Goal: Task Accomplishment & Management: Use online tool/utility

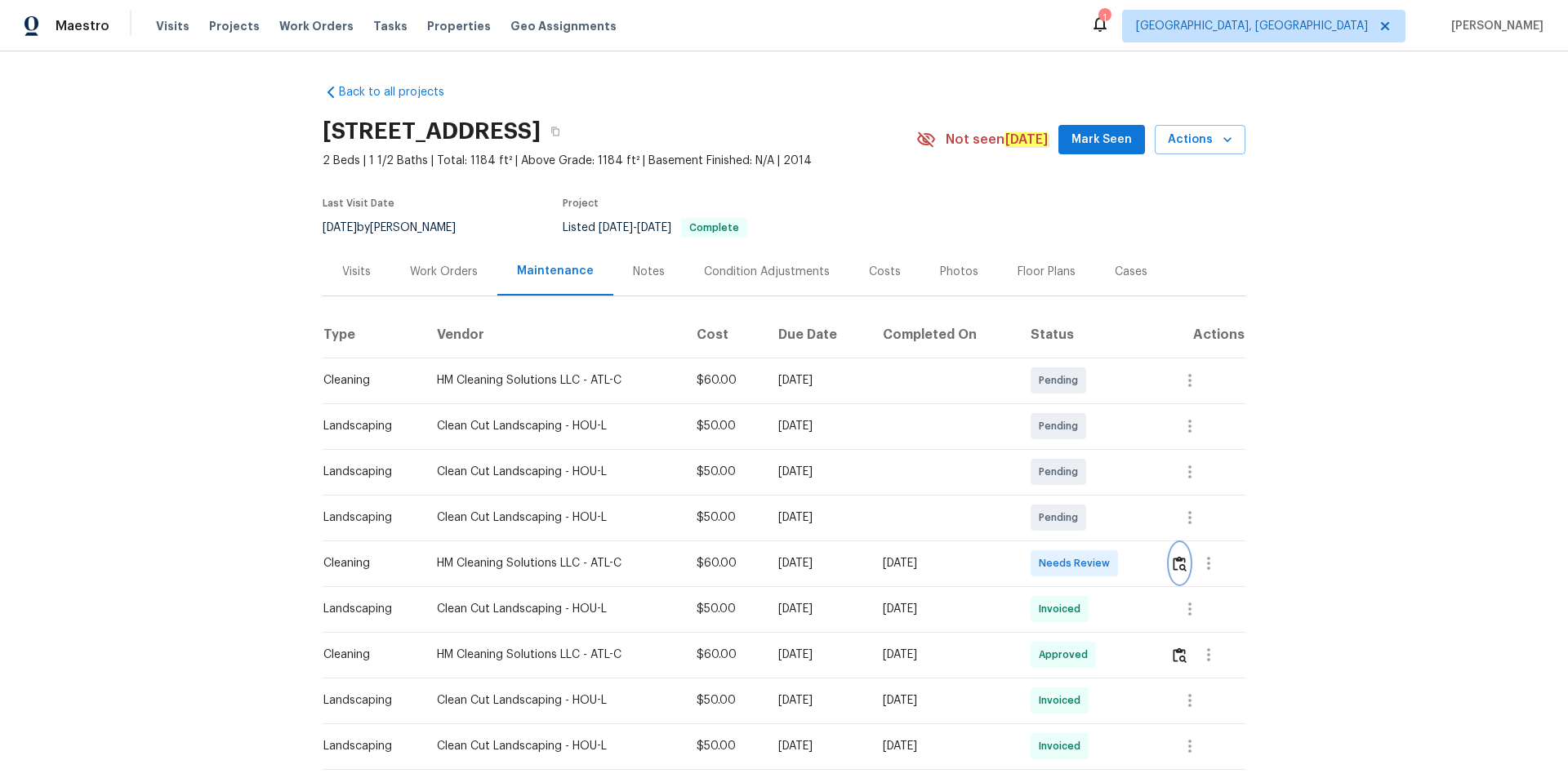
click at [1115, 522] on button "button" at bounding box center [1180, 563] width 19 height 39
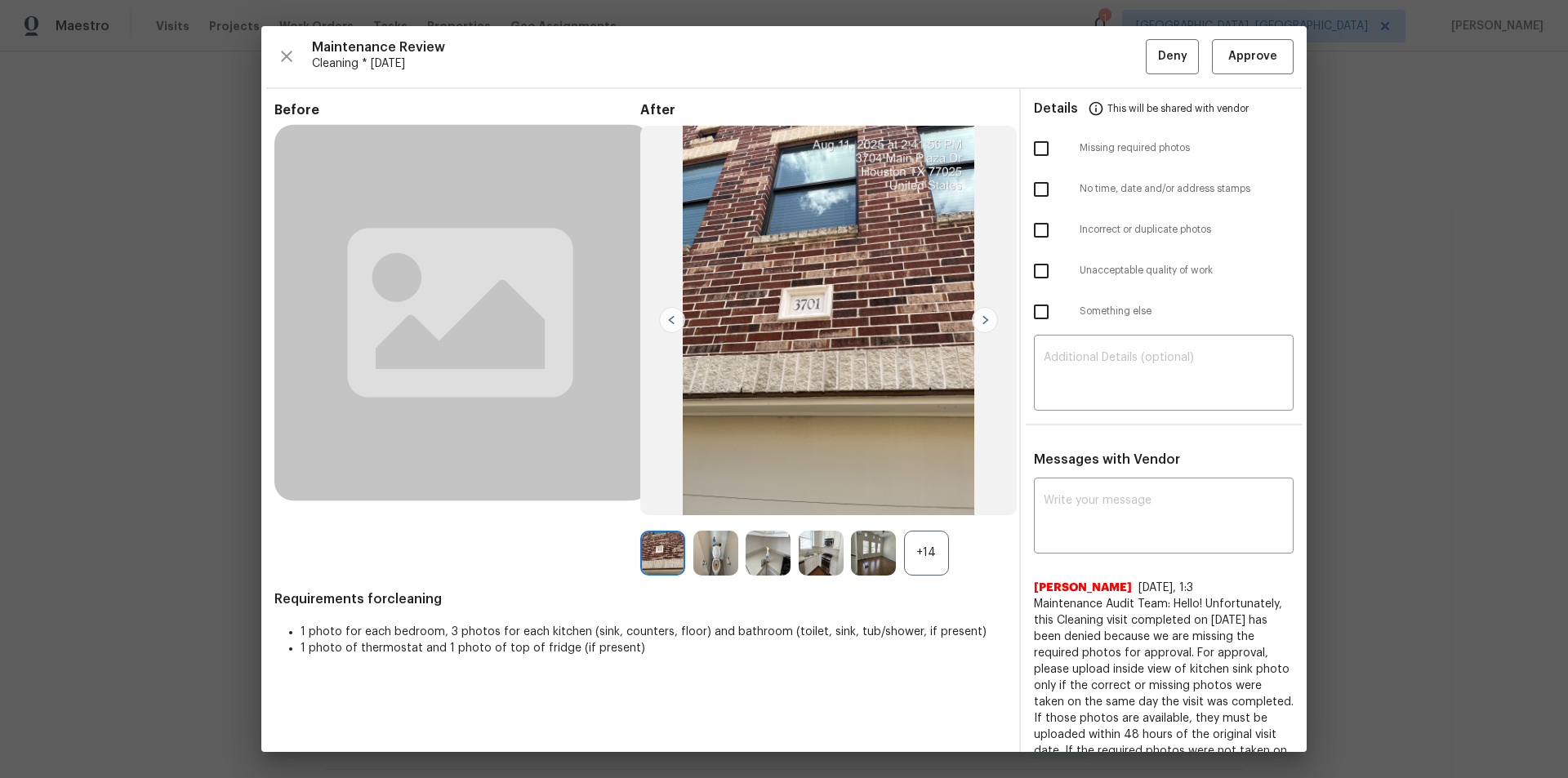
click at [926, 522] on div "+14" at bounding box center [926, 553] width 44 height 44
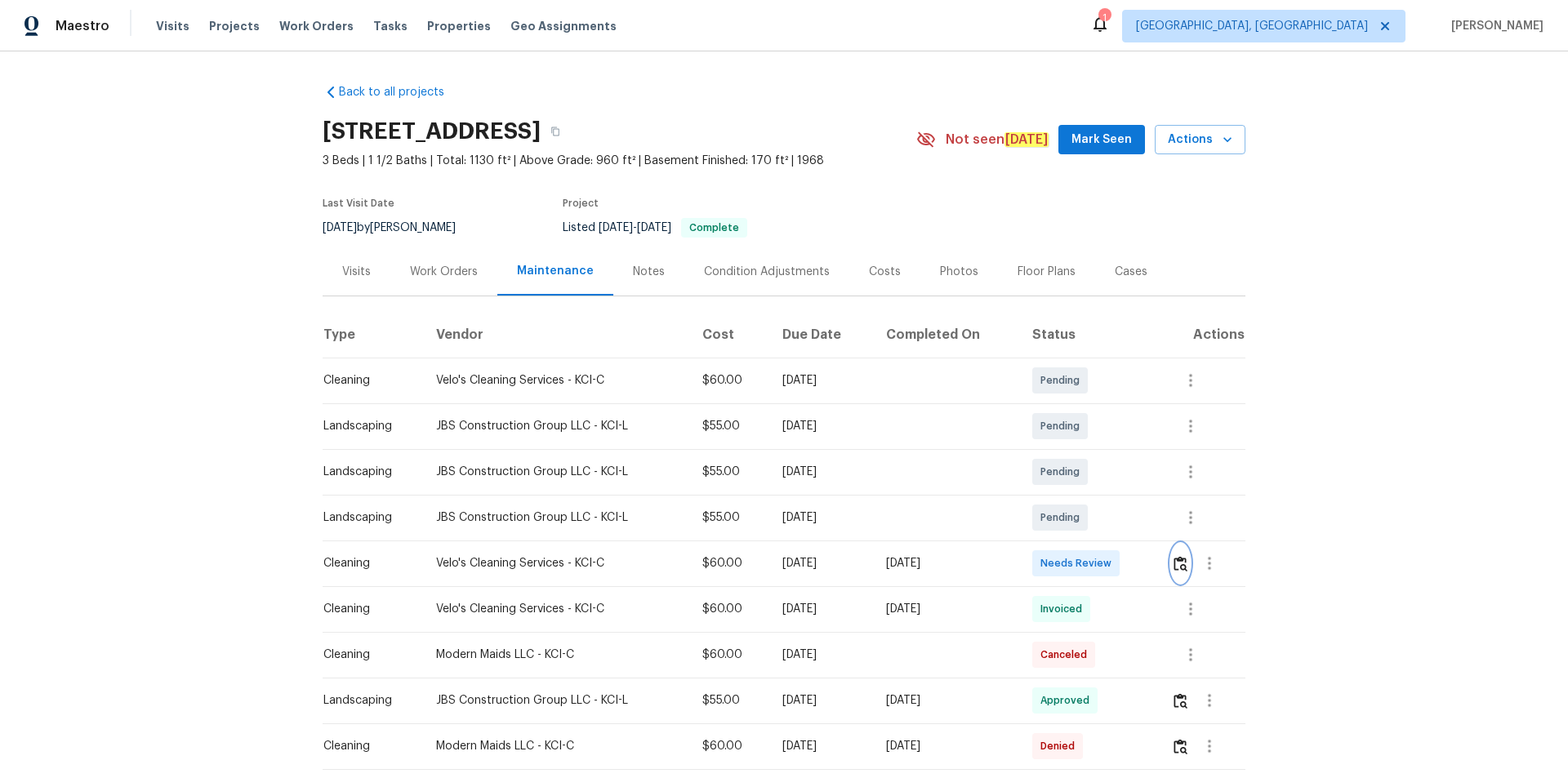
click at [1115, 522] on img "button" at bounding box center [1180, 563] width 14 height 16
click at [1181, 558] on img "button" at bounding box center [1179, 563] width 14 height 16
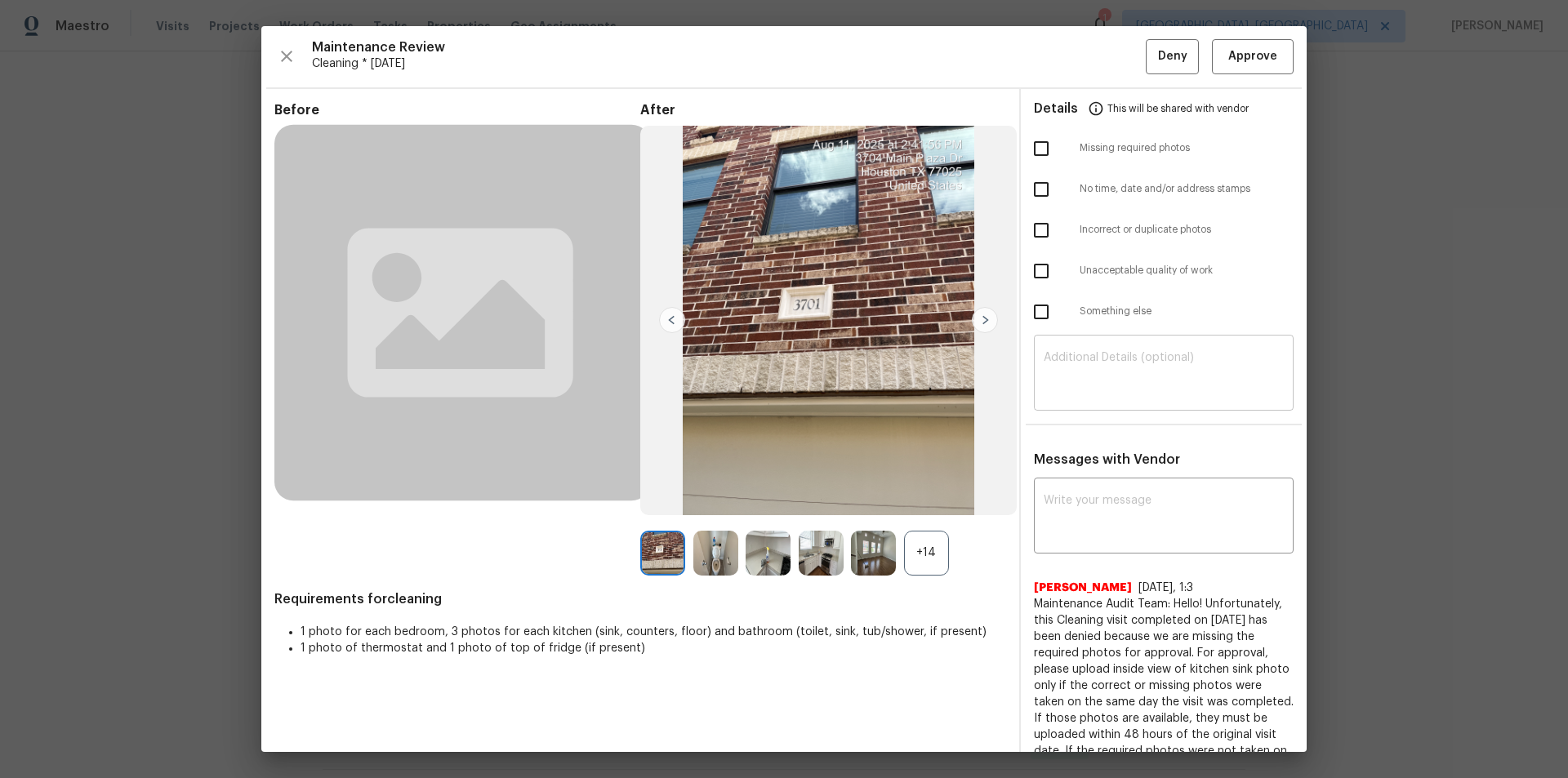
click at [1175, 392] on textarea at bounding box center [1163, 374] width 240 height 45
paste textarea "Maintenance Audit Team: Hello! Unfortunately, this cleaning visit completed on …"
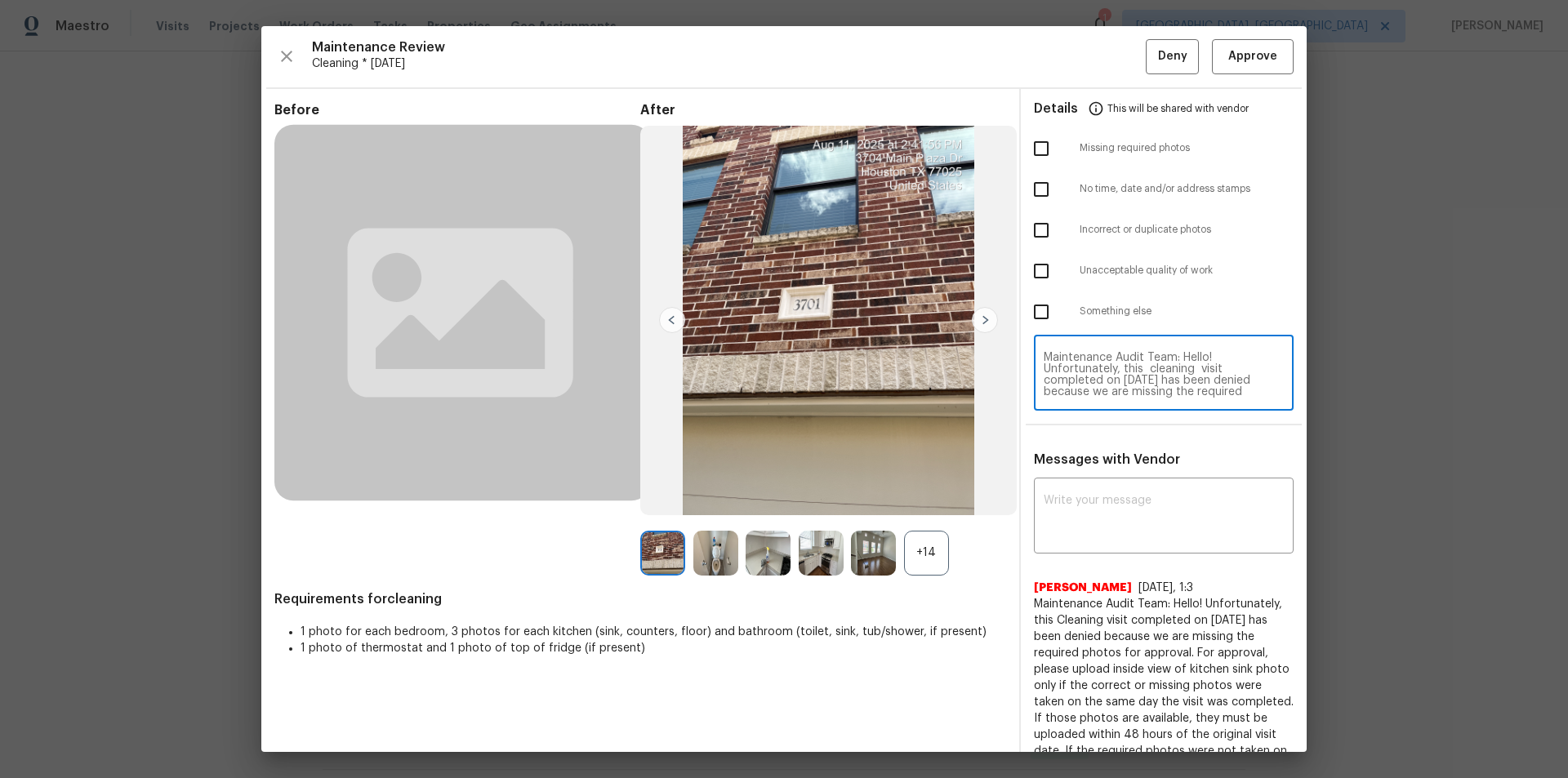
scroll to position [160, 0]
type textarea "Maintenance Audit Team: Hello! Unfortunately, this cleaning visit completed on …"
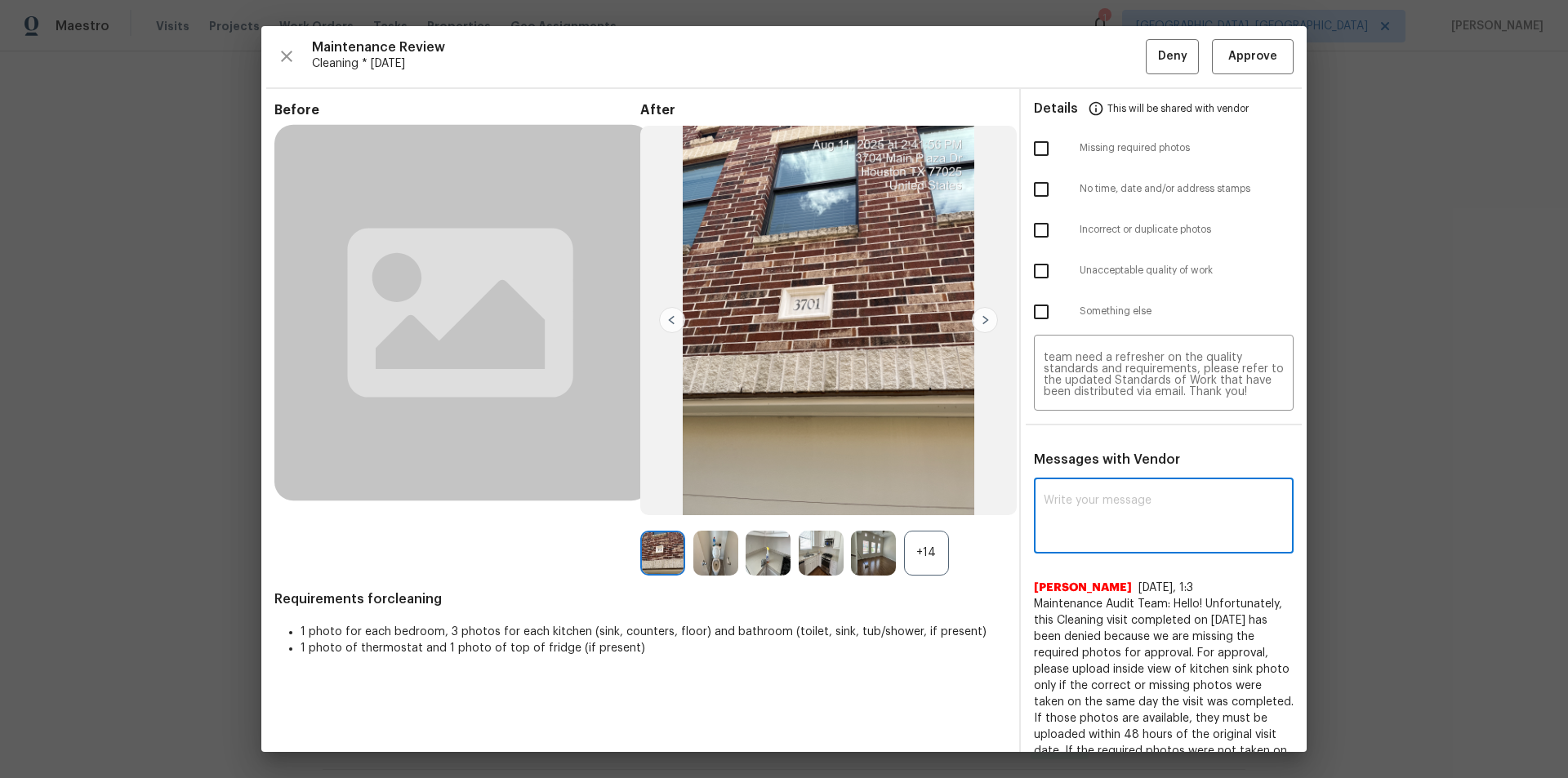
click at [1123, 504] on textarea at bounding box center [1163, 517] width 240 height 45
paste textarea "Maintenance Audit Team: Hello! Unfortunately, this cleaning visit completed on …"
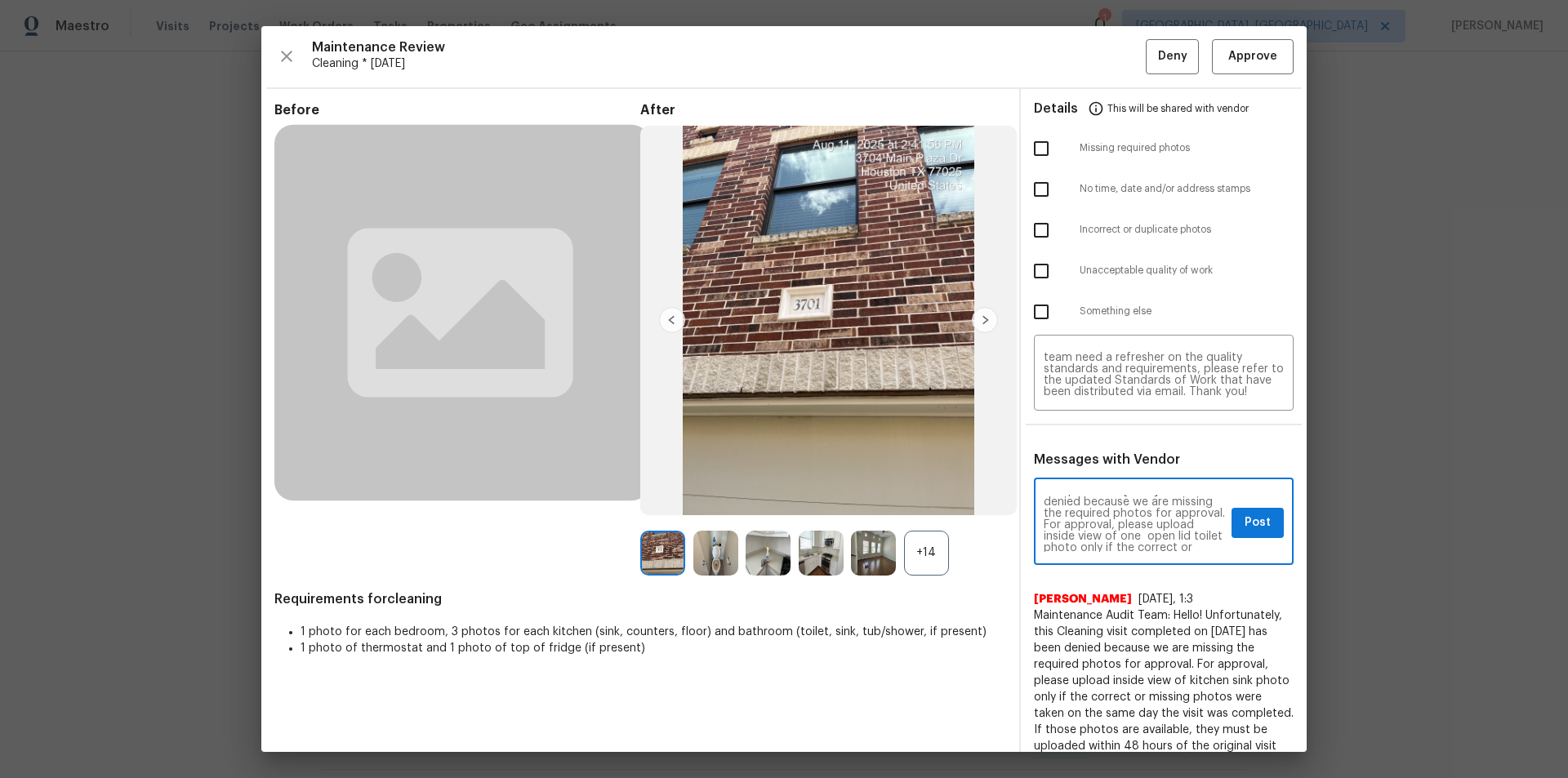
scroll to position [65, 0]
type textarea "Maintenance Audit Team: Hello! Unfortunately, this cleaning visit completed on …"
click at [1044, 144] on input "checkbox" at bounding box center [1041, 148] width 34 height 34
checkbox input "true"
click at [1268, 525] on button "Post" at bounding box center [1258, 522] width 52 height 31
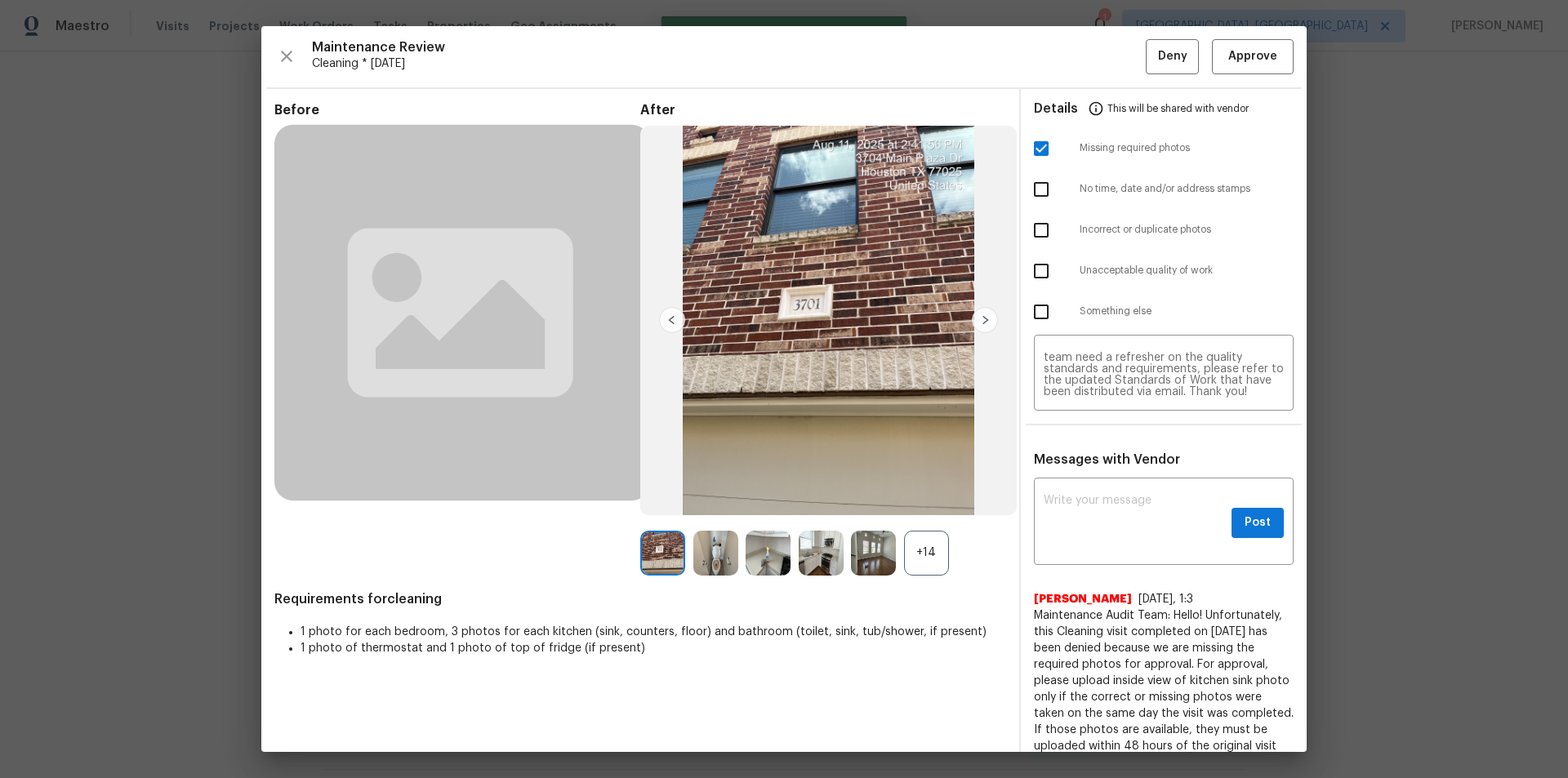
scroll to position [0, 0]
click at [1161, 57] on span "Deny" at bounding box center [1172, 56] width 30 height 20
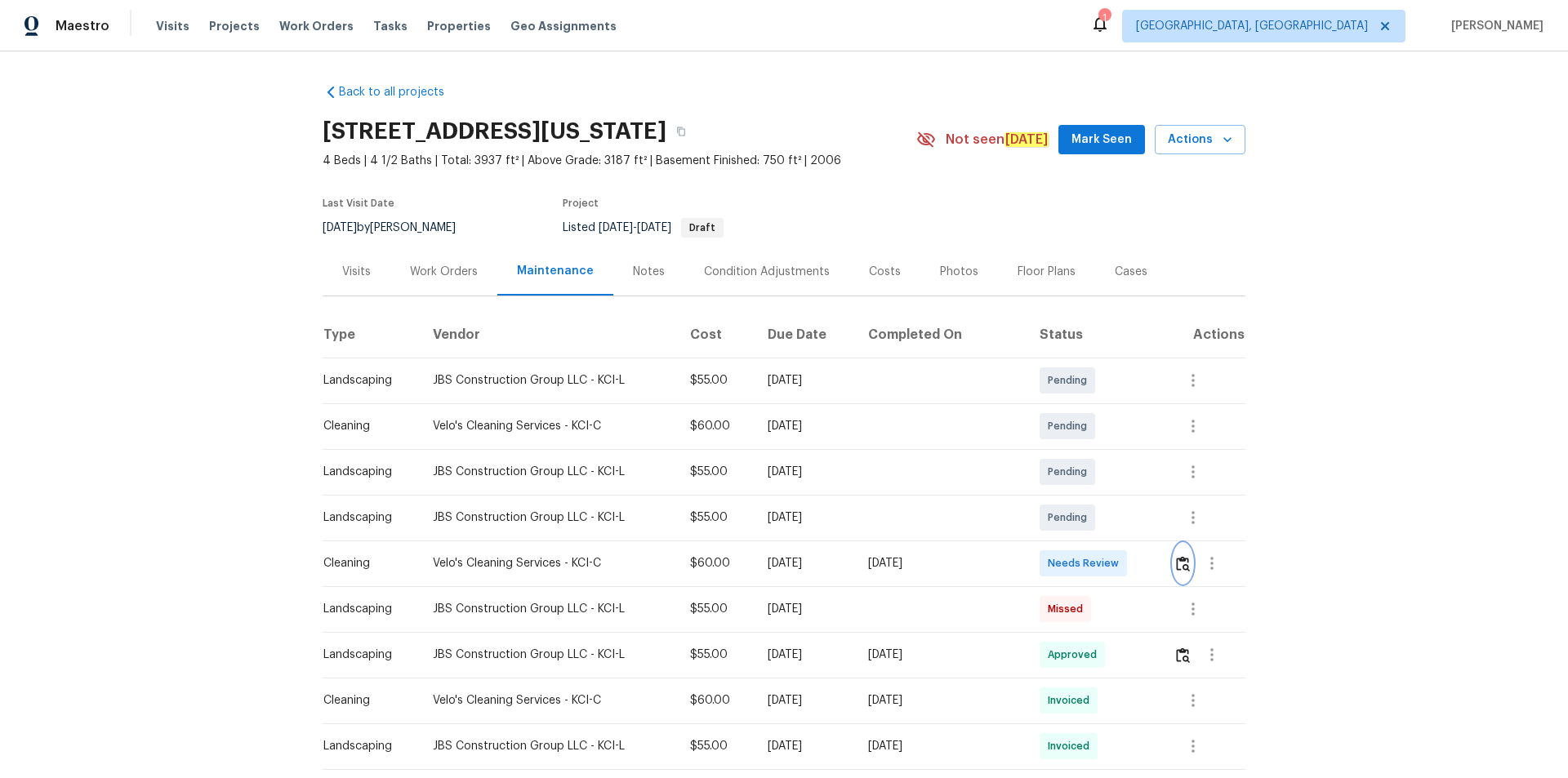
click at [1178, 559] on img "button" at bounding box center [1182, 563] width 14 height 16
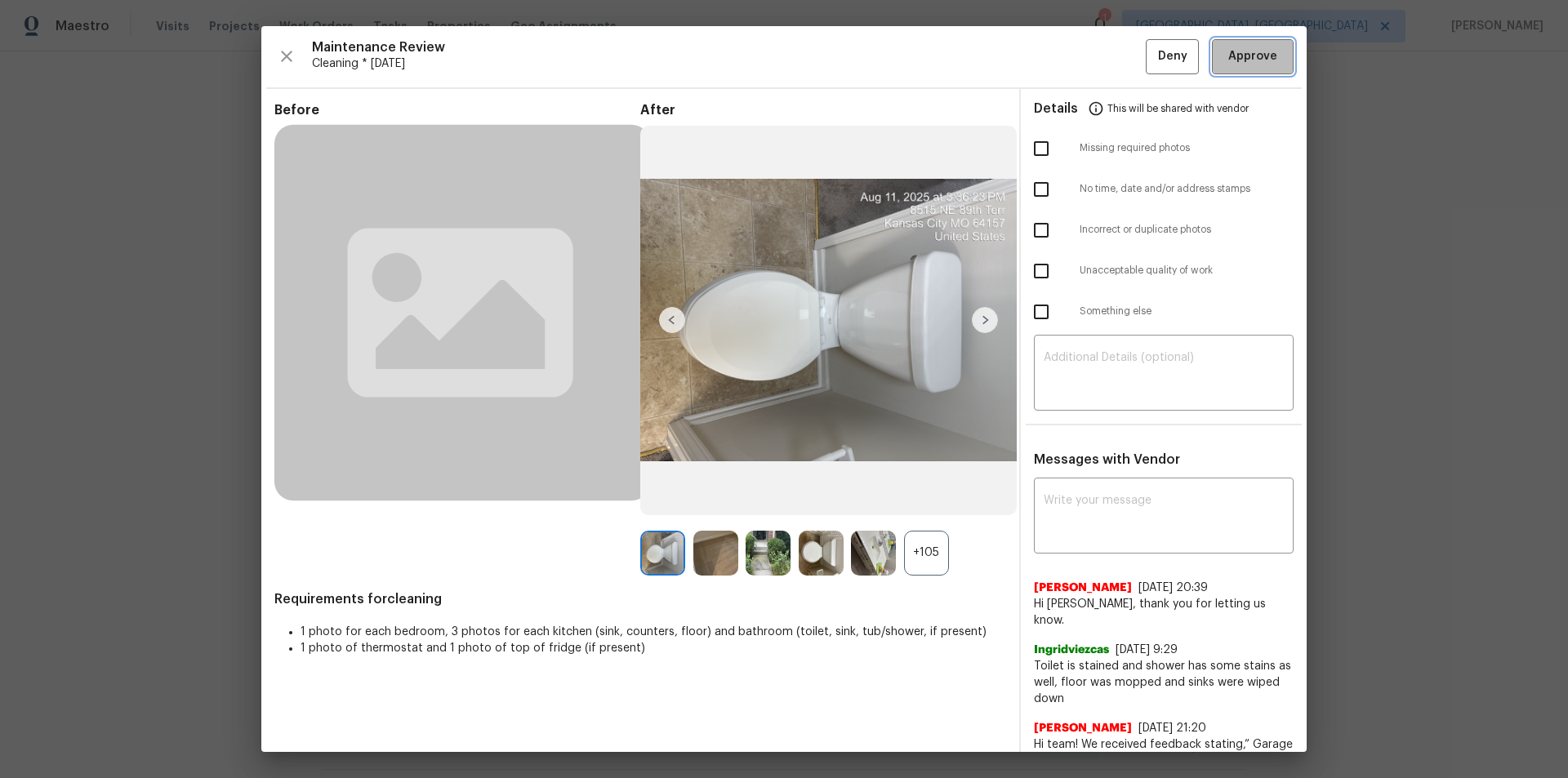
drag, startPoint x: 1237, startPoint y: 52, endPoint x: 1239, endPoint y: 63, distance: 11.2
click at [1237, 53] on span "Approve" at bounding box center [1252, 56] width 49 height 20
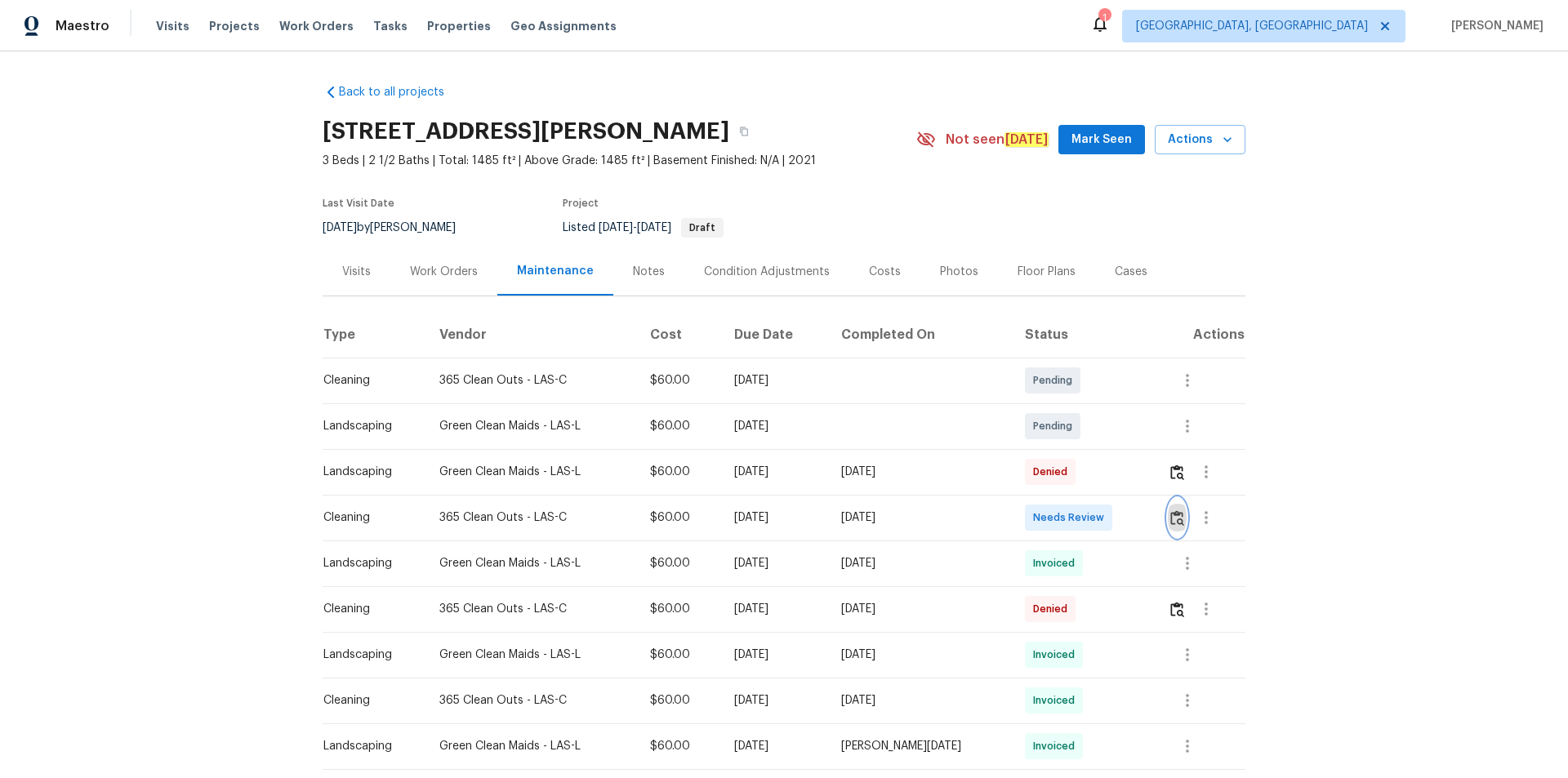
click at [1170, 519] on img "button" at bounding box center [1177, 518] width 14 height 16
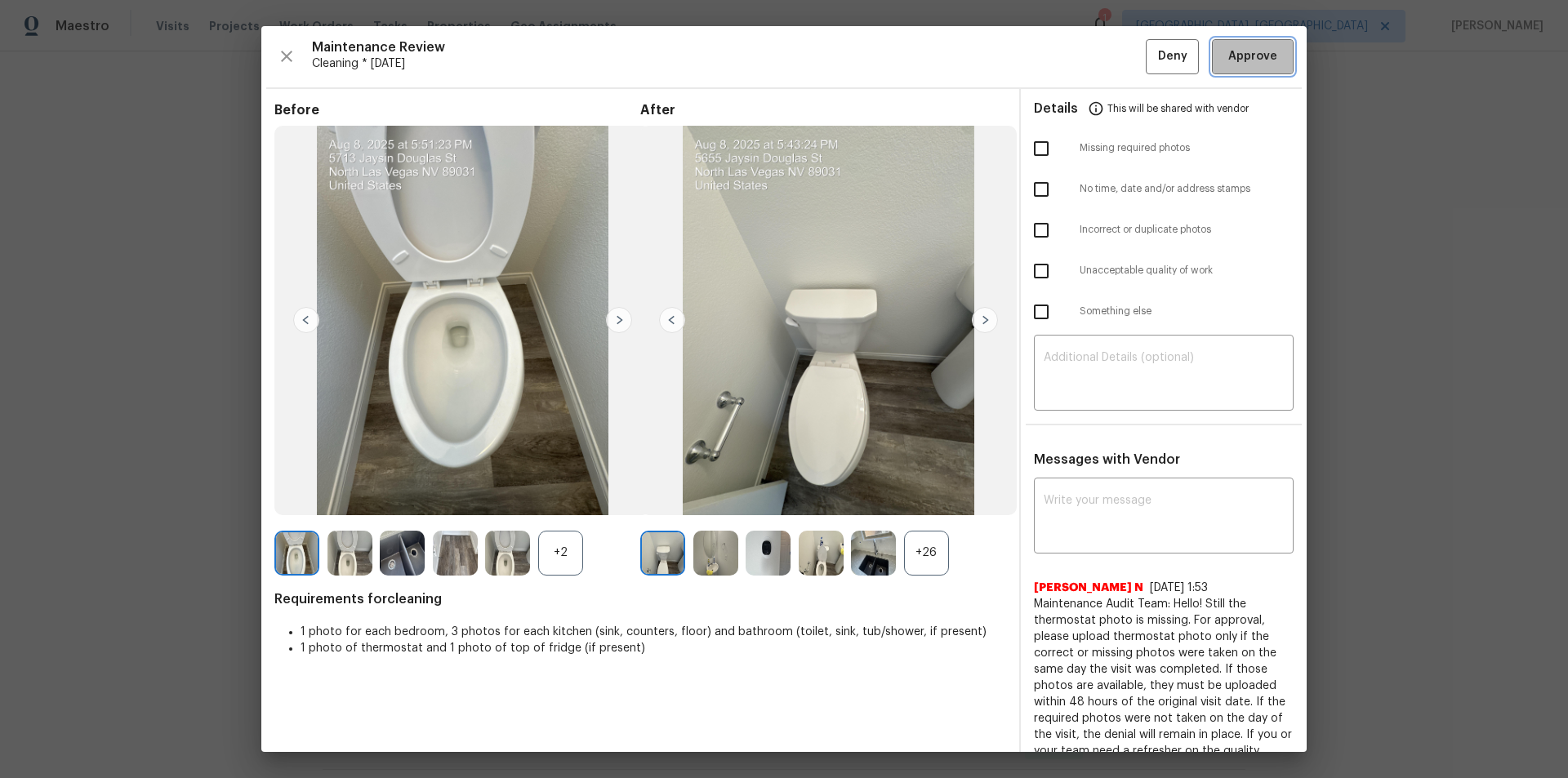
click at [1264, 66] on span "Approve" at bounding box center [1253, 56] width 56 height 20
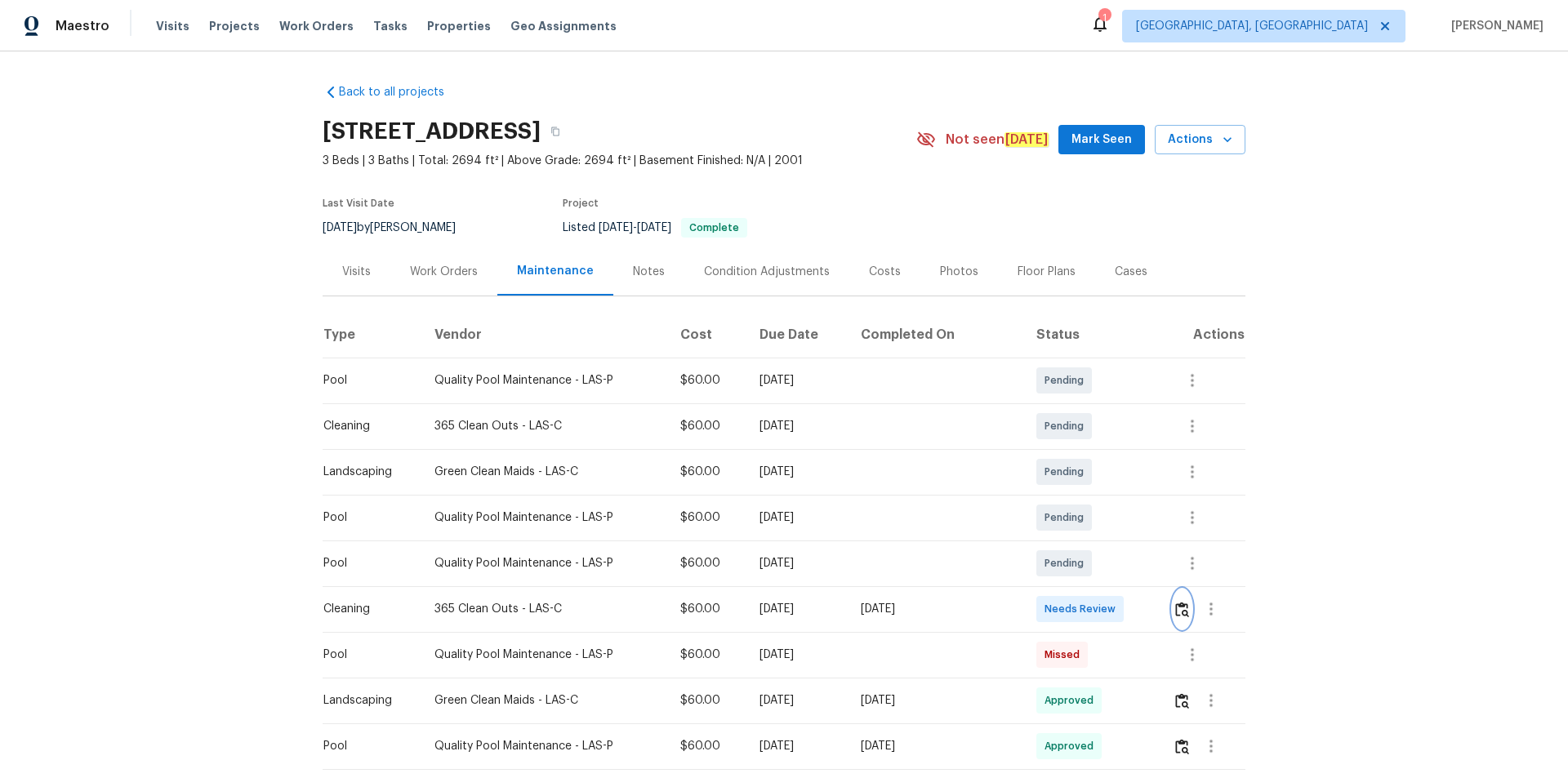
click at [1180, 608] on img "button" at bounding box center [1182, 609] width 14 height 16
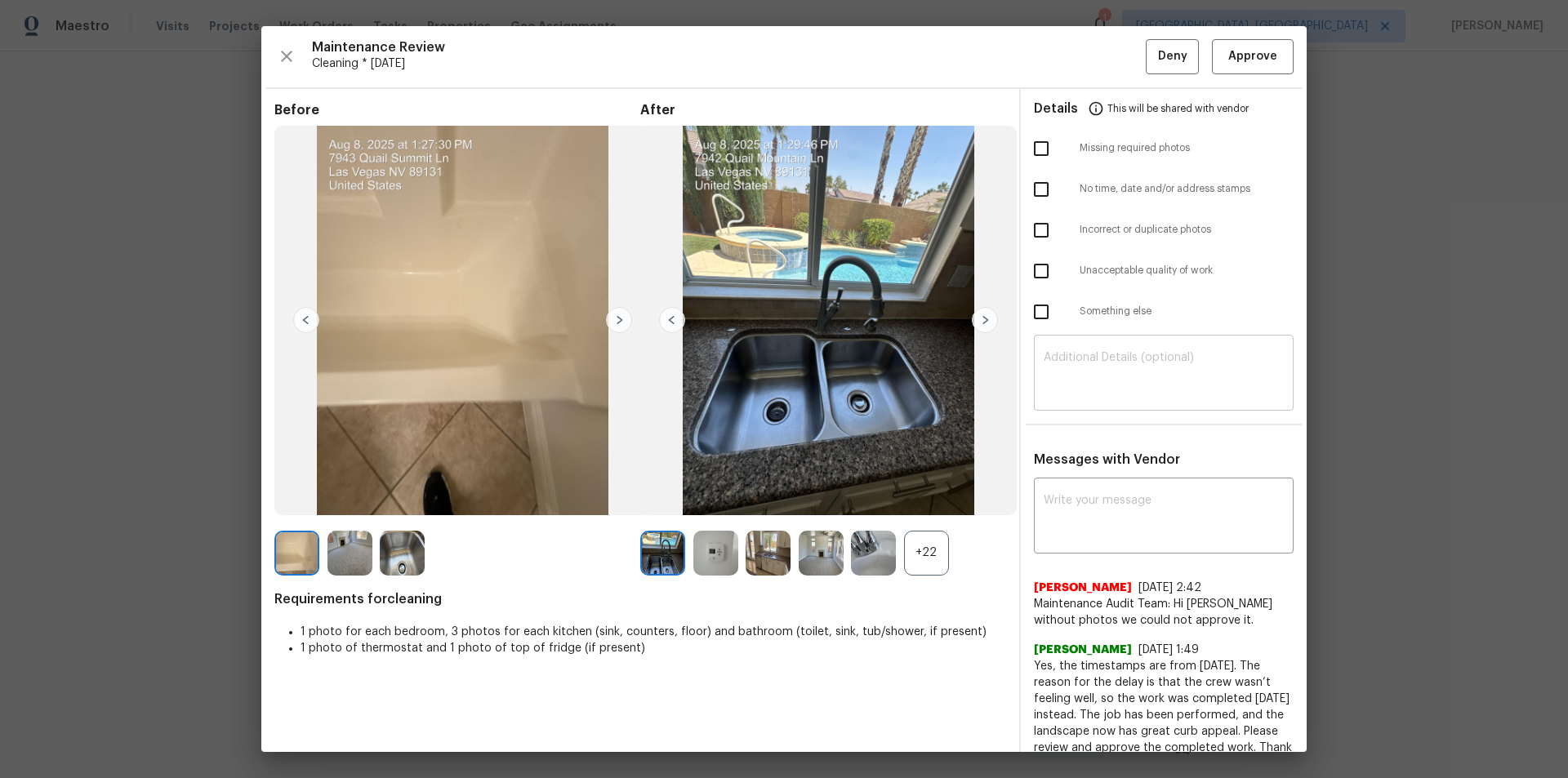
click at [1112, 379] on textarea at bounding box center [1163, 374] width 240 height 45
paste textarea "Maintenance Audit Team: Hello! Unfortunately, this cleaning visit completed on …"
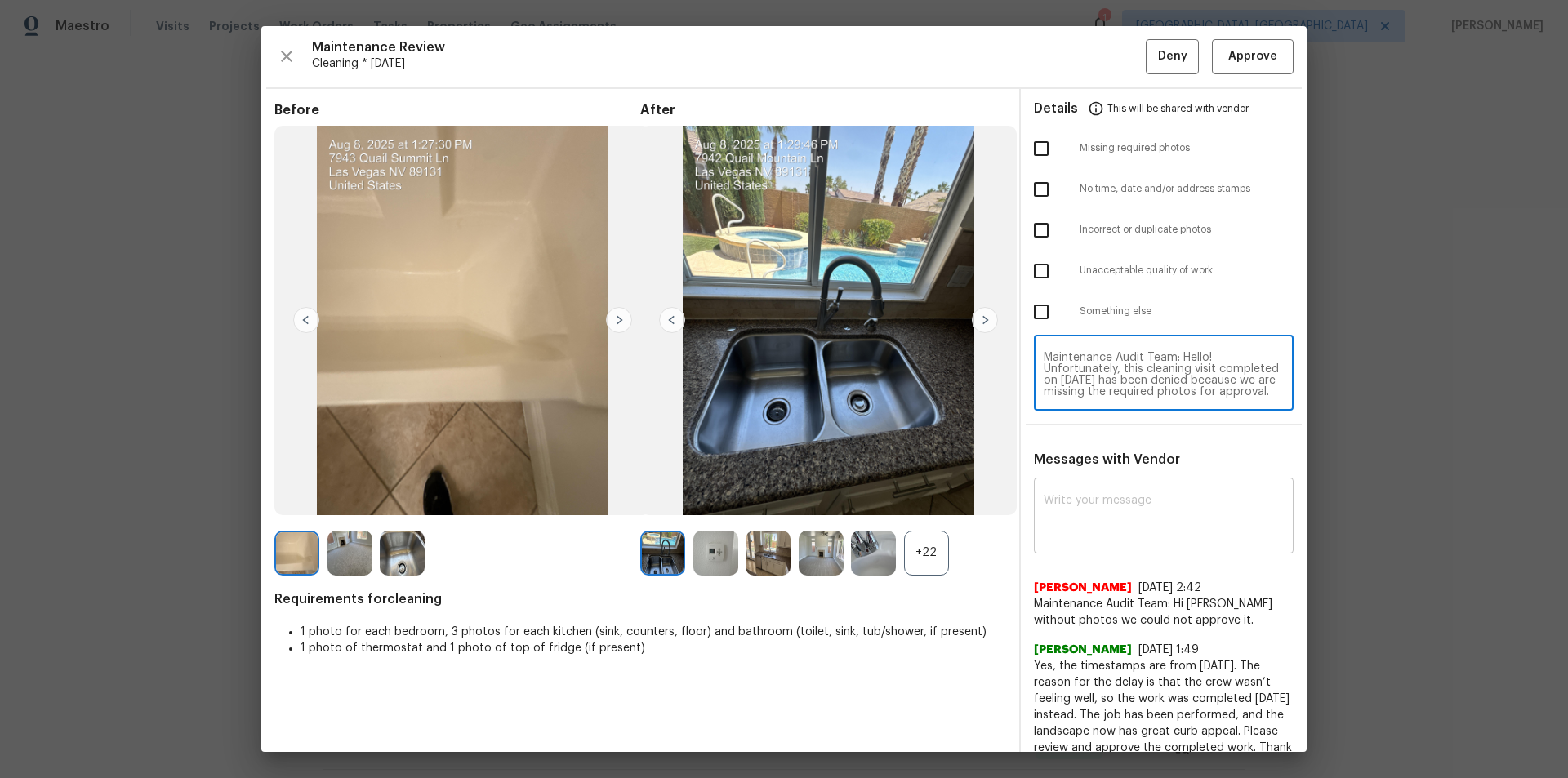
scroll to position [160, 0]
type textarea "Maintenance Audit Team: Hello! Unfortunately, this cleaning visit completed on …"
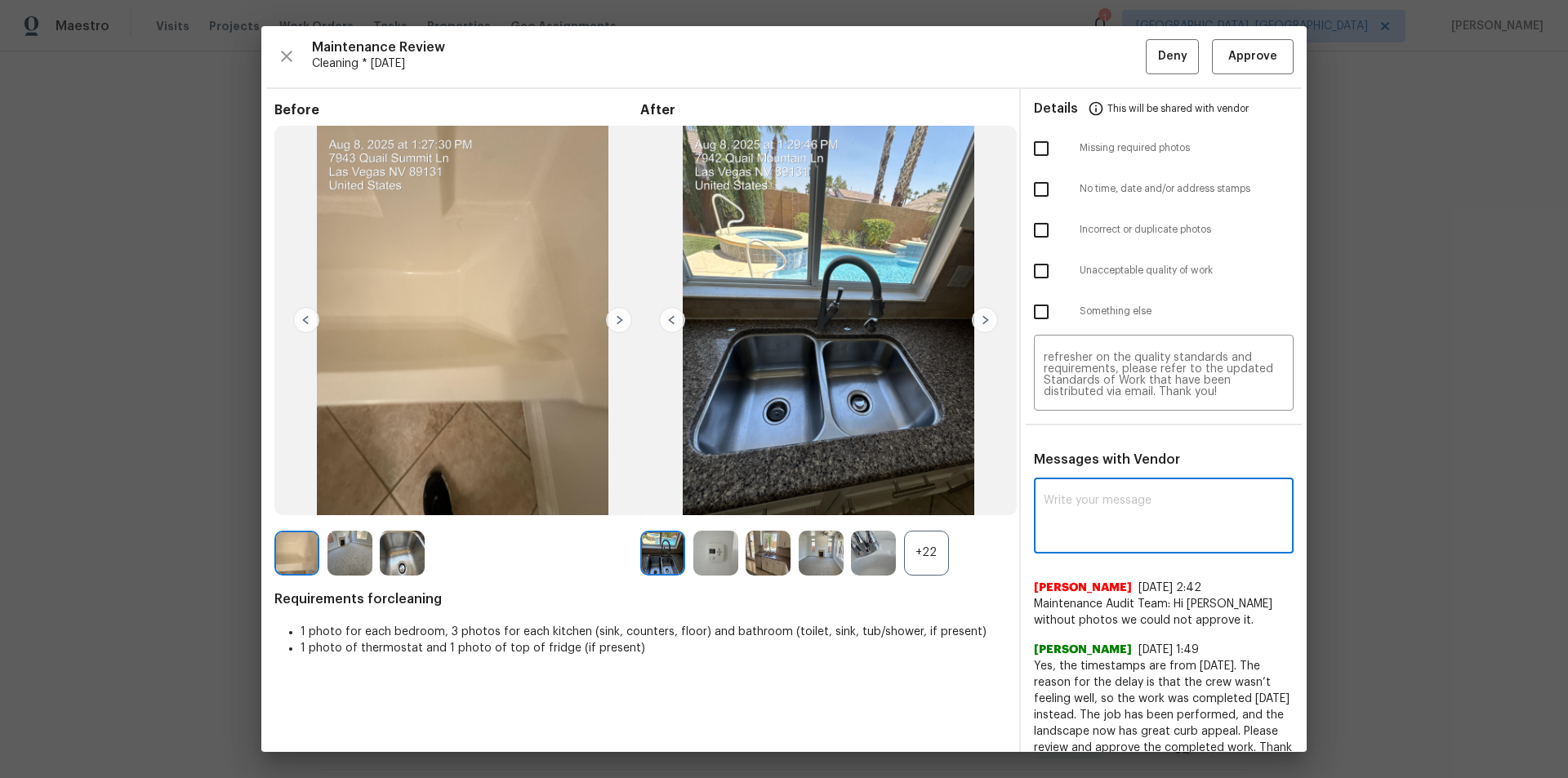
drag, startPoint x: 1153, startPoint y: 520, endPoint x: 1144, endPoint y: 518, distance: 9.2
click at [1151, 520] on textarea at bounding box center [1163, 517] width 240 height 45
paste textarea "Maintenance Audit Team: Hello! Unfortunately, this cleaning visit completed on …"
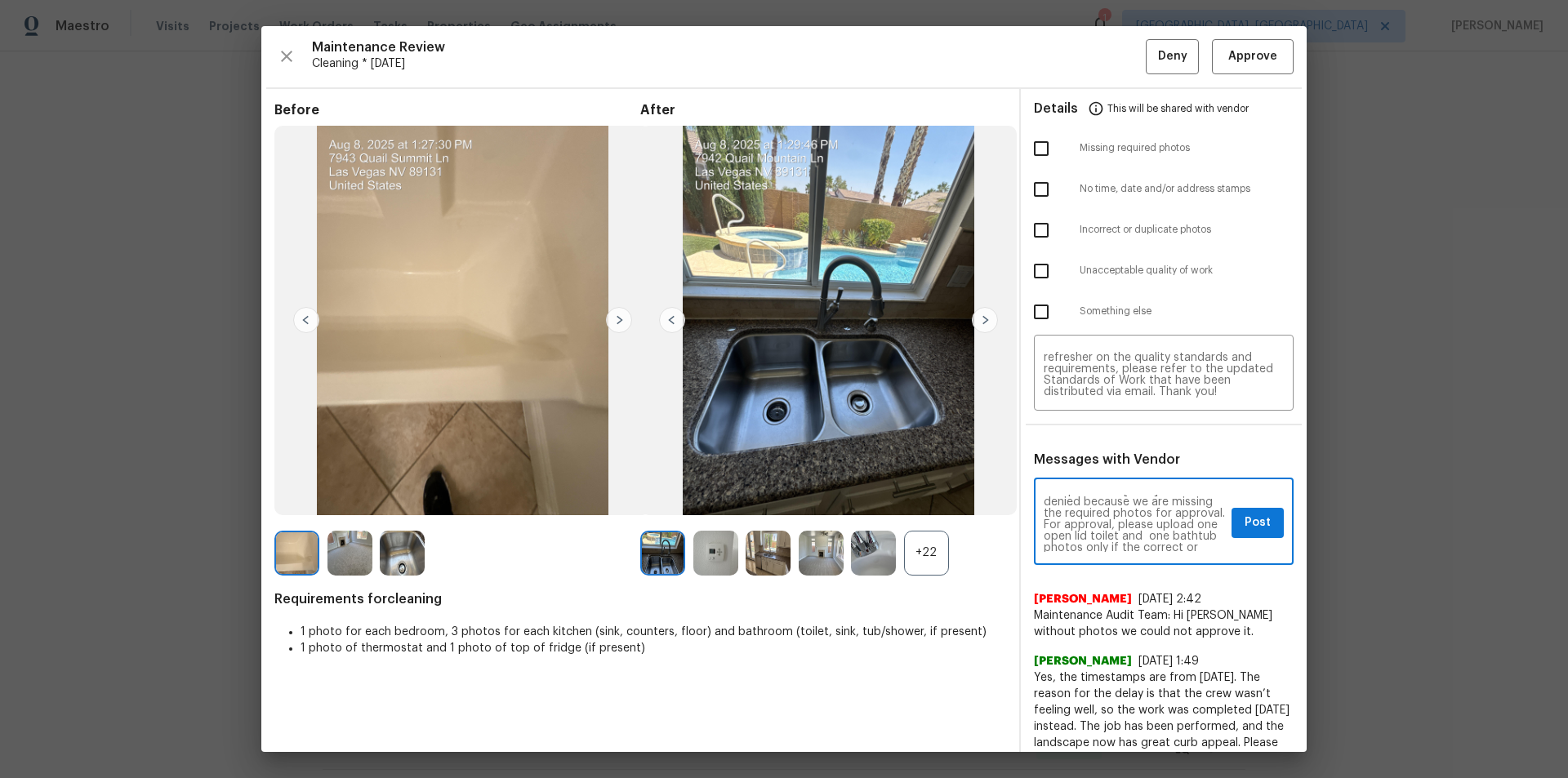
scroll to position [65, 0]
type textarea "Maintenance Audit Team: Hello! Unfortunately, this cleaning visit completed on …"
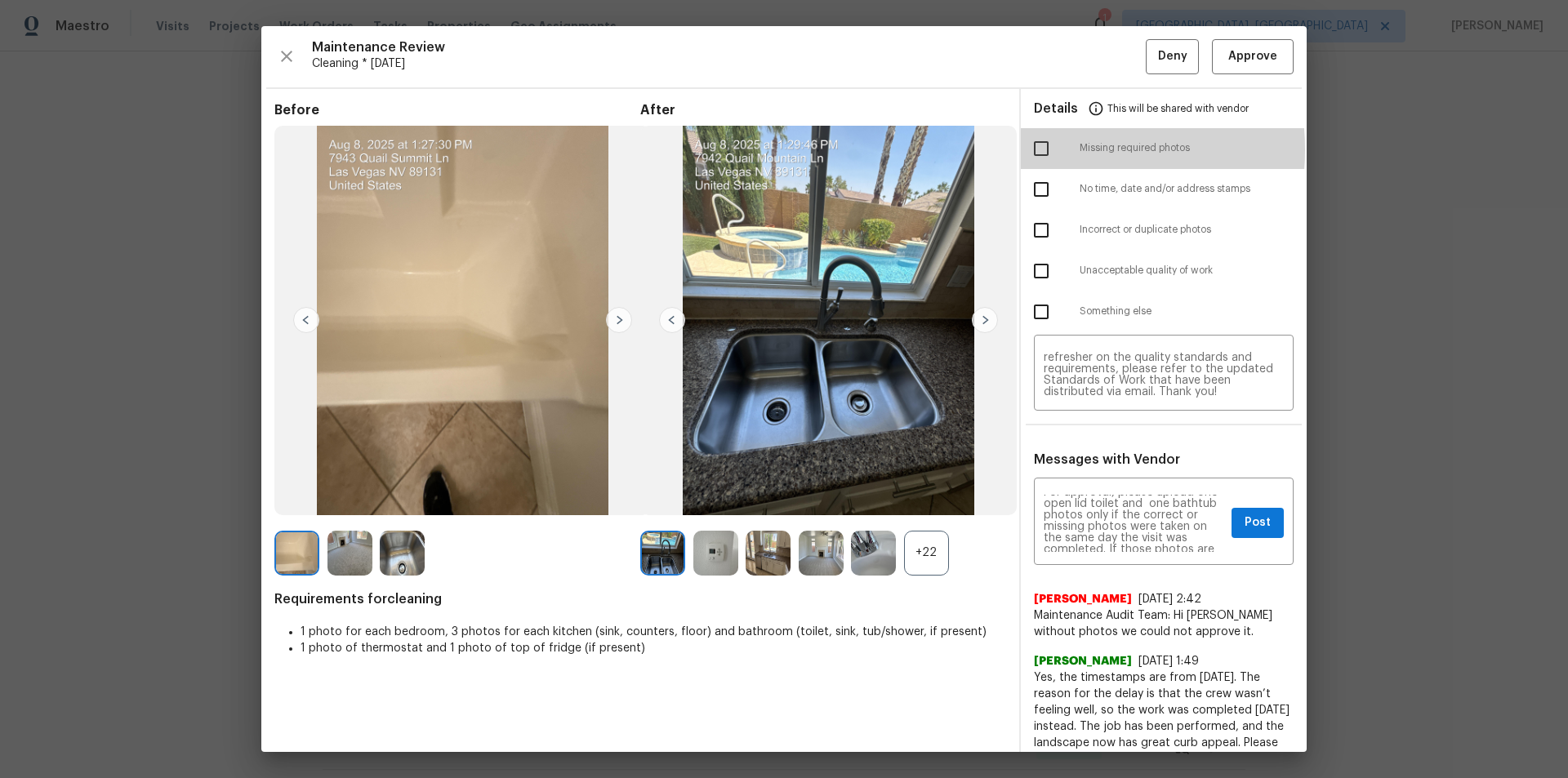
click at [1041, 149] on input "checkbox" at bounding box center [1041, 148] width 34 height 34
checkbox input "true"
click at [1176, 57] on button "Deny" at bounding box center [1171, 56] width 53 height 35
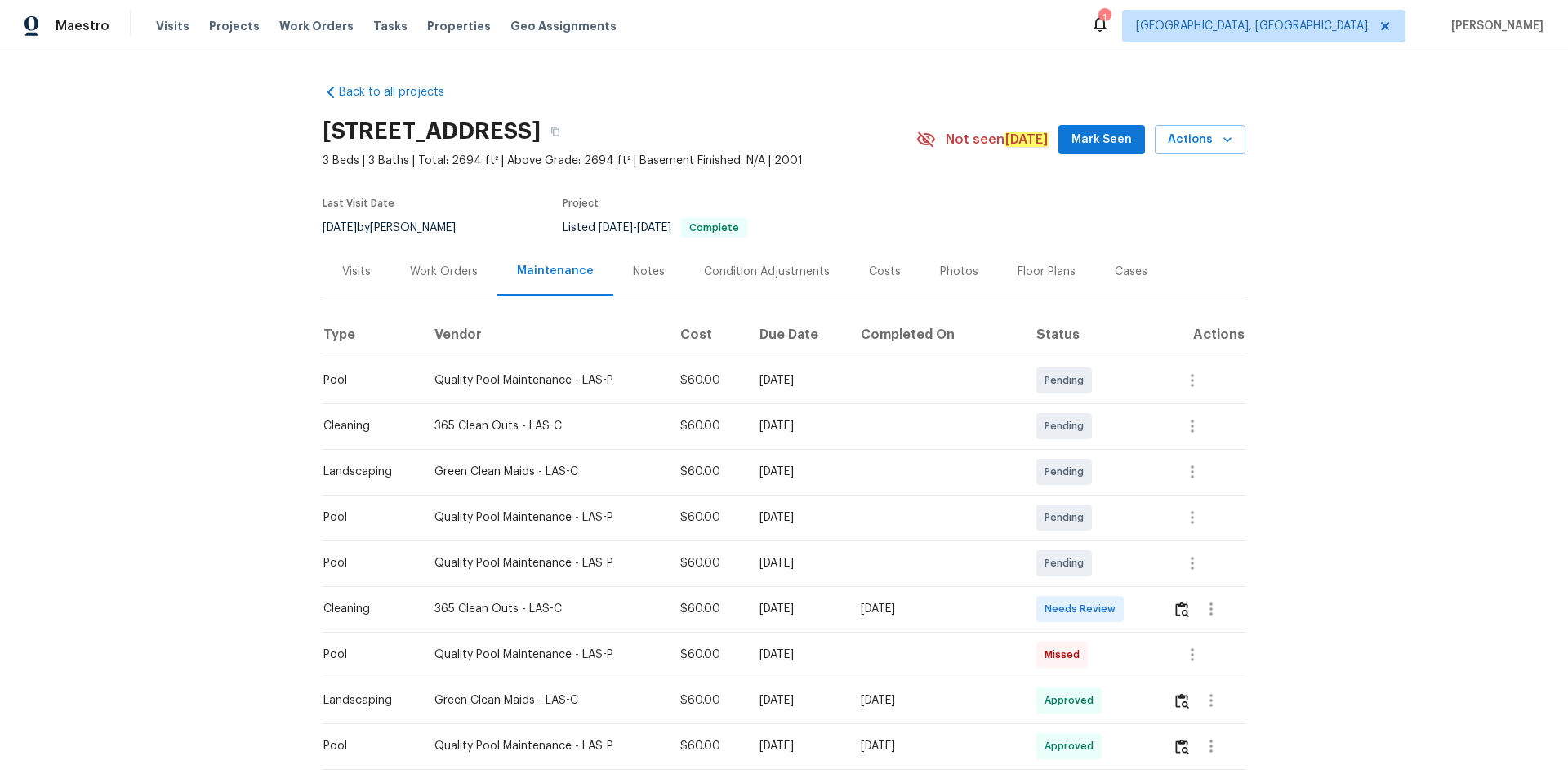
click at [1252, 527] on div "Back to all projects 7942 Quail Mountain Ln, Las Vegas, NV 89131 3 Beds | 3 Bat…" at bounding box center [784, 415] width 1568 height 726
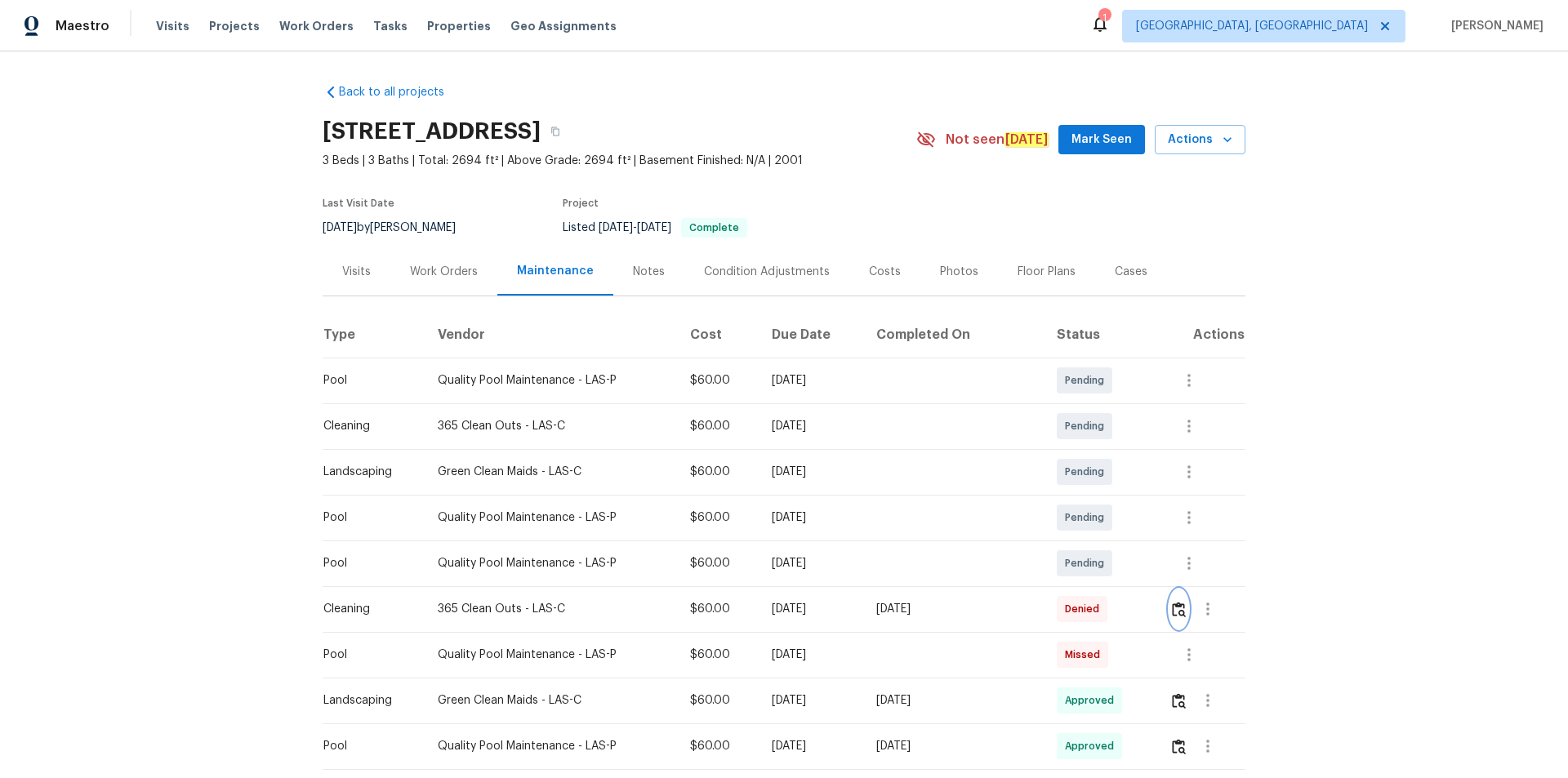
click at [1180, 609] on img "button" at bounding box center [1178, 609] width 14 height 16
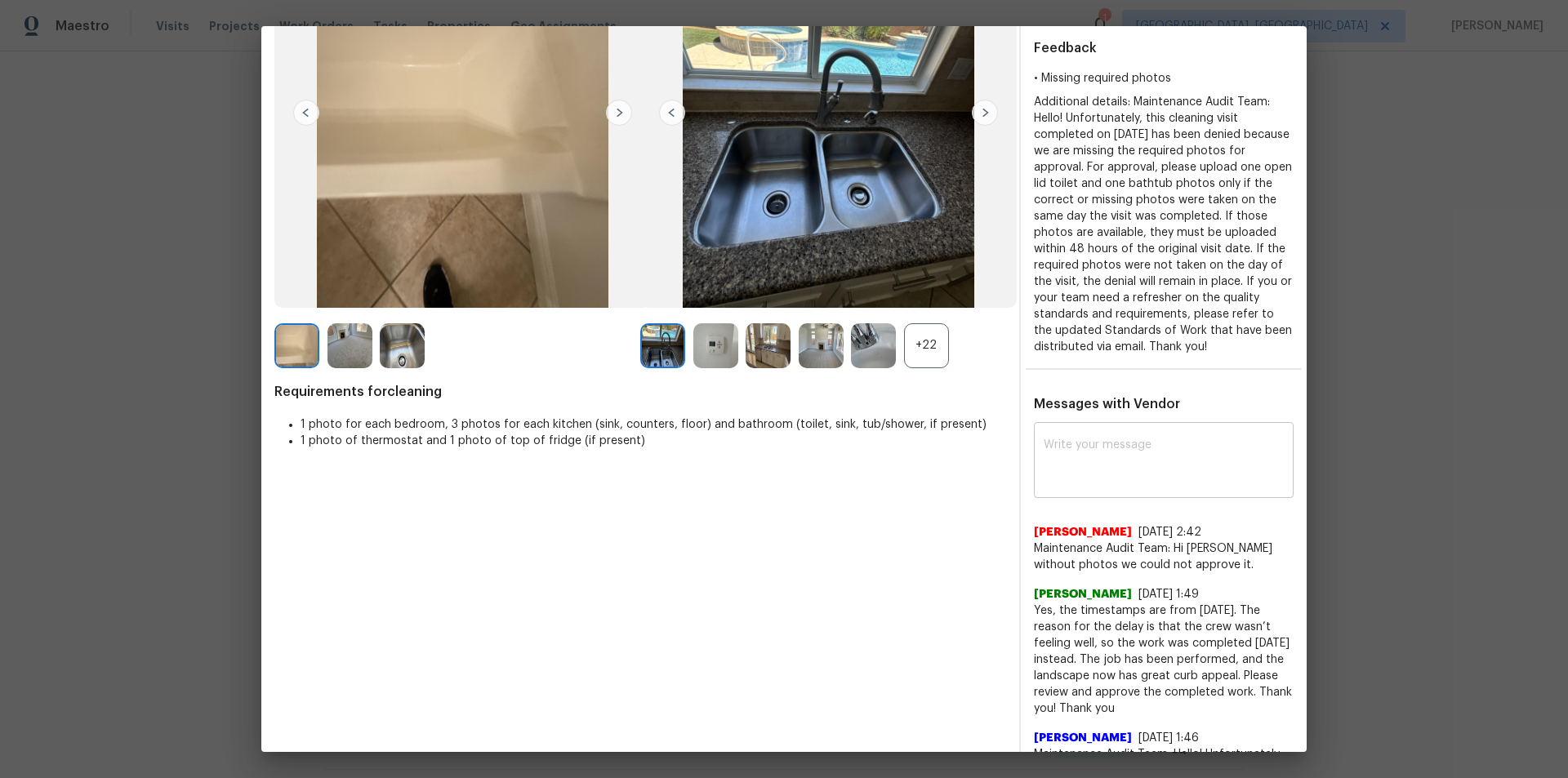
scroll to position [326, 0]
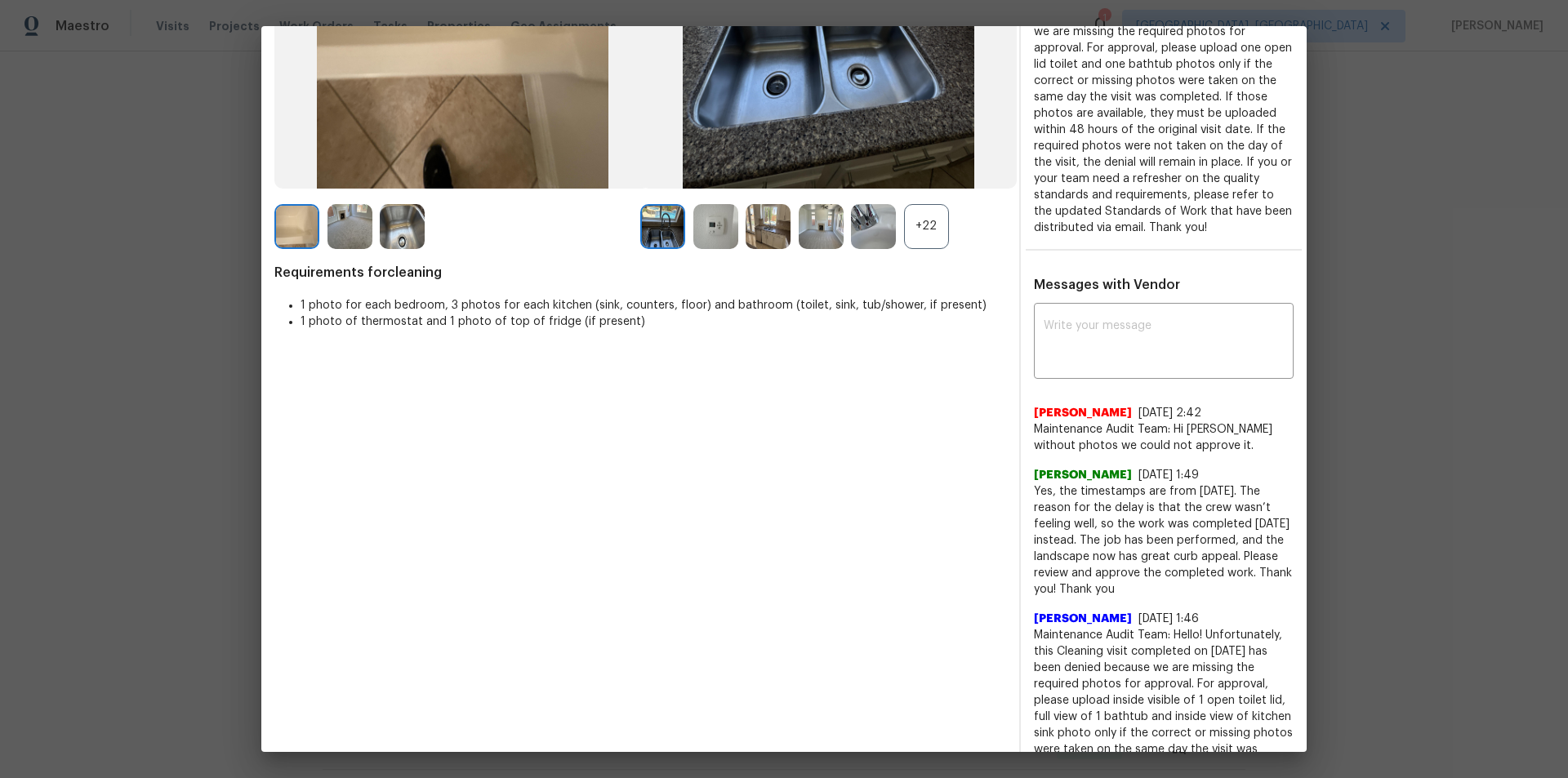
click at [1130, 287] on span "Messages with Vendor" at bounding box center [1107, 284] width 146 height 13
click at [1101, 350] on textarea at bounding box center [1163, 342] width 240 height 45
paste textarea "Maintenance Audit Team: Hello! Unfortunately, this cleaning visit completed on …"
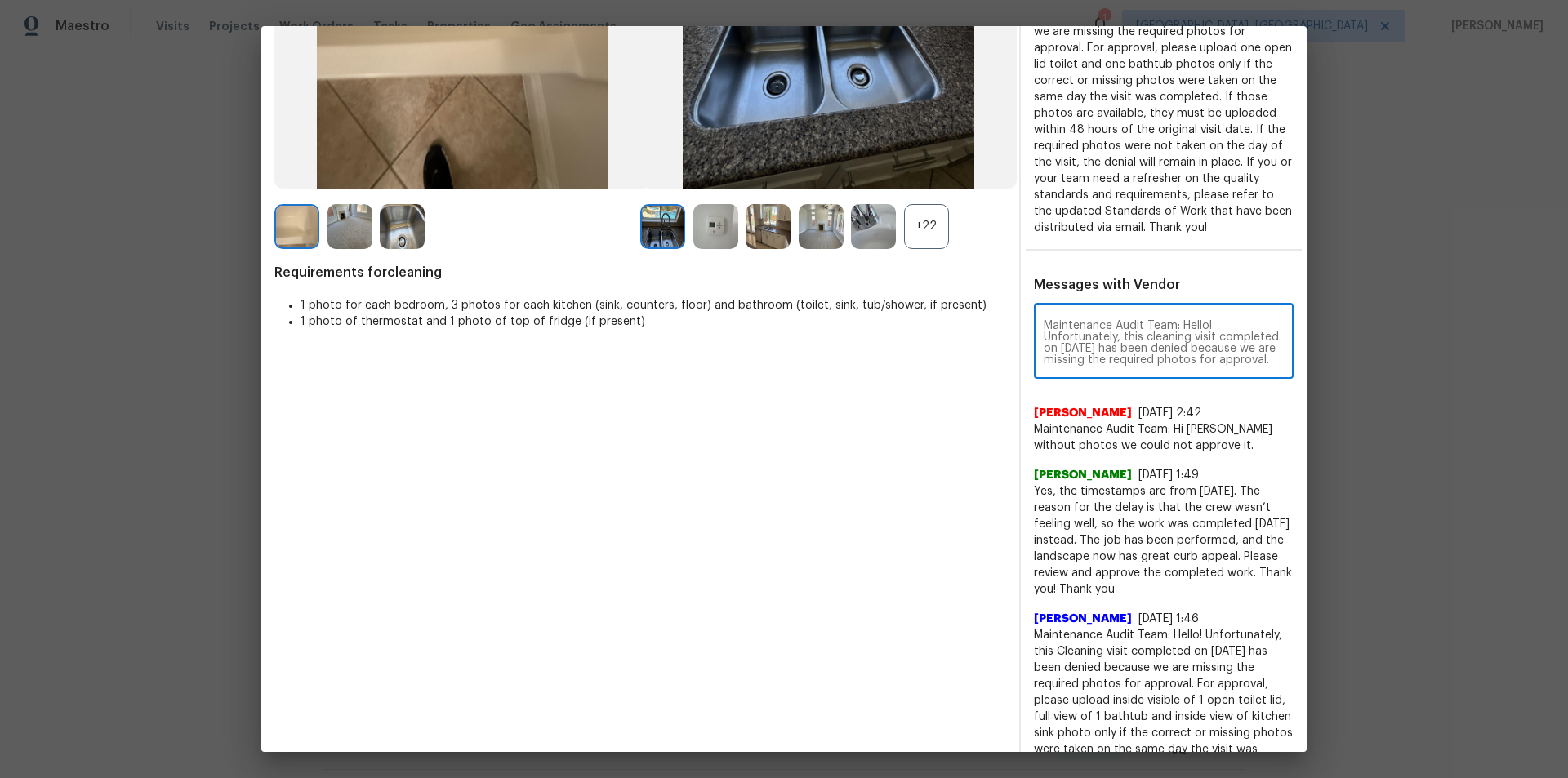
scroll to position [229, 0]
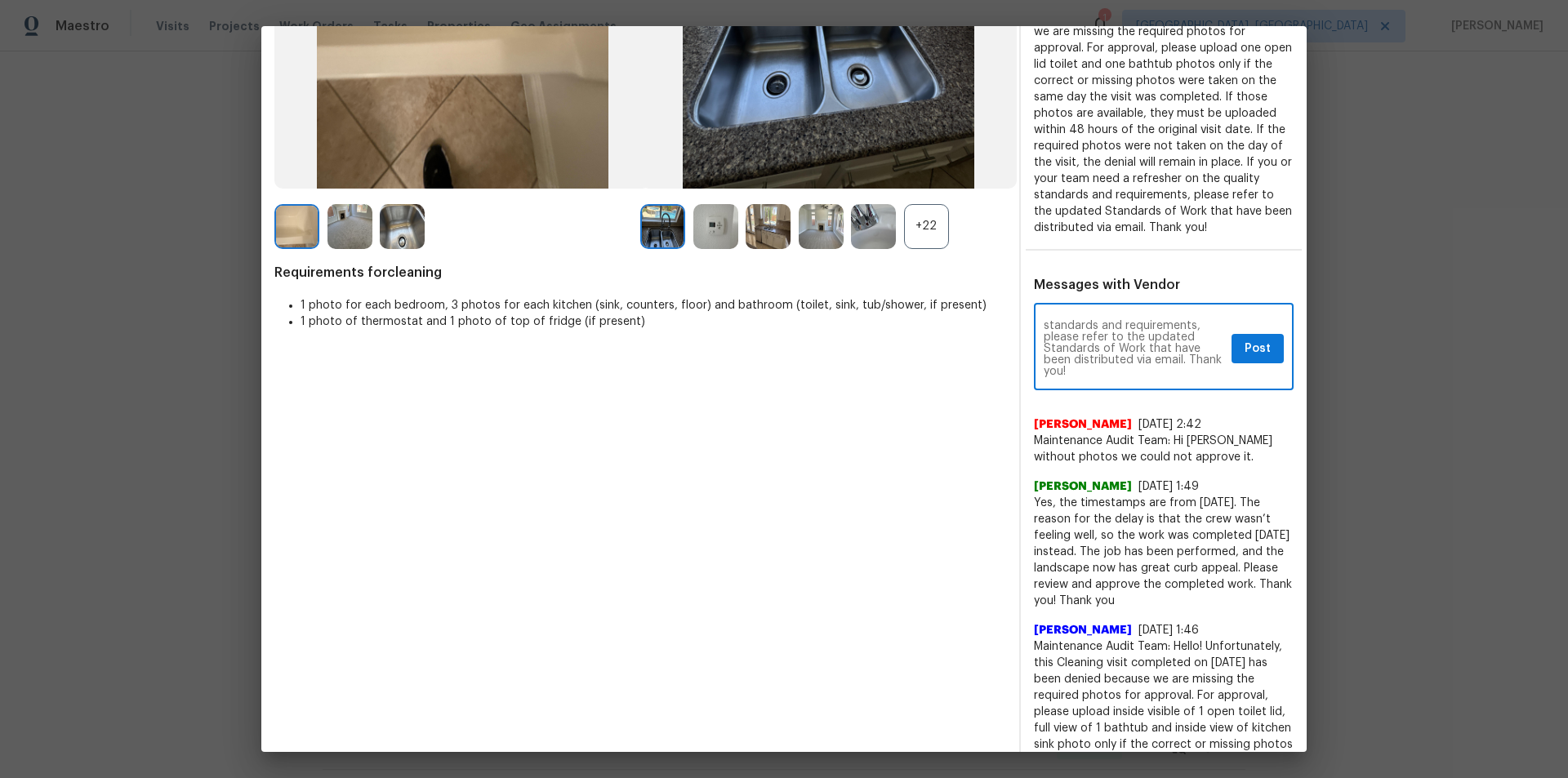
type textarea "Maintenance Audit Team: Hello! Unfortunately, this cleaning visit completed on …"
click at [1244, 335] on button "Post" at bounding box center [1258, 348] width 52 height 31
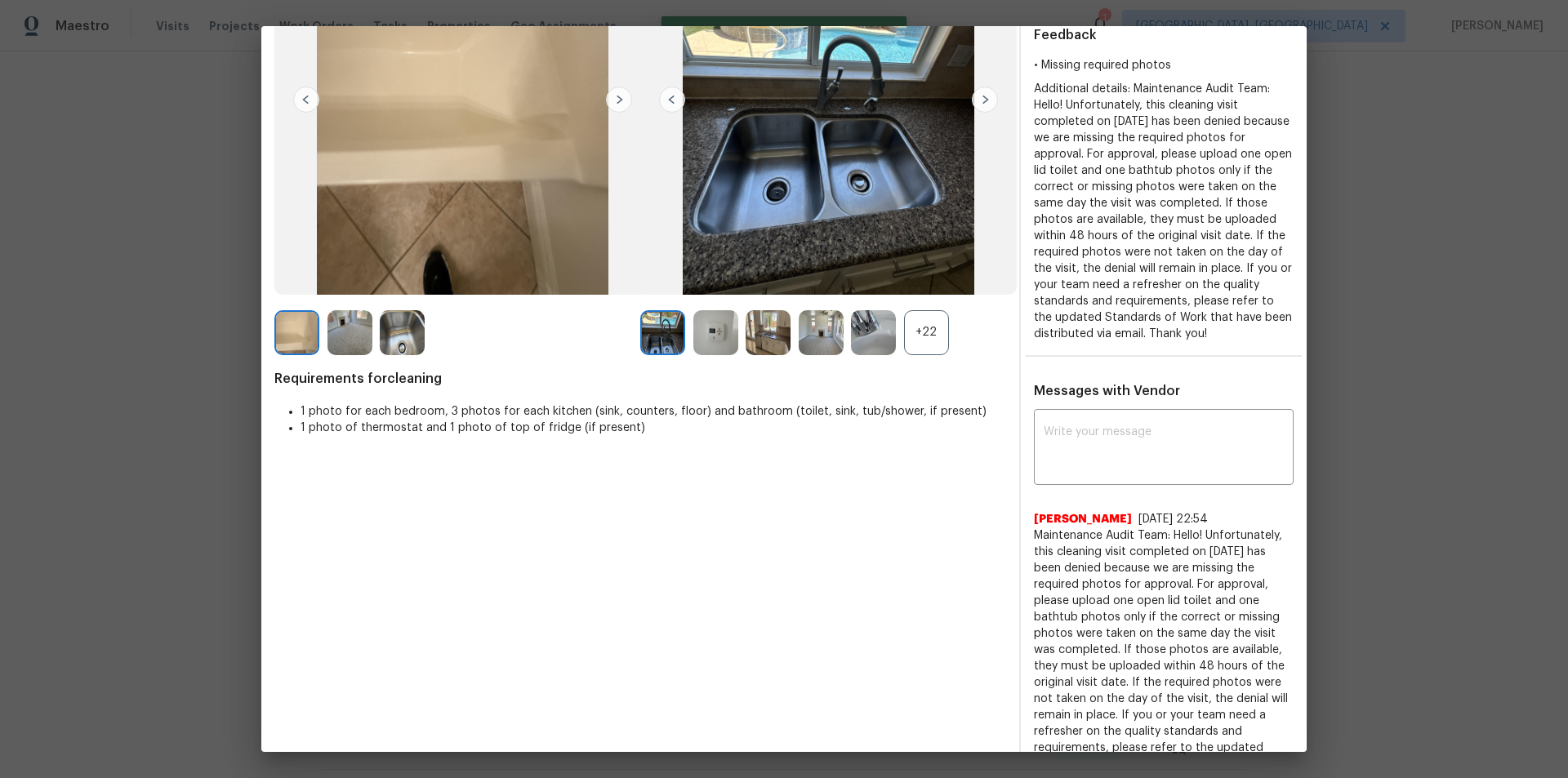
scroll to position [0, 0]
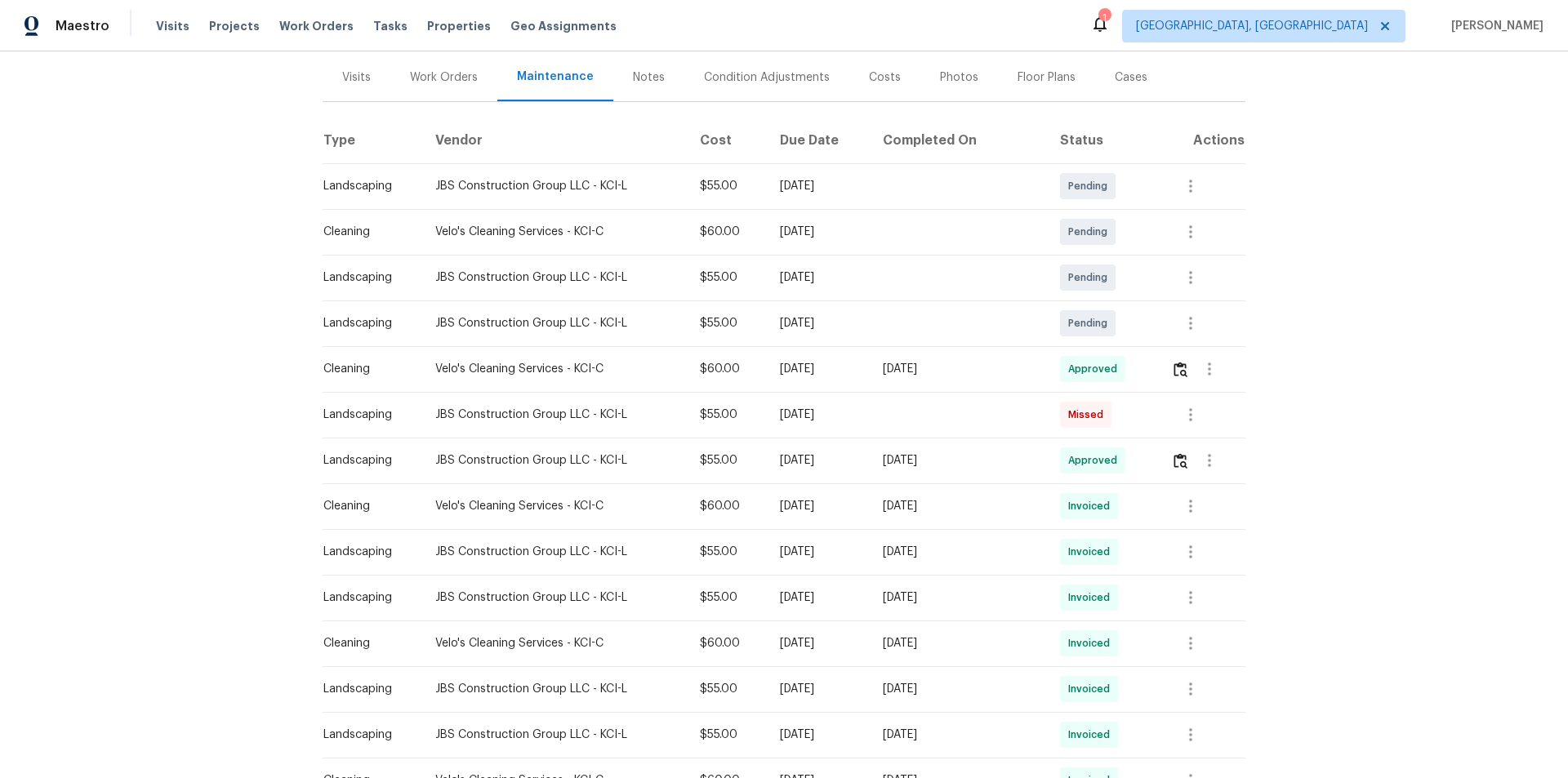
scroll to position [245, 0]
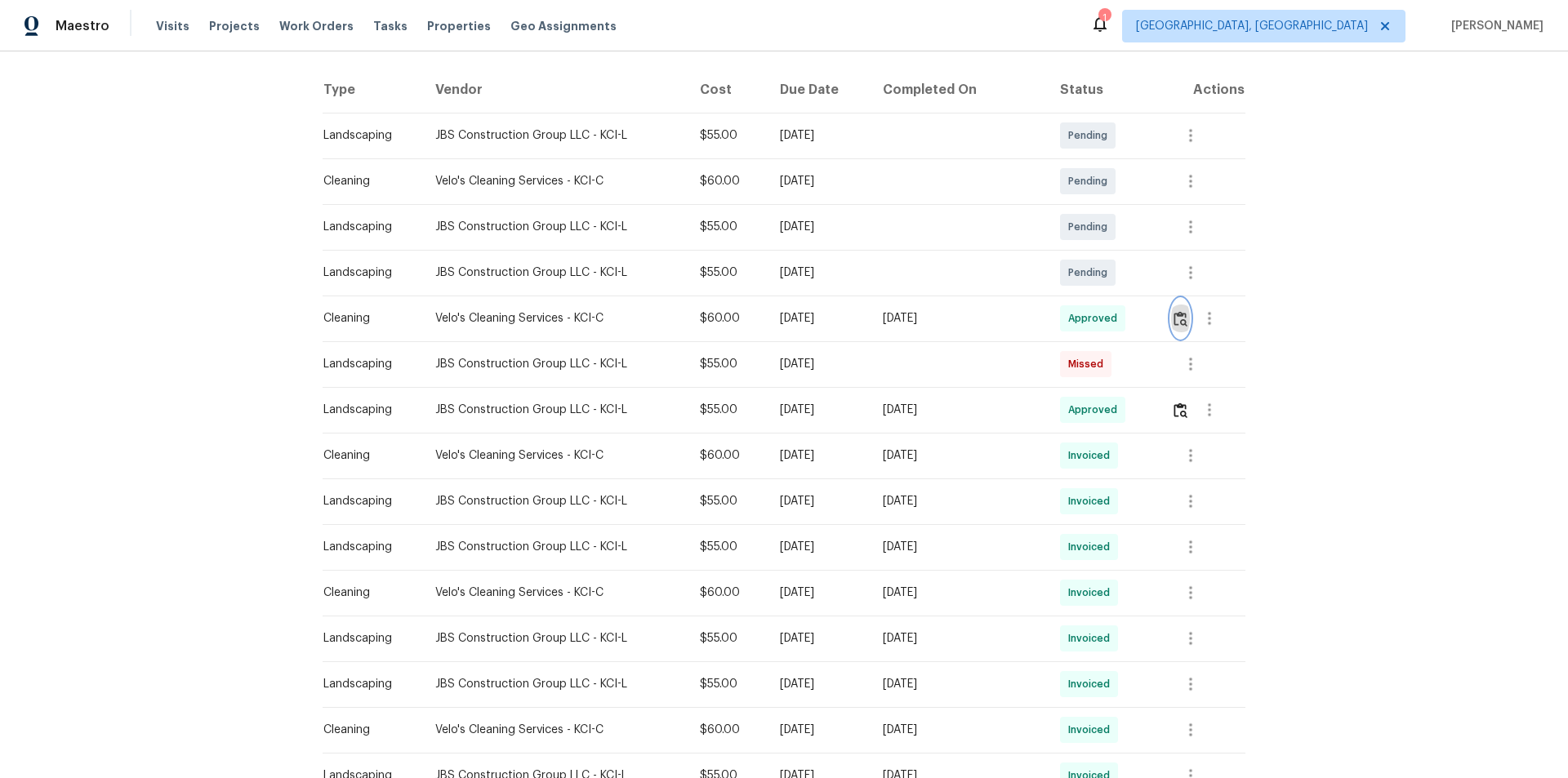
click at [1173, 322] on img "button" at bounding box center [1180, 319] width 14 height 16
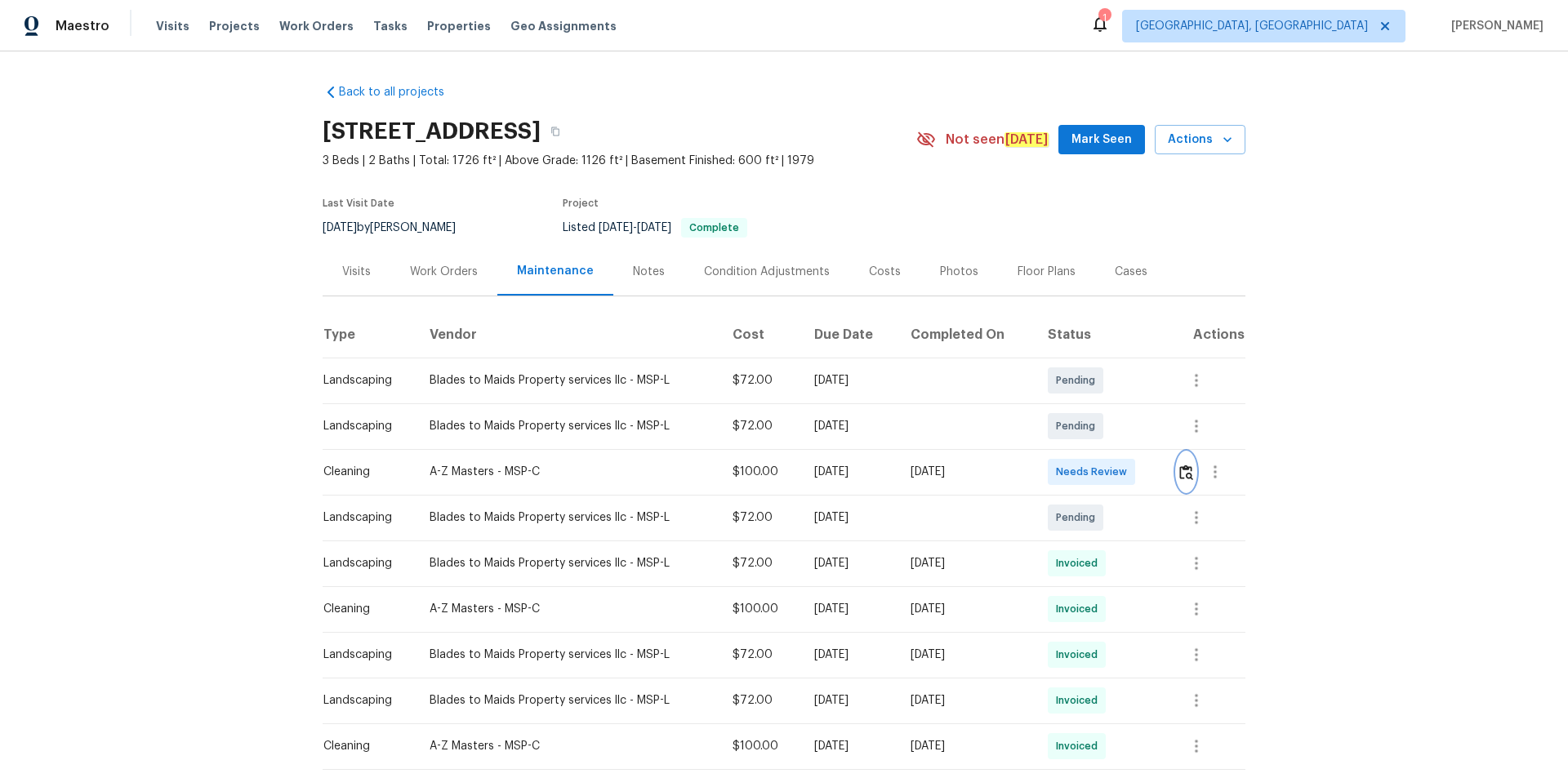
click at [1192, 474] on button "button" at bounding box center [1186, 471] width 19 height 39
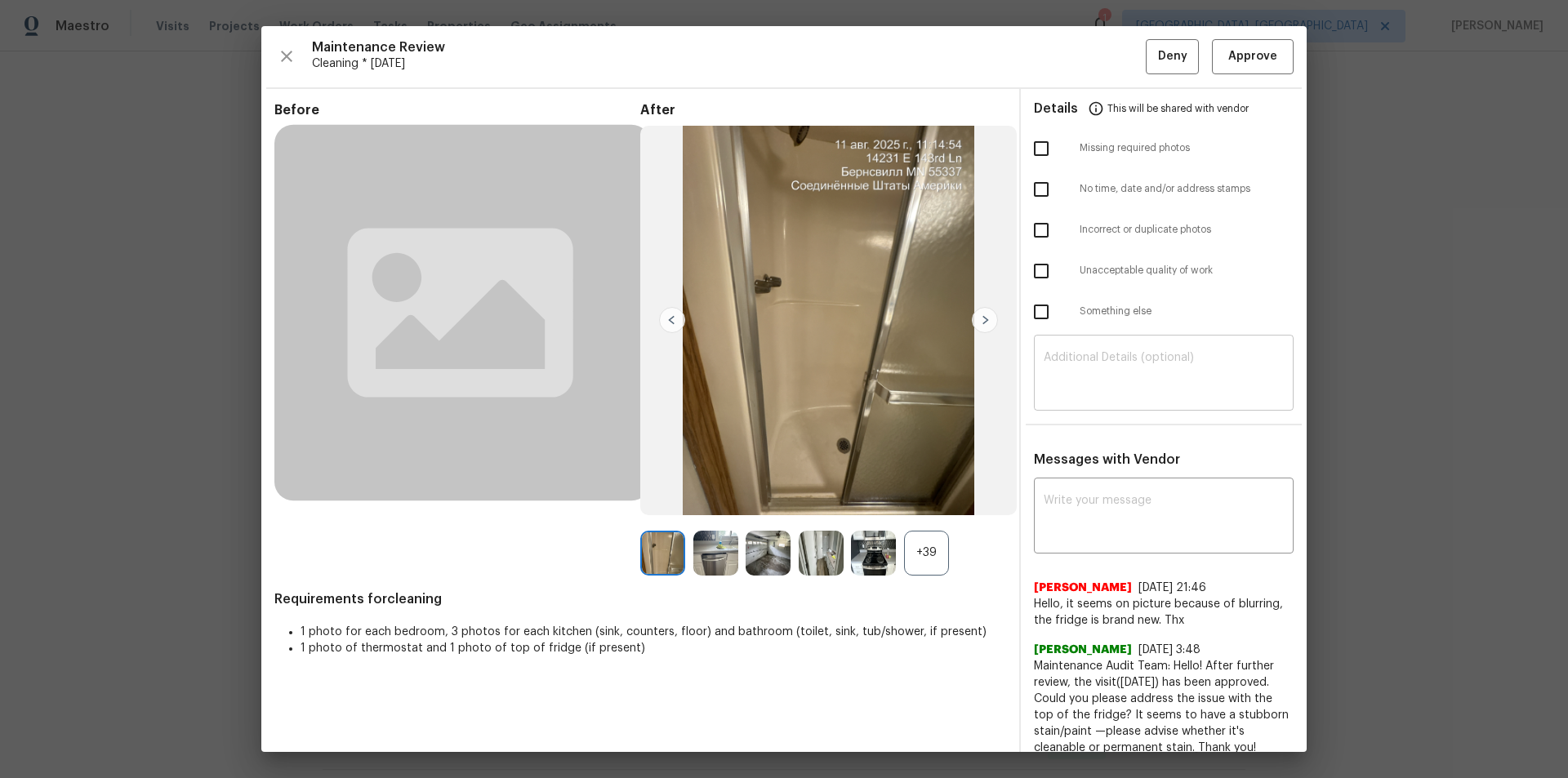
click at [1177, 358] on textarea at bounding box center [1163, 374] width 240 height 45
paste textarea "Maintenance Audit Team: Hello! Unfortunately, this cleaning visit completed on …"
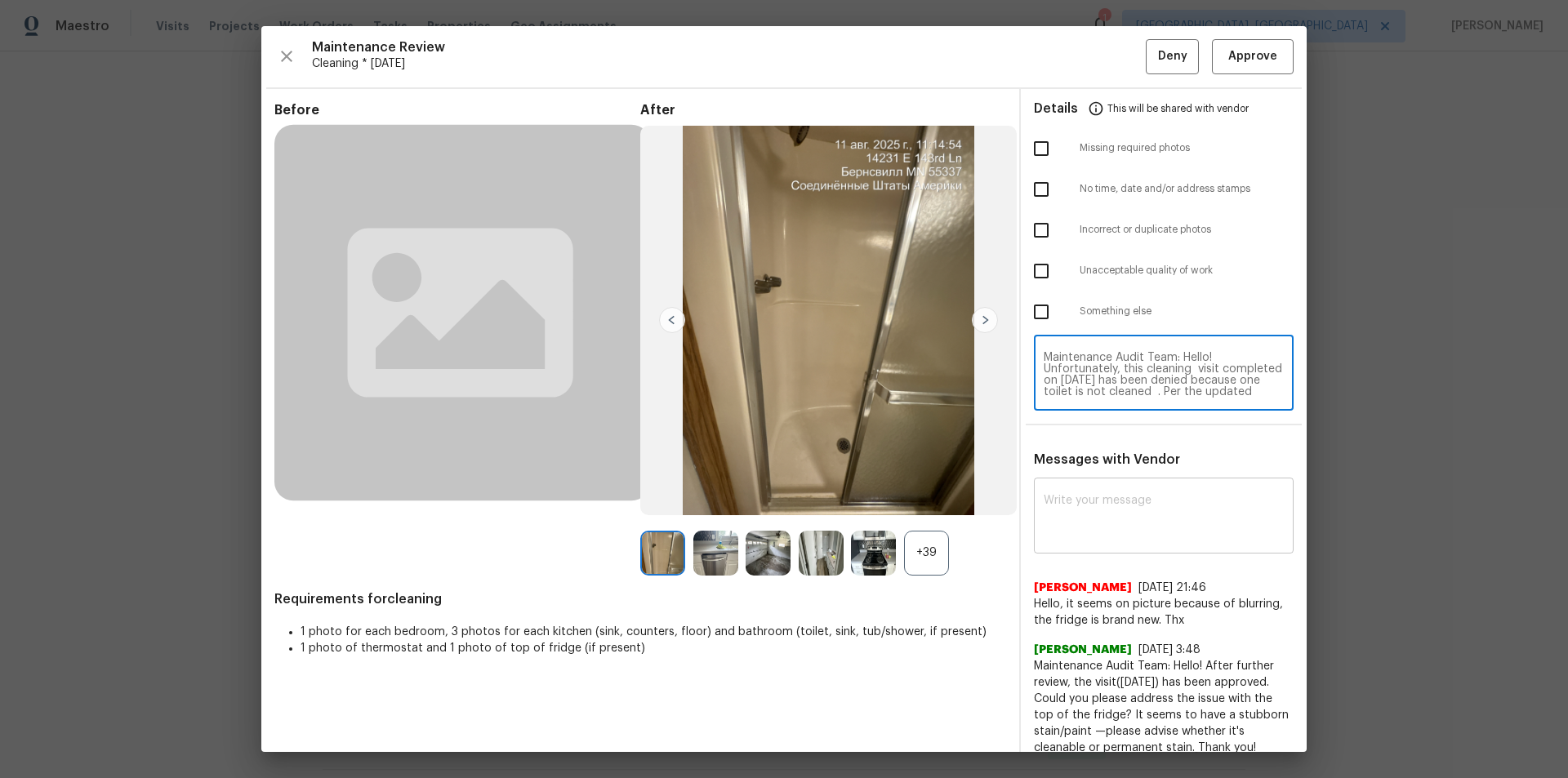
scroll to position [148, 0]
type textarea "Maintenance Audit Team: Hello! Unfortunately, this cleaning visit completed on …"
click at [1124, 546] on div "x ​" at bounding box center [1164, 518] width 259 height 72
paste textarea "Maintenance Audit Team: Hello! Unfortunately, this cleaning visit completed on …"
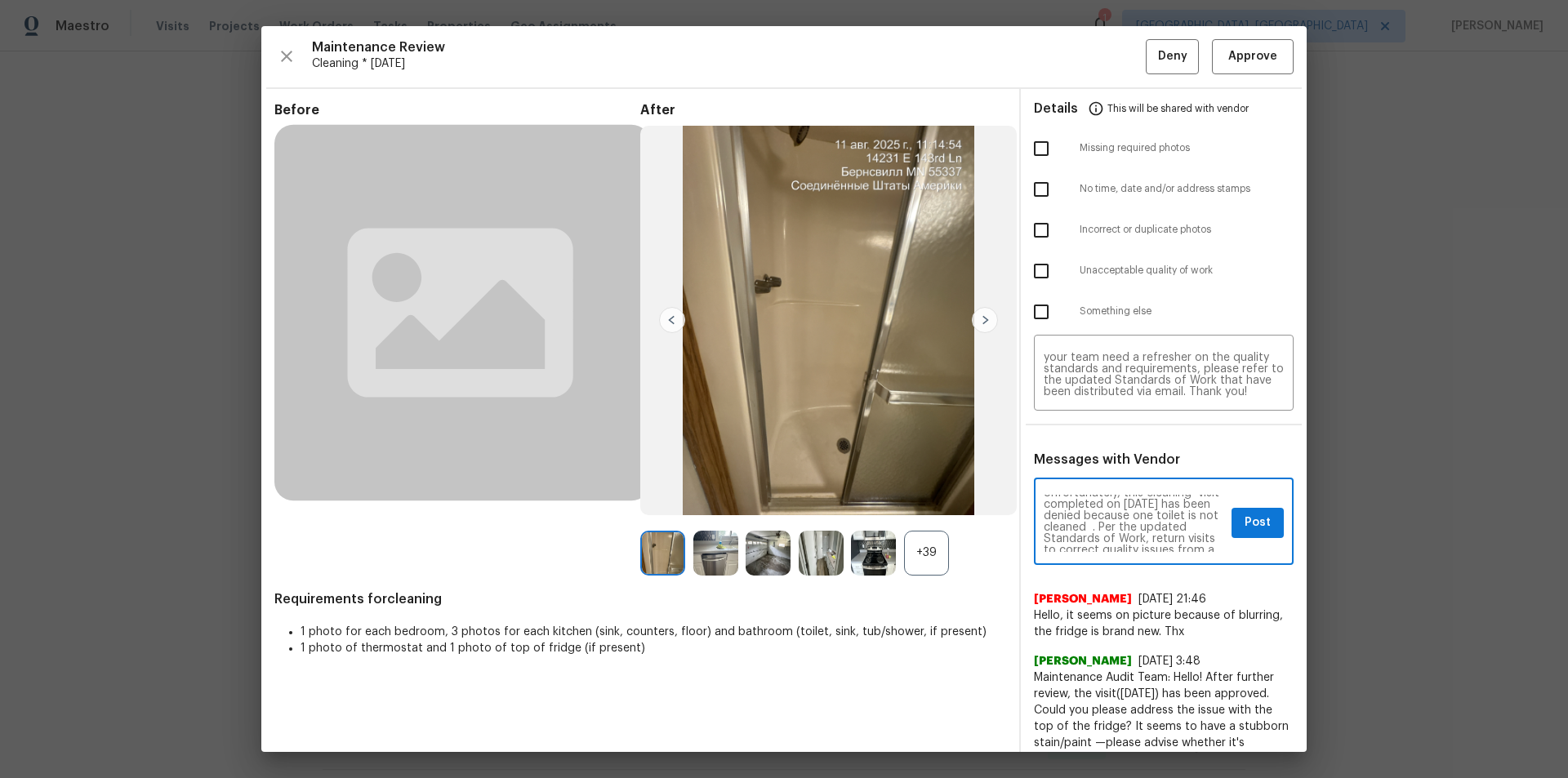
scroll to position [32, 0]
type textarea "Maintenance Audit Team: Hello! Unfortunately, this cleaning visit completed on …"
click at [1031, 272] on input "checkbox" at bounding box center [1041, 270] width 34 height 34
checkbox input "true"
click at [1232, 512] on button "Post" at bounding box center [1258, 522] width 52 height 31
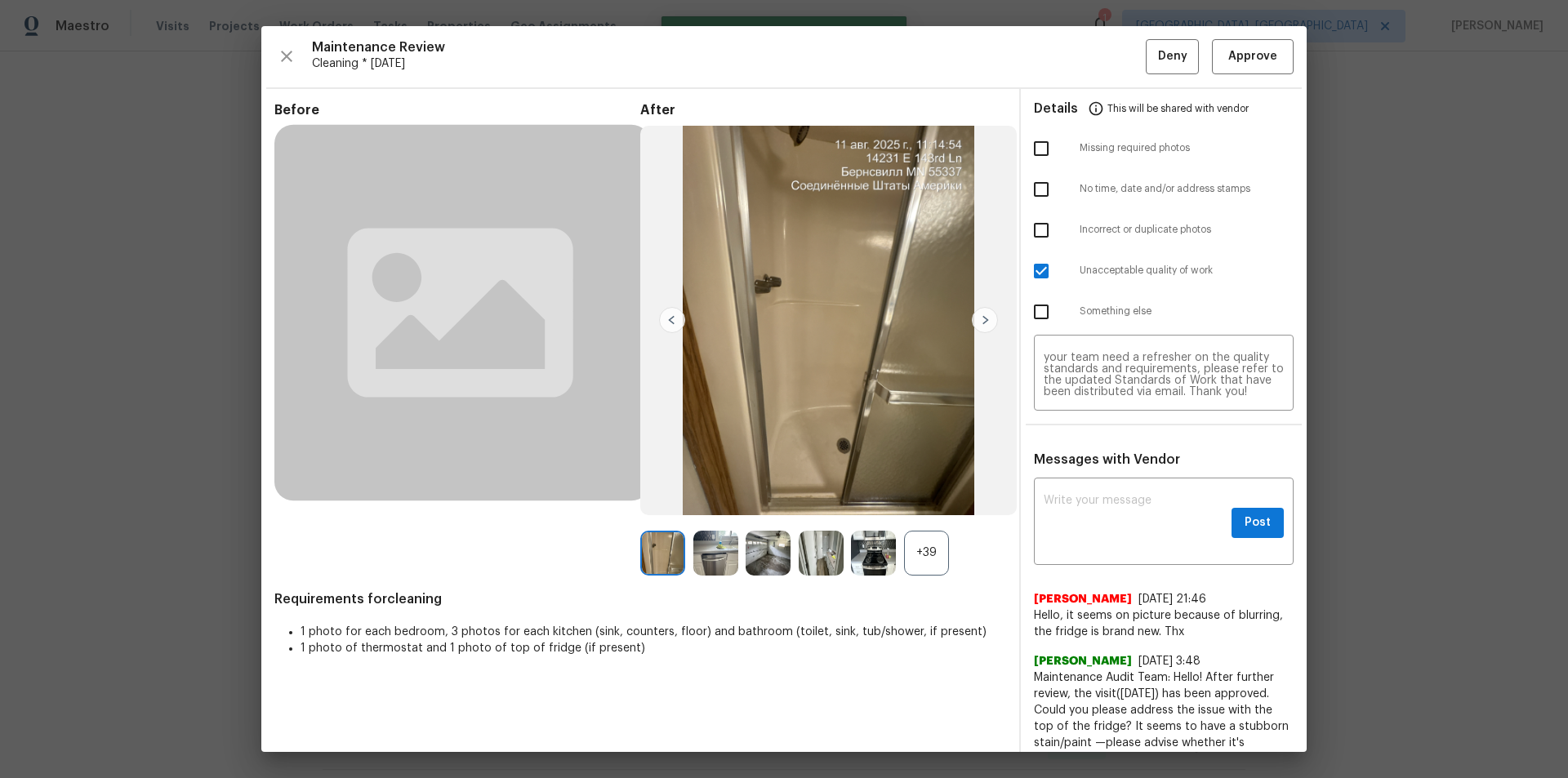
scroll to position [0, 0]
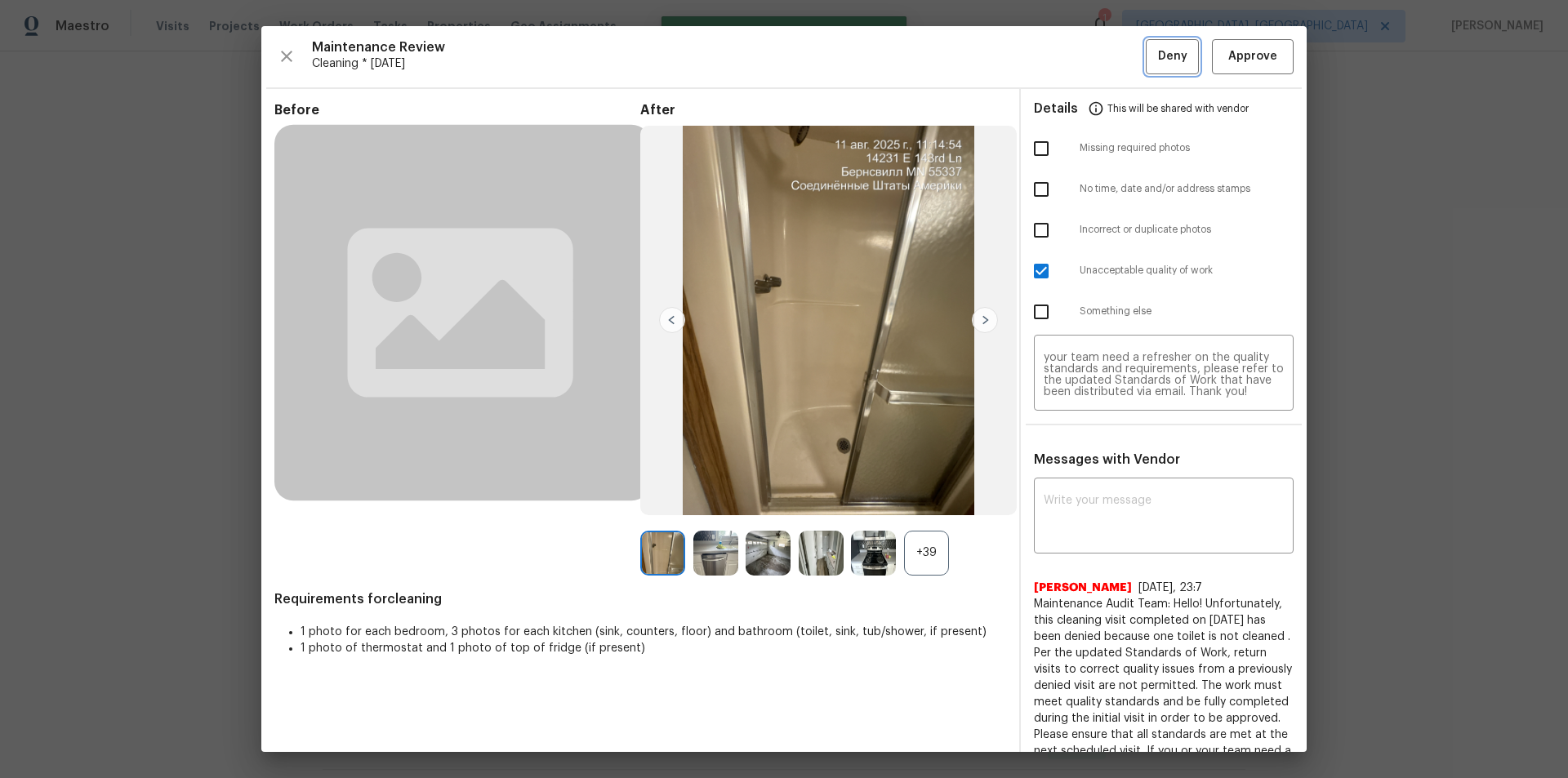
click at [1173, 56] on span "Deny" at bounding box center [1172, 56] width 30 height 20
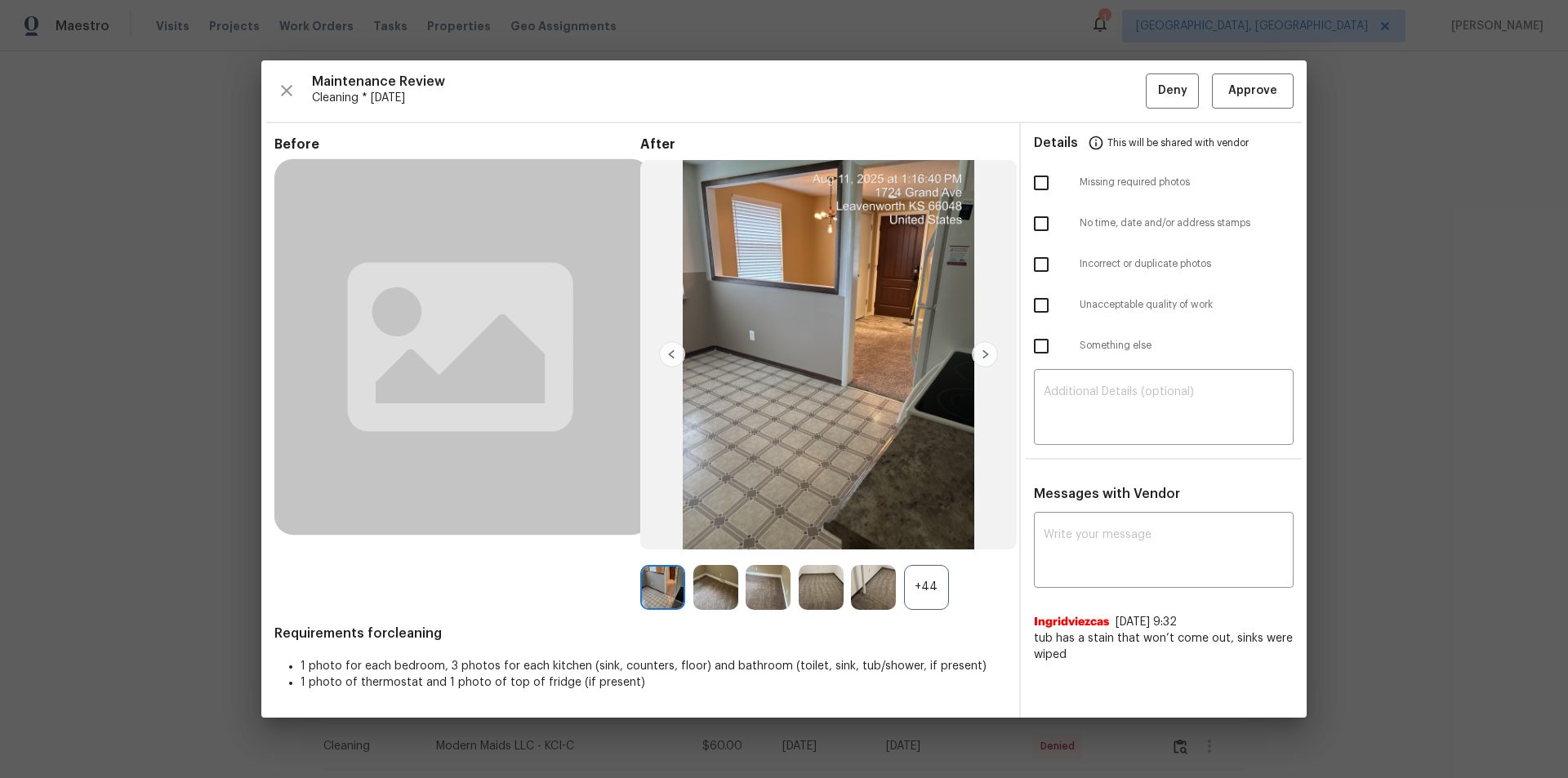
click at [924, 574] on div "+44" at bounding box center [926, 587] width 44 height 44
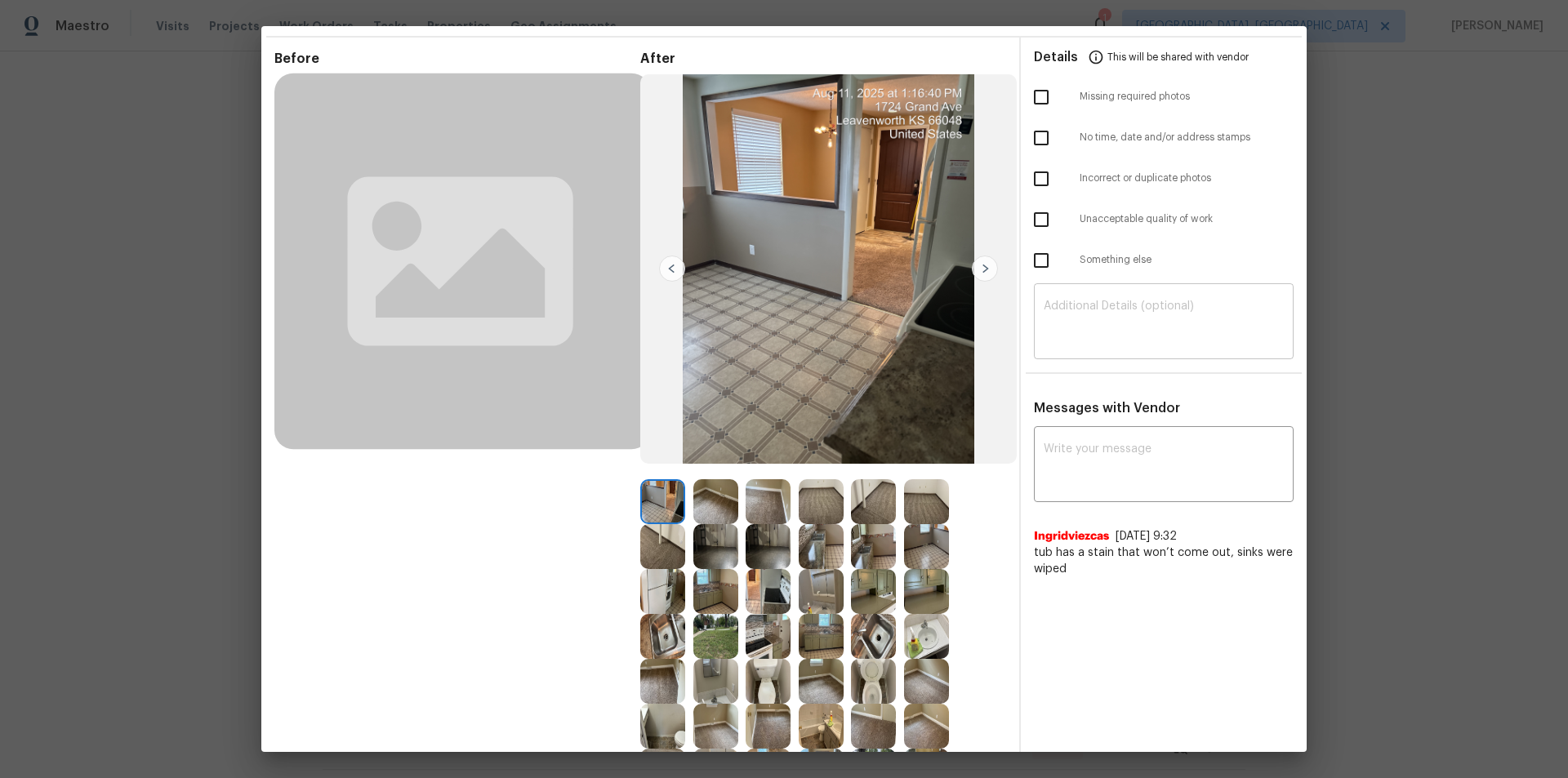
scroll to position [45, 0]
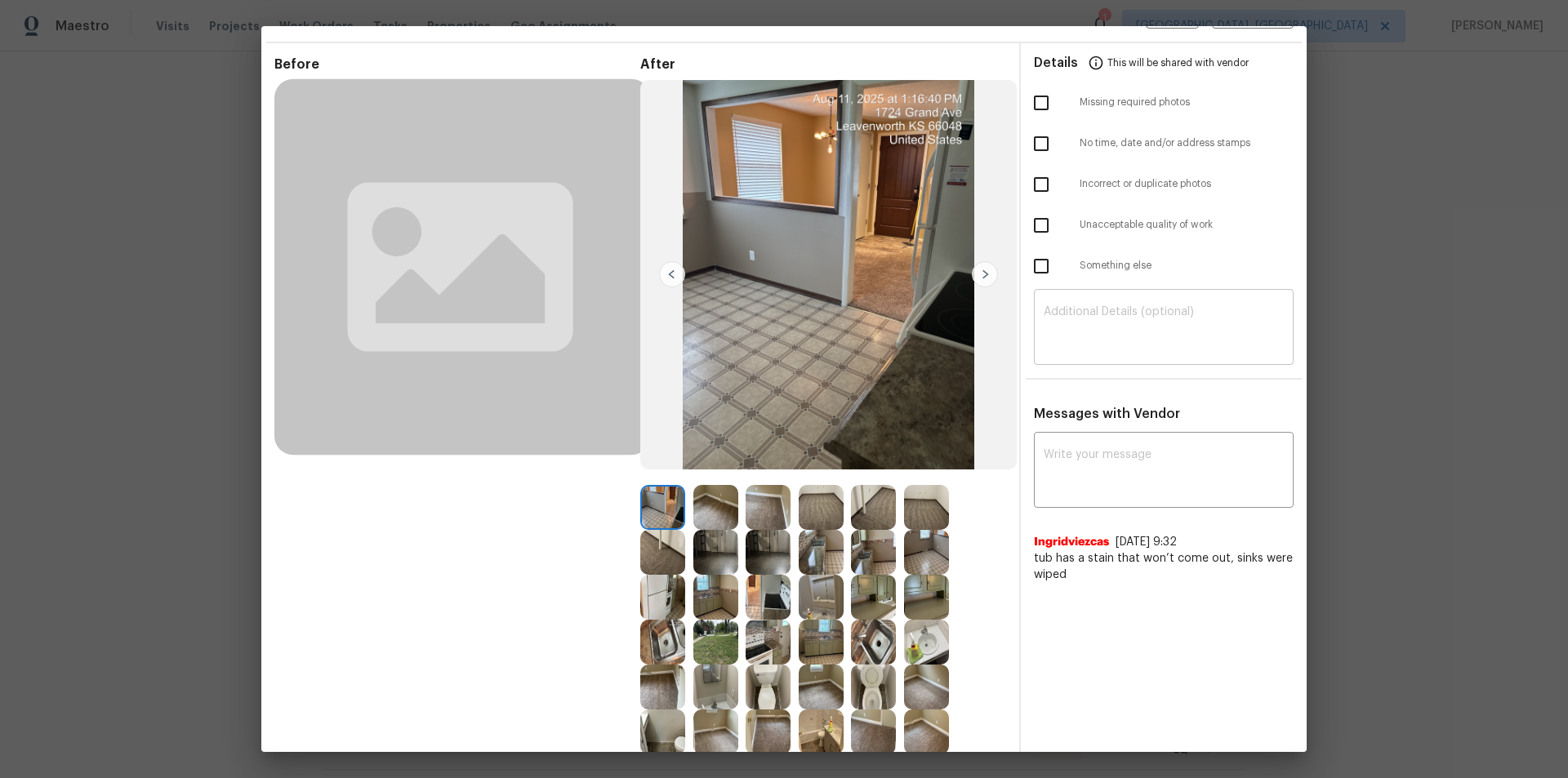
click at [1117, 312] on textarea at bounding box center [1163, 328] width 240 height 45
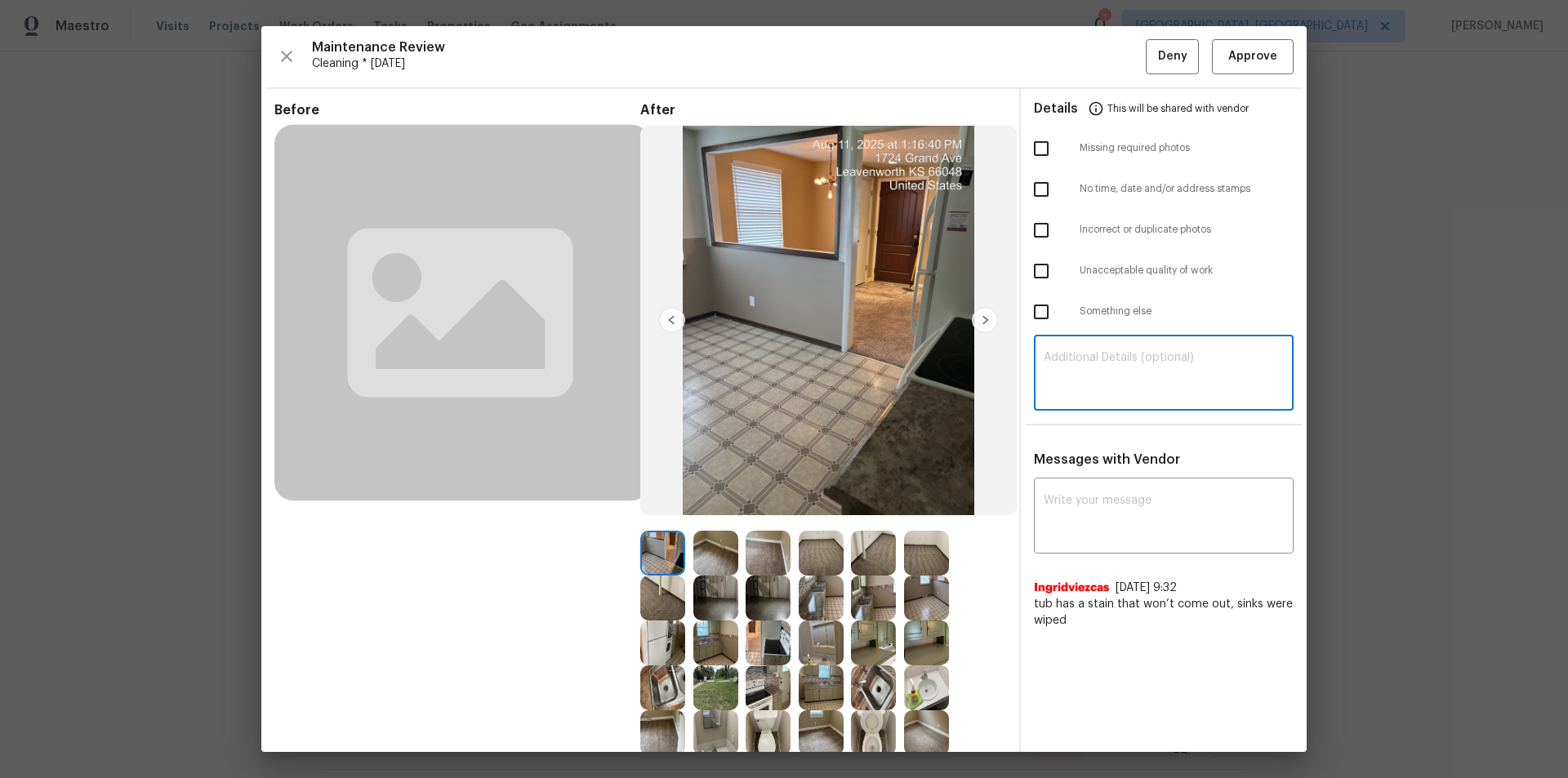
paste textarea "Maintenance Audit Team: Hello! Unfortunately, this cleaning visit completed on …"
type textarea "Maintenance Audit Team: Hello! Unfortunately, this cleaning visit completed on …"
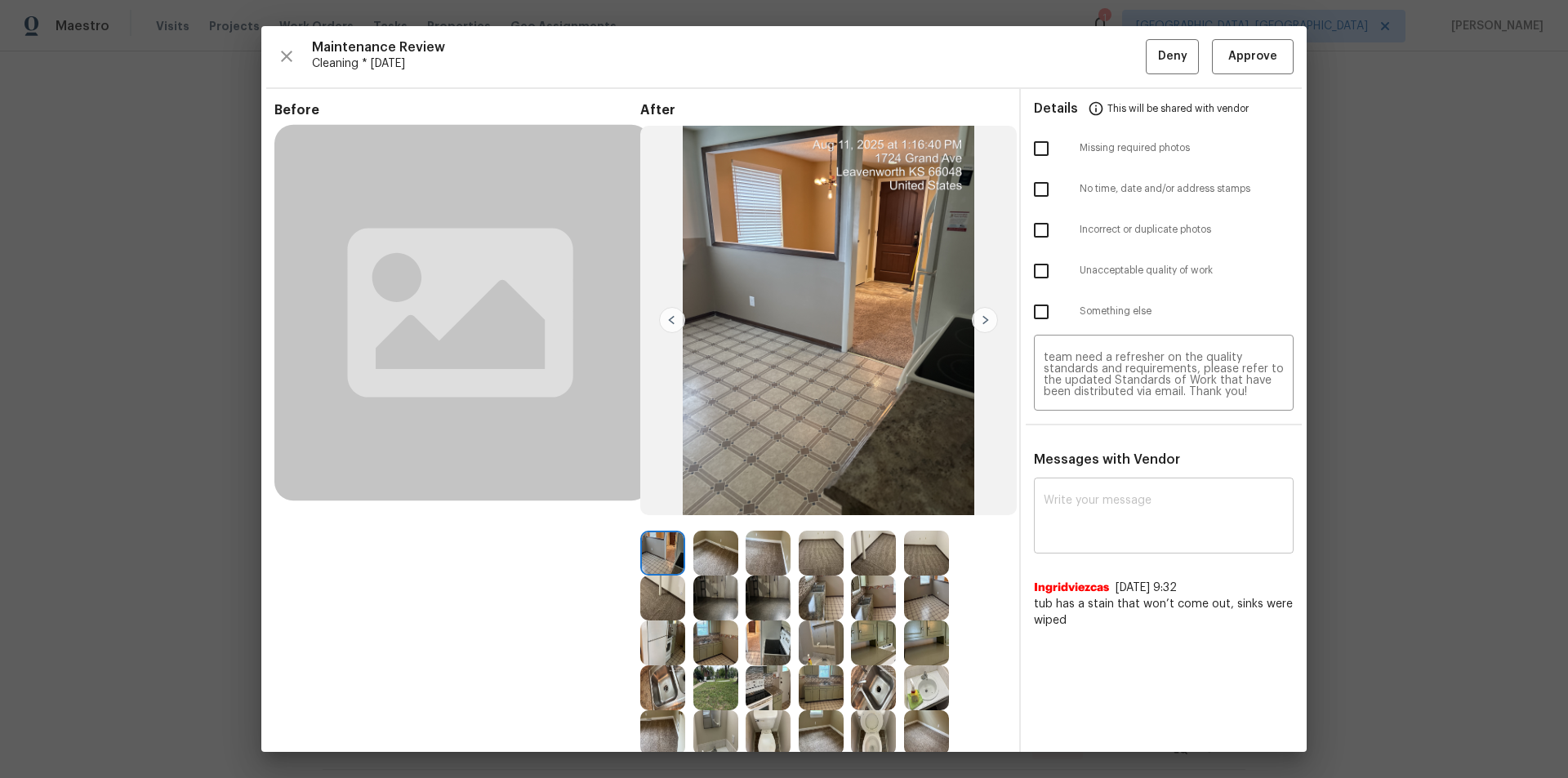
click at [1096, 491] on div "x ​" at bounding box center [1164, 518] width 259 height 72
paste textarea "Maintenance Audit Team: Hello! Unfortunately, this cleaning visit completed on …"
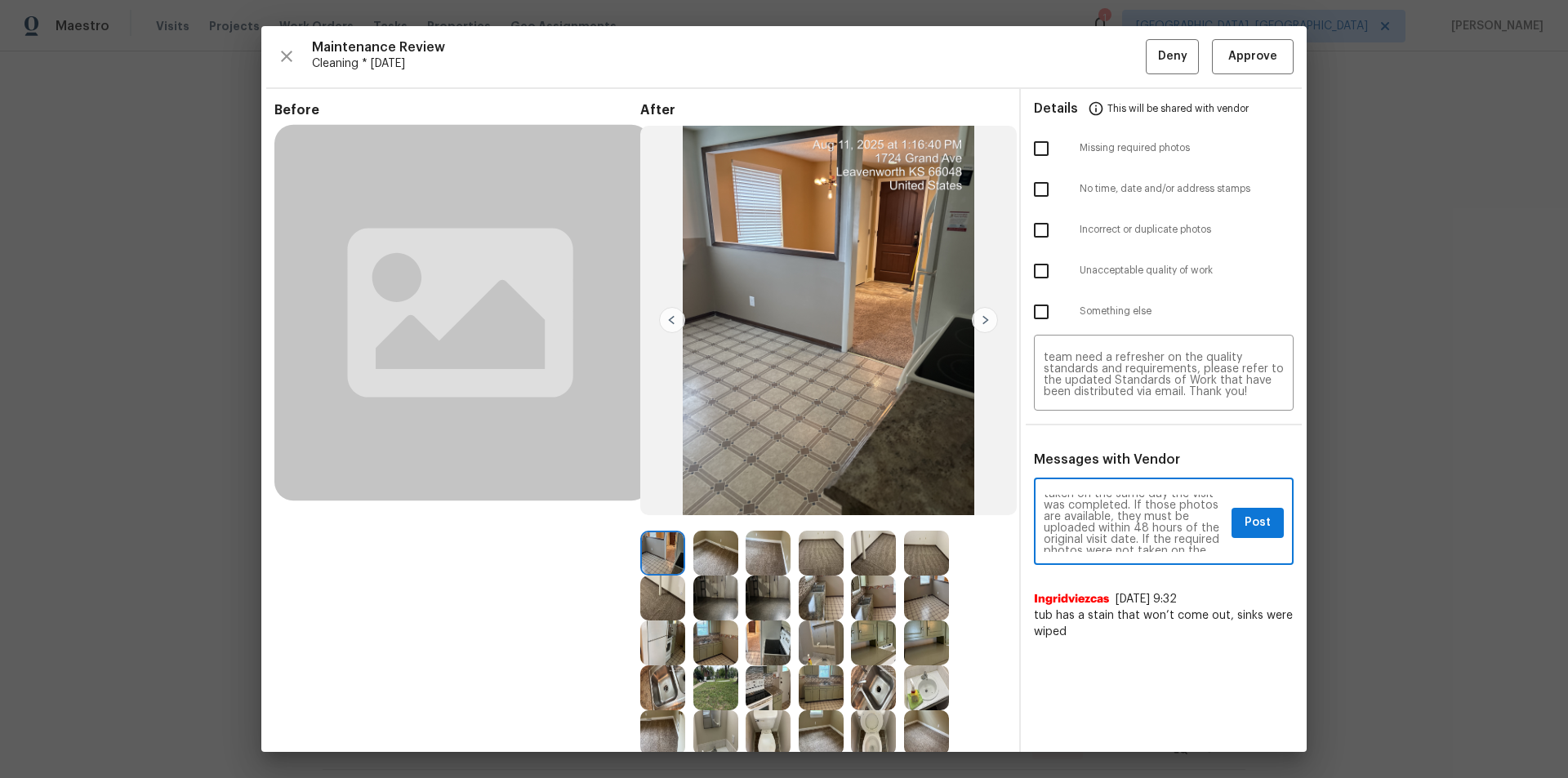
scroll to position [0, 0]
click at [1212, 504] on textarea "Maintenance Audit Team: Hello! Unfortunately, this cleaning visit completed on …" at bounding box center [1134, 523] width 182 height 57
type textarea "Maintenance Audit Team: Hello! Unfortunately, this cleaning visit completed on …"
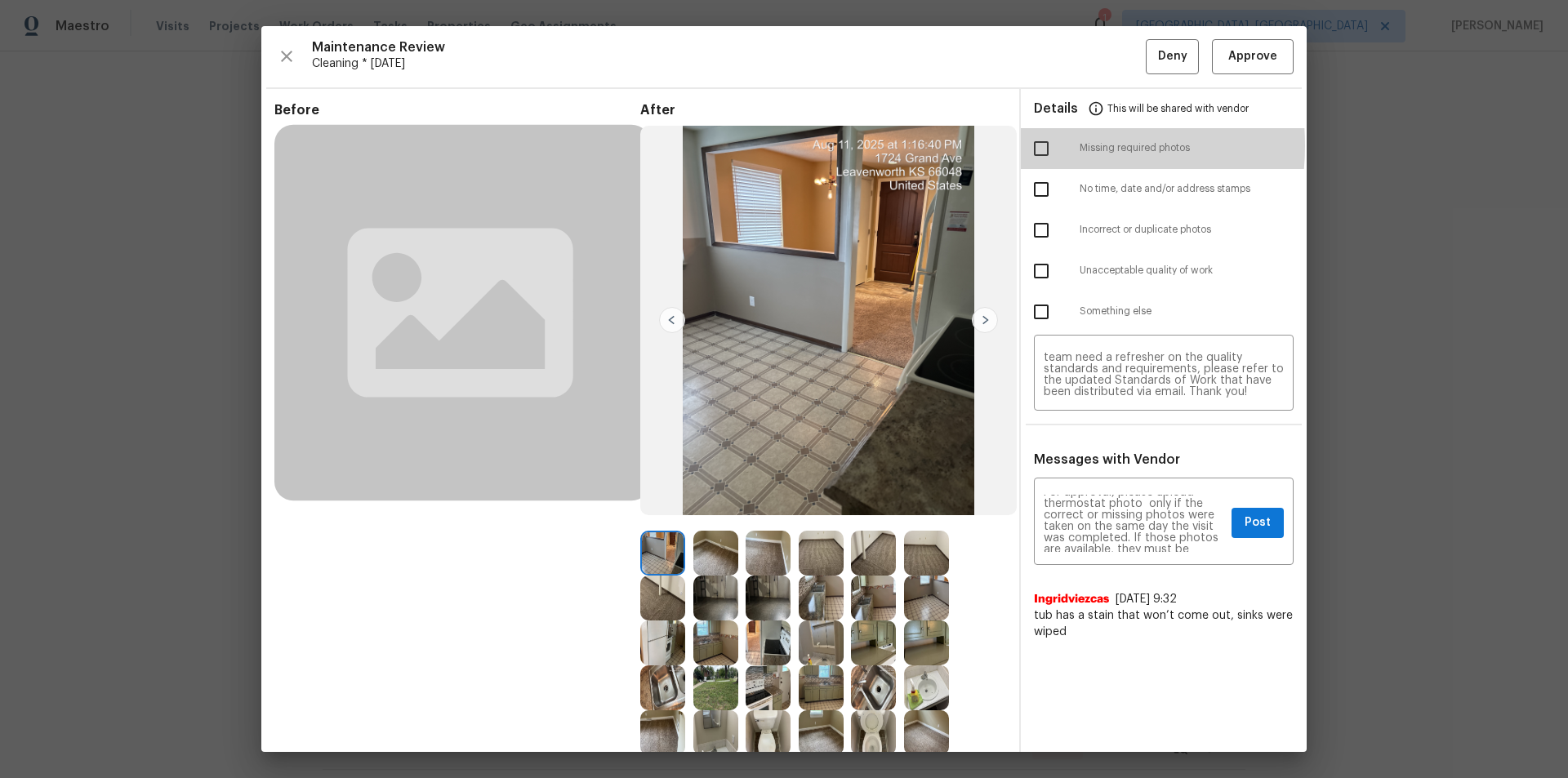
drag, startPoint x: 1040, startPoint y: 145, endPoint x: 1065, endPoint y: 257, distance: 114.8
click at [1041, 147] on input "checkbox" at bounding box center [1041, 148] width 34 height 34
checkbox input "true"
click at [1251, 515] on span "Post" at bounding box center [1258, 522] width 26 height 20
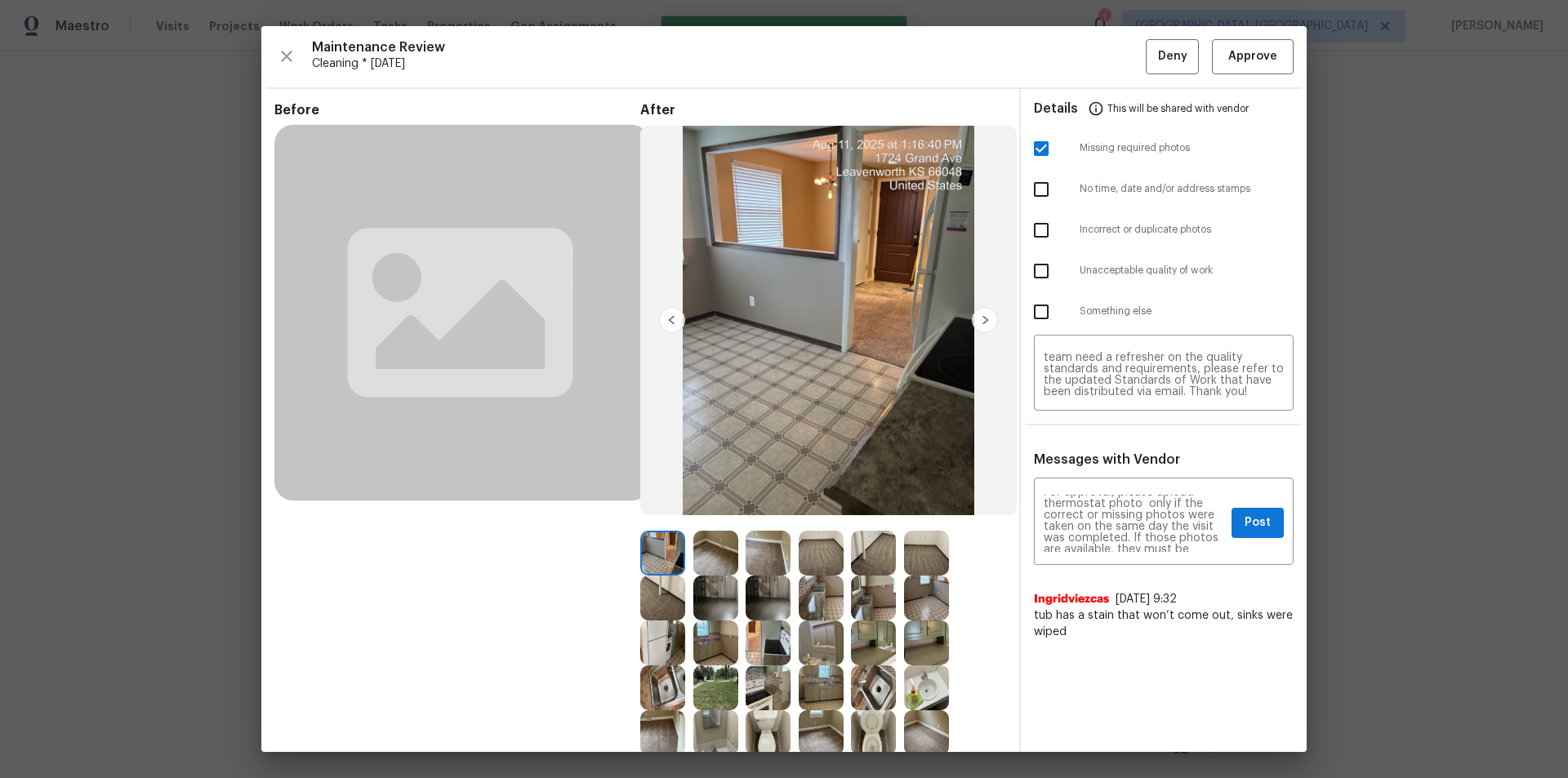
scroll to position [0, 0]
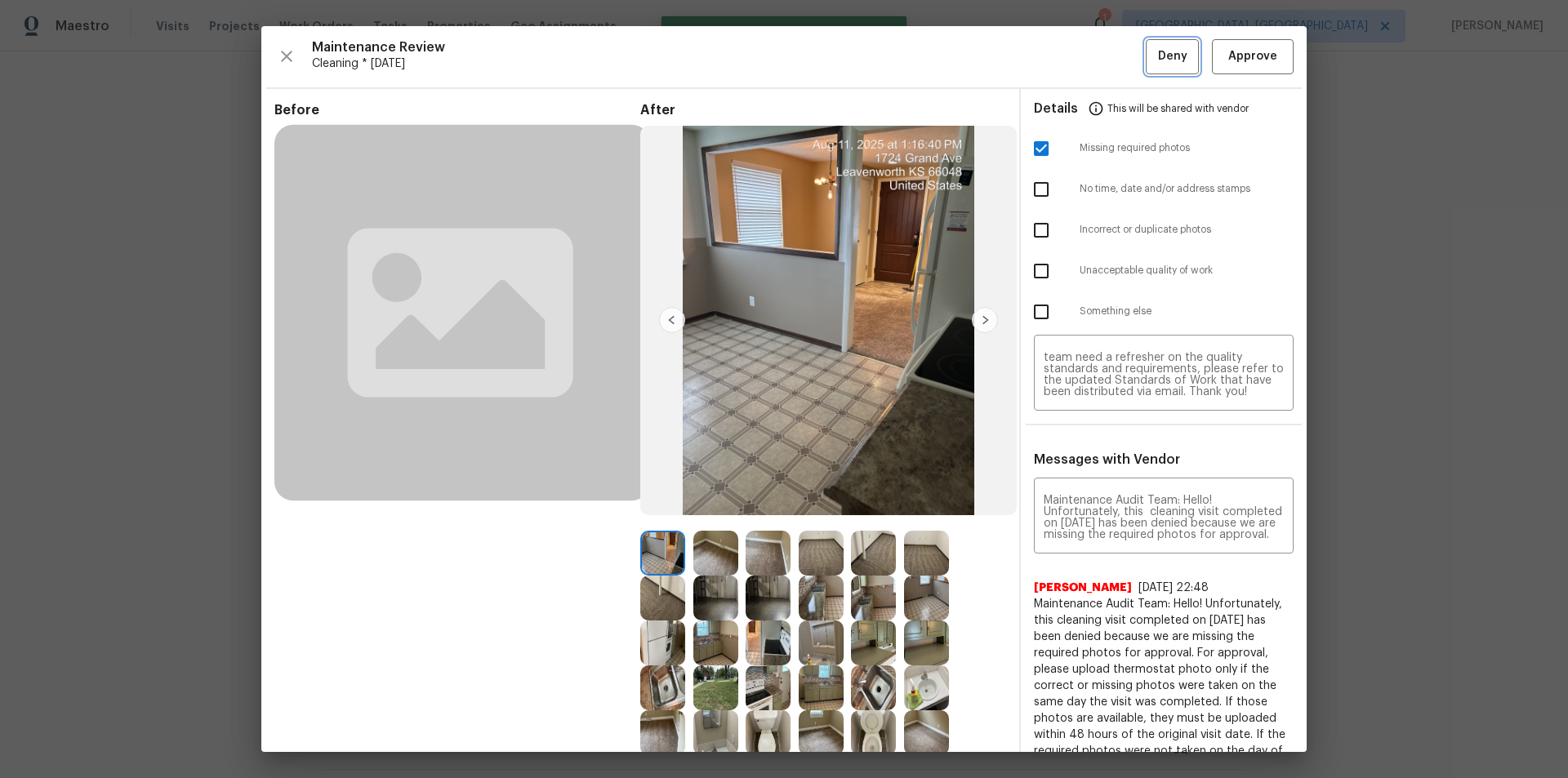
click at [1161, 58] on span "Deny" at bounding box center [1172, 56] width 30 height 20
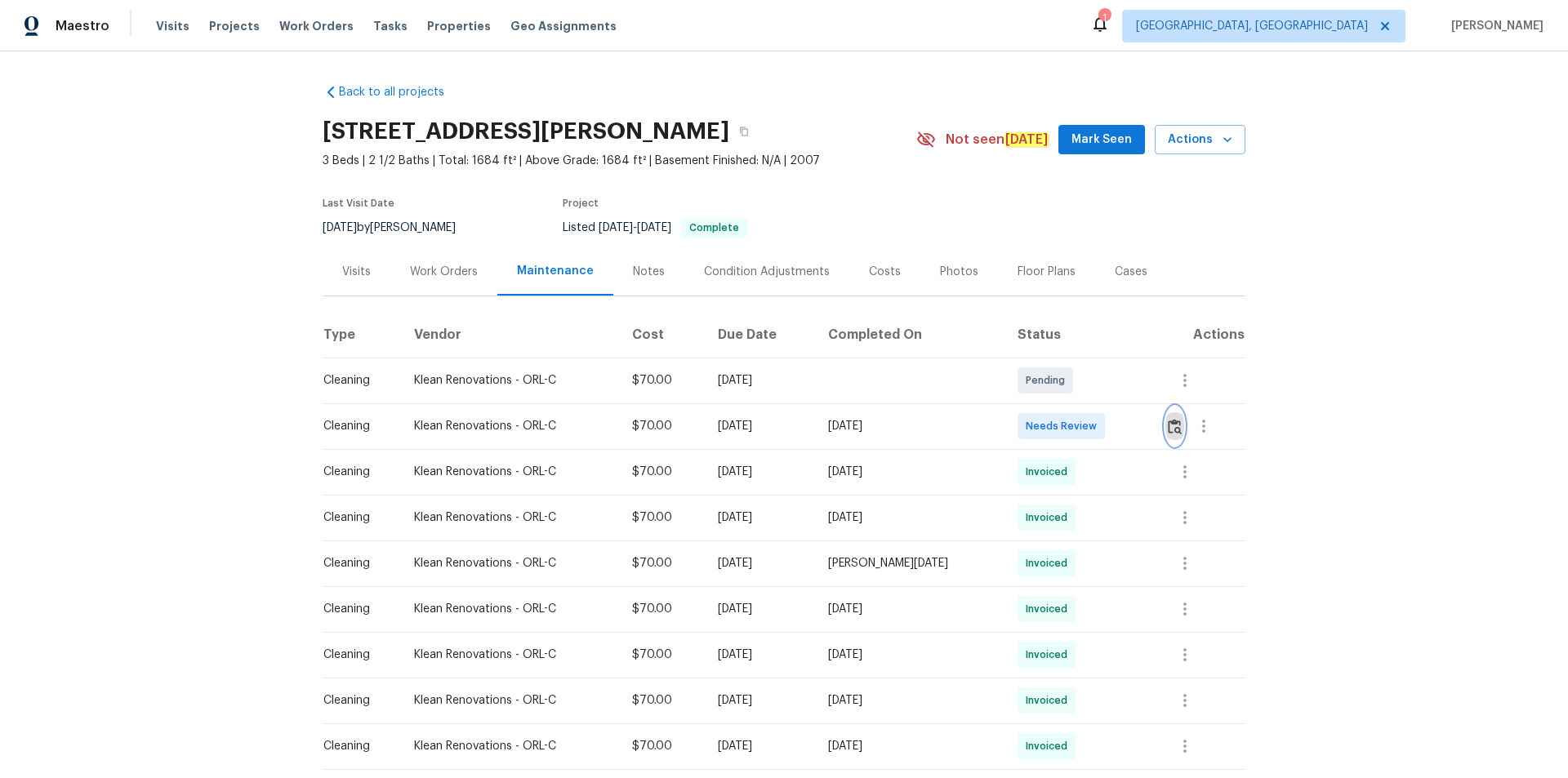
click at [1168, 427] on img "button" at bounding box center [1174, 426] width 14 height 16
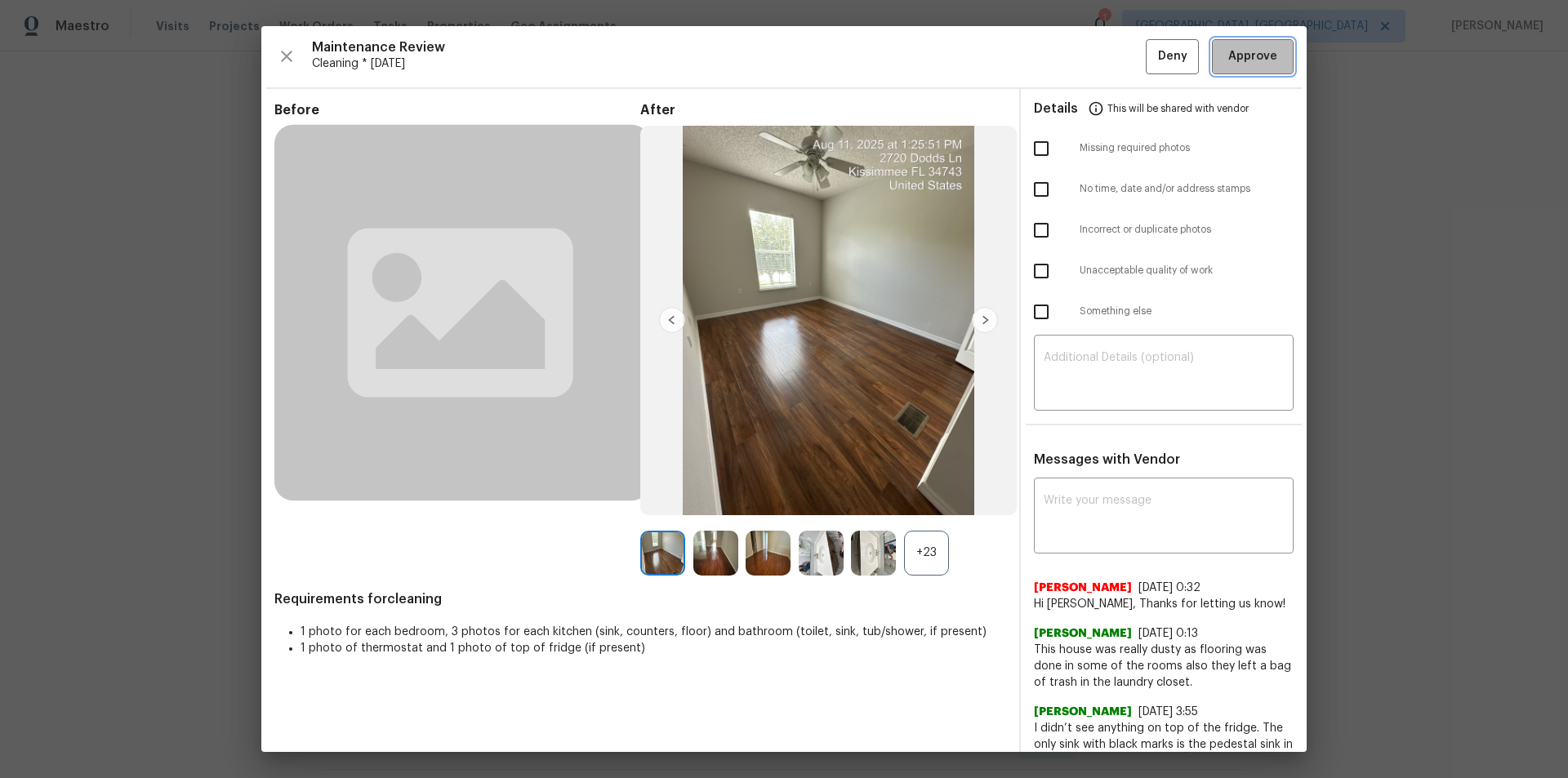
click at [1241, 54] on span "Approve" at bounding box center [1252, 56] width 49 height 20
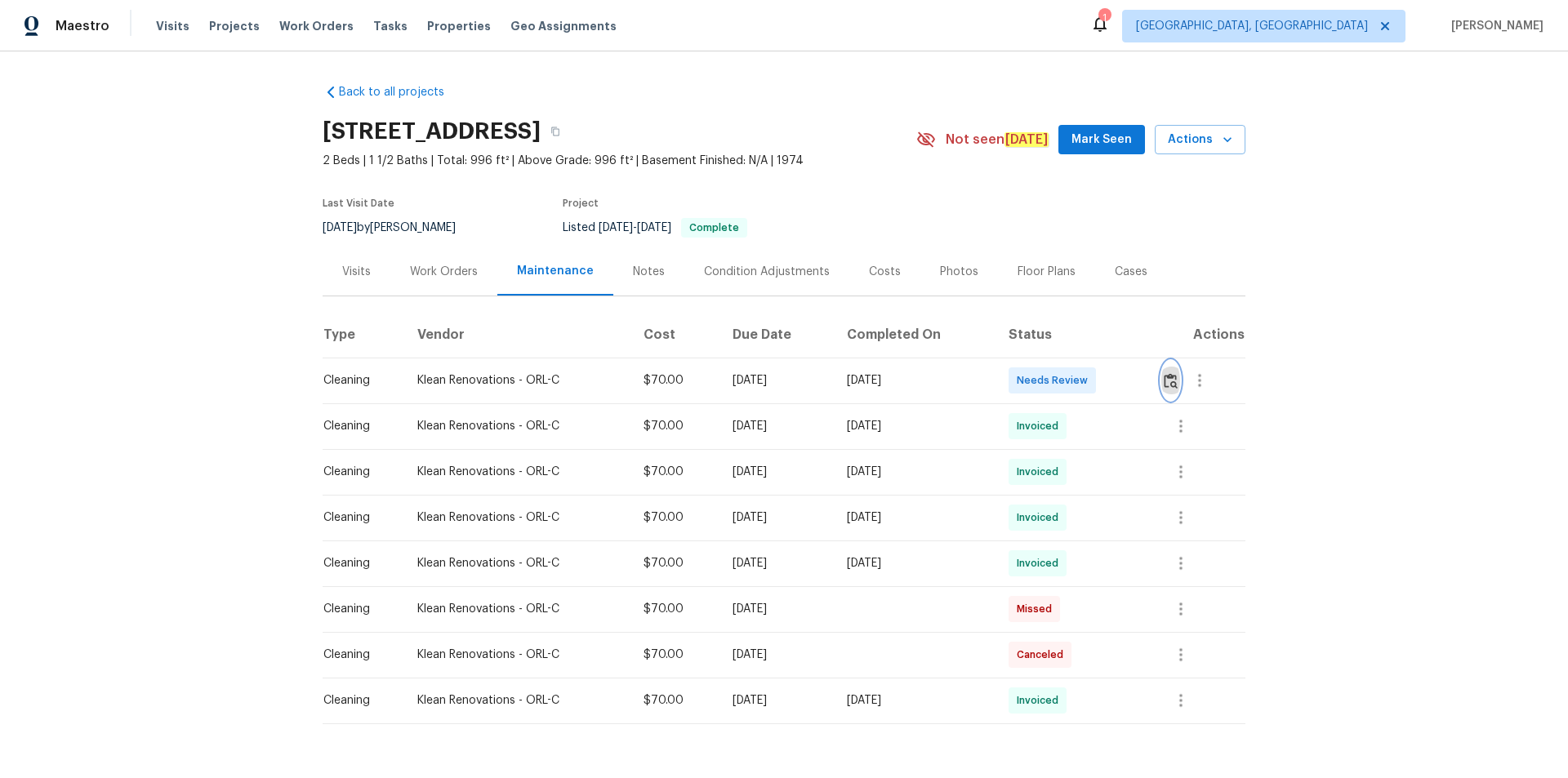
click at [1169, 374] on img "button" at bounding box center [1170, 381] width 14 height 16
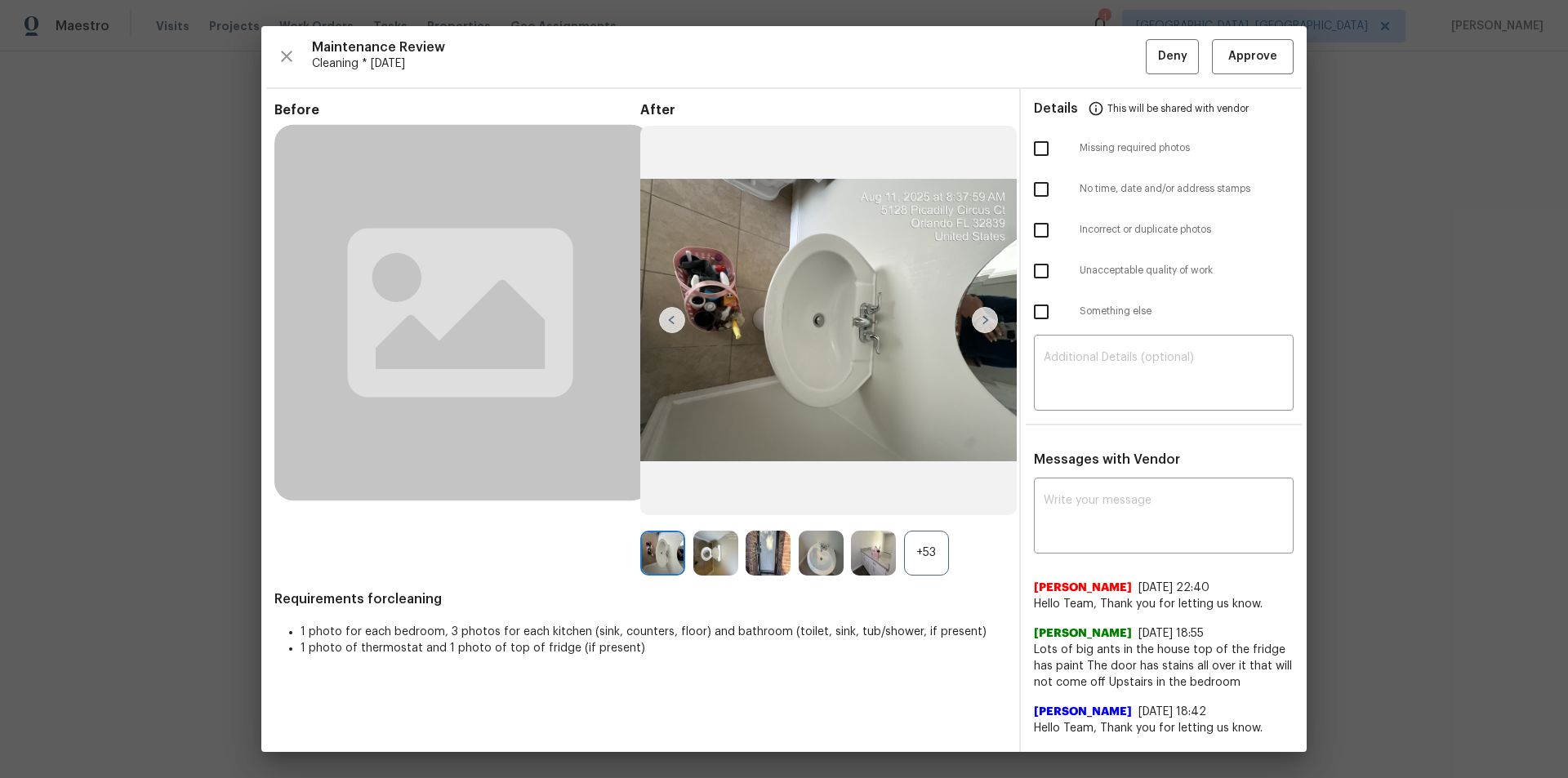
click at [1237, 36] on div "Maintenance Review Cleaning * [DATE] Deny Approve Before After +53 Requirements…" at bounding box center [784, 388] width 1045 height 725
click at [1264, 65] on span "Approve" at bounding box center [1253, 56] width 56 height 20
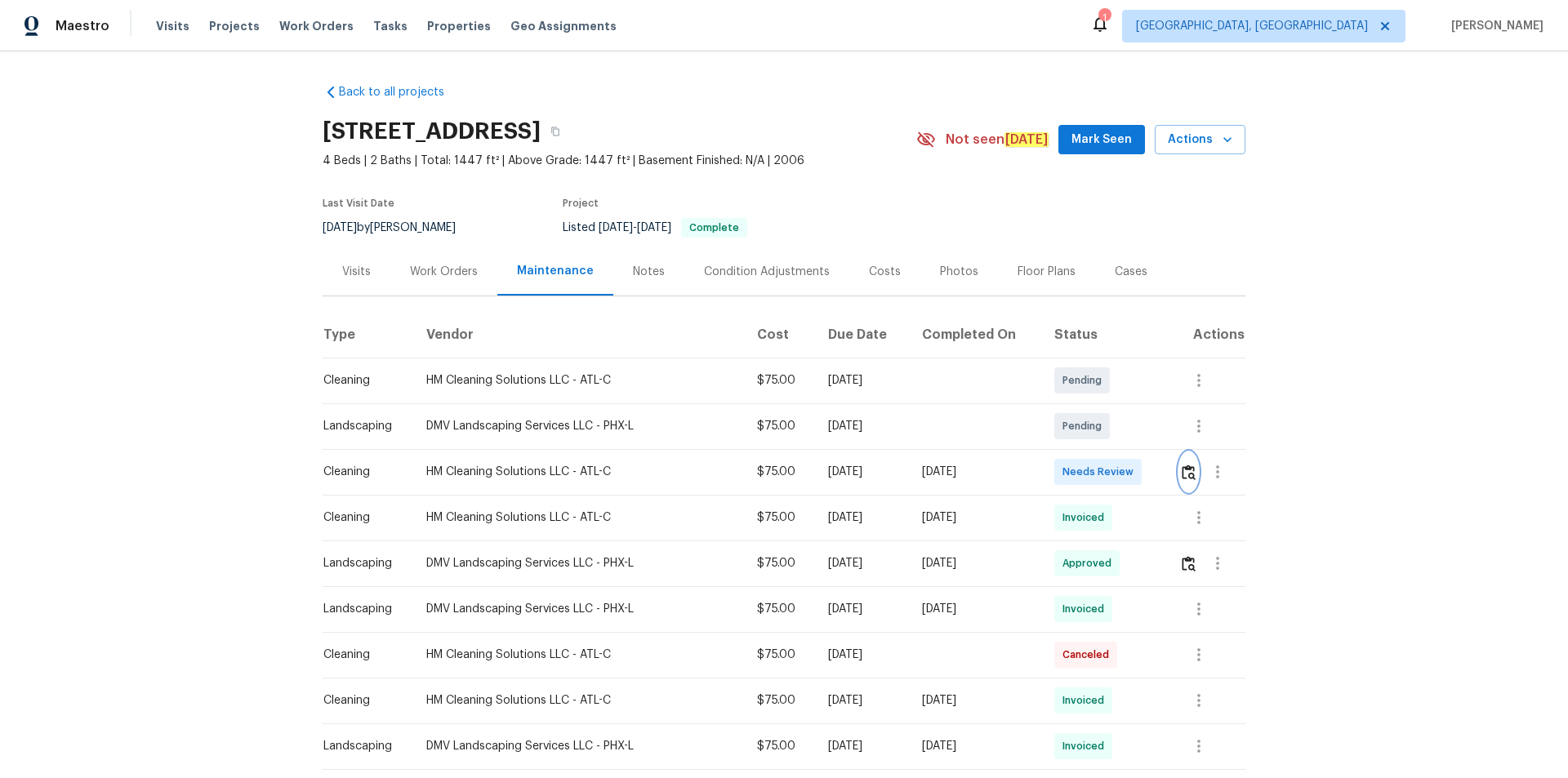
click at [1185, 465] on button "button" at bounding box center [1188, 471] width 19 height 39
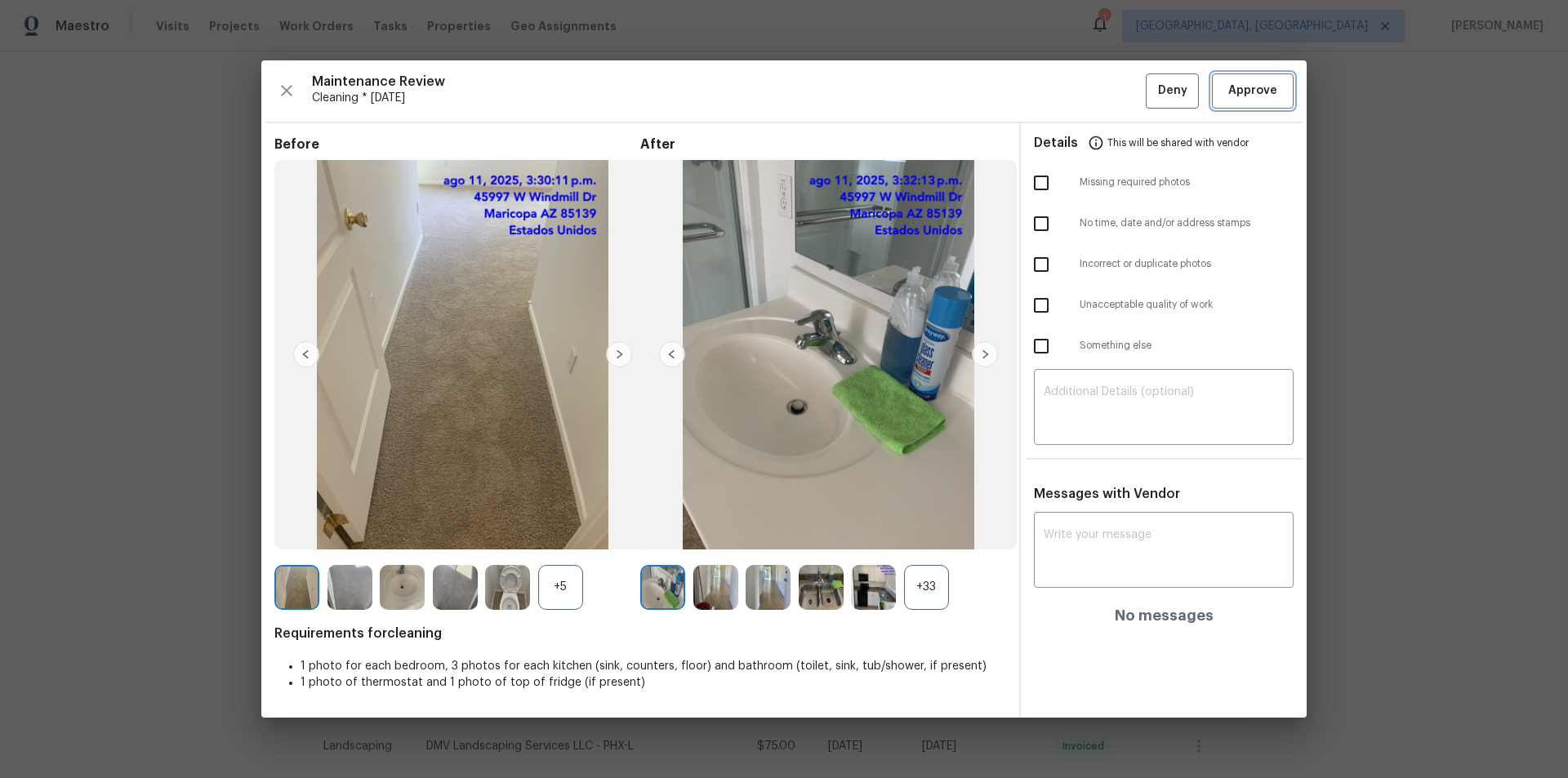
click at [1263, 94] on span "Approve" at bounding box center [1252, 91] width 49 height 20
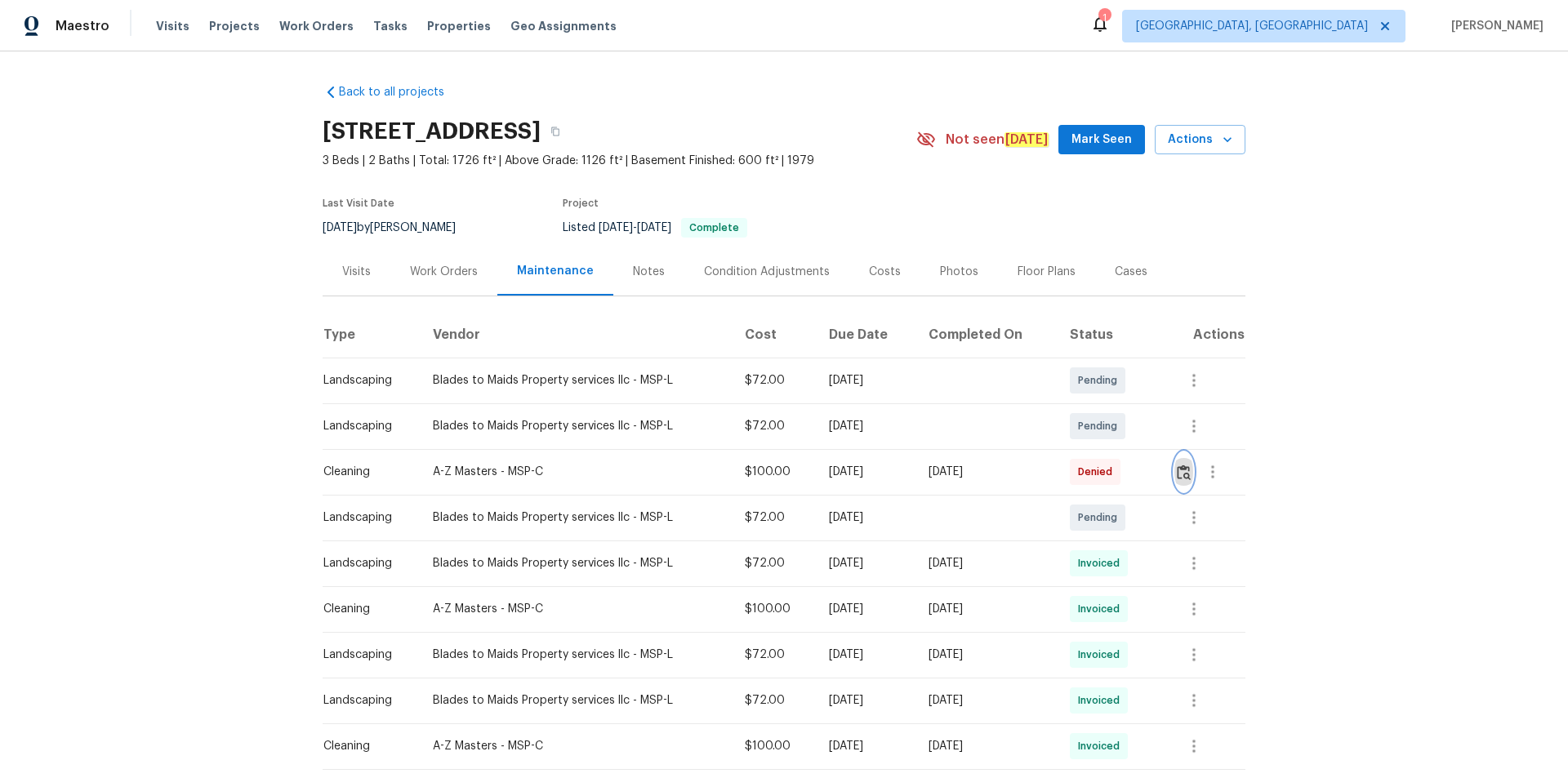
click at [1184, 469] on img "button" at bounding box center [1183, 471] width 14 height 16
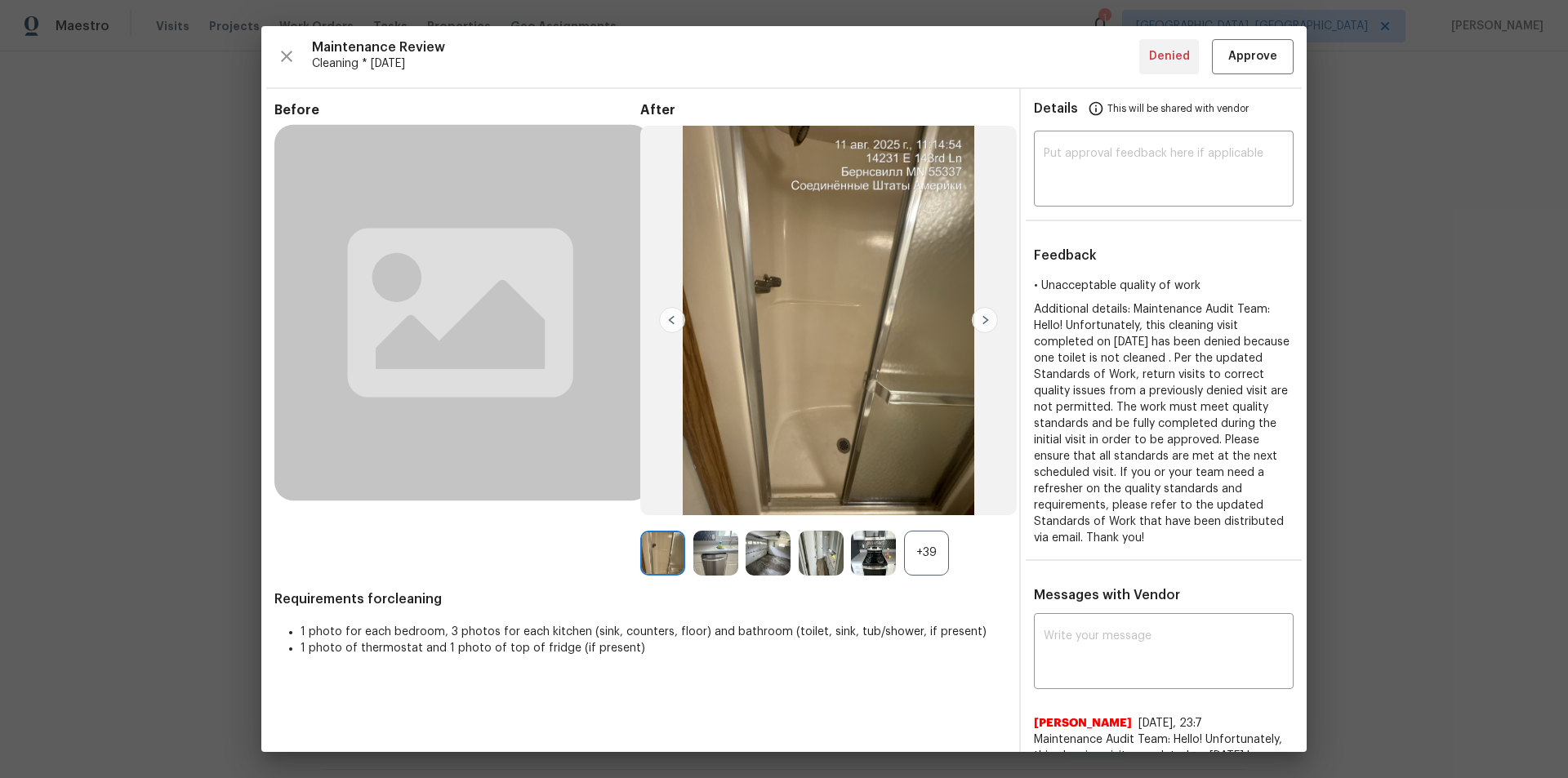
click at [925, 553] on div "+39" at bounding box center [926, 553] width 44 height 44
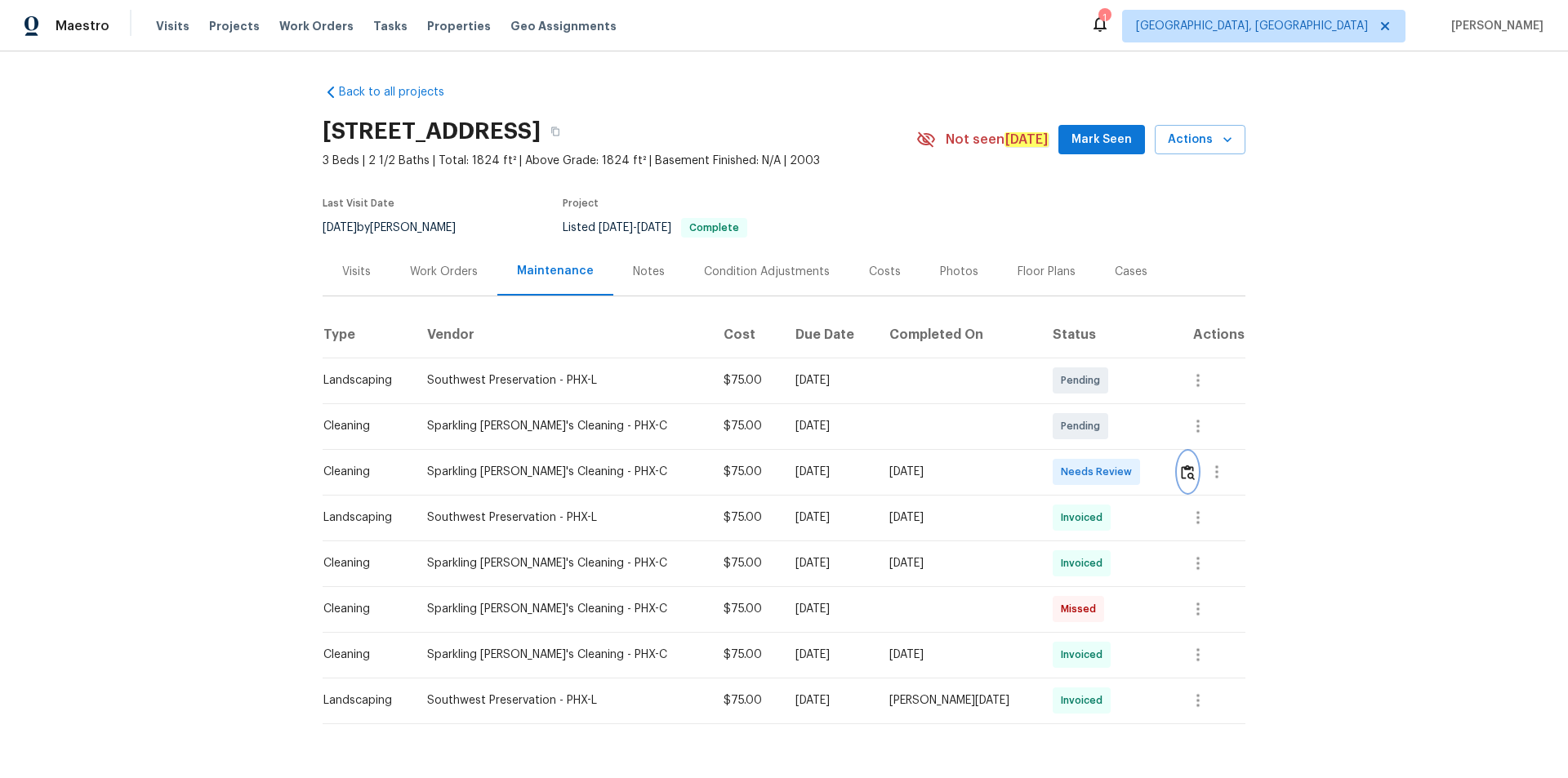
click at [1115, 471] on button "button" at bounding box center [1187, 471] width 19 height 39
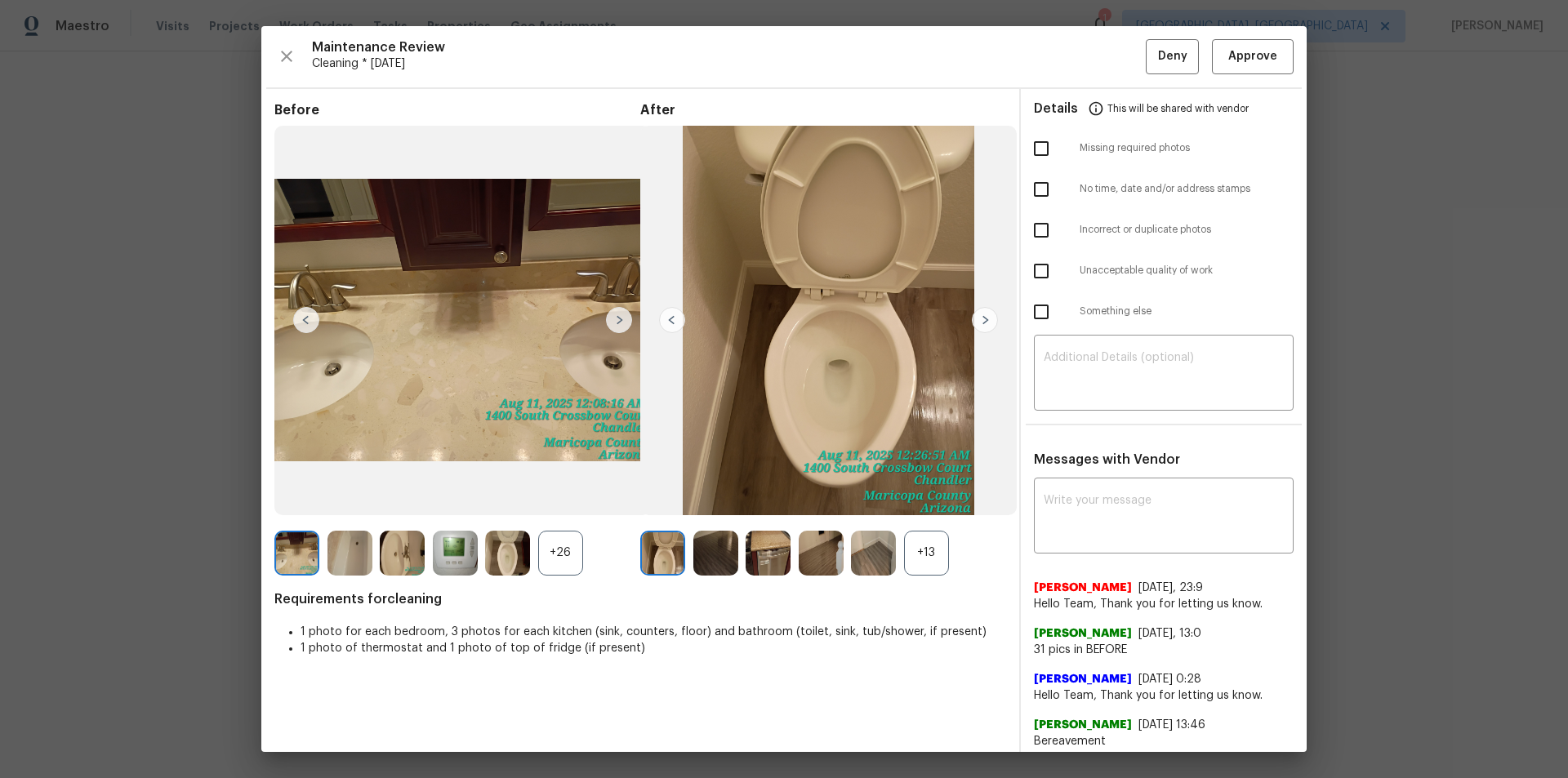
drag, startPoint x: 1263, startPoint y: 93, endPoint x: 1266, endPoint y: 57, distance: 36.1
click at [1115, 93] on div "Details This will be shared with vendor" at bounding box center [1164, 108] width 259 height 39
click at [1115, 52] on span "Approve" at bounding box center [1253, 56] width 56 height 20
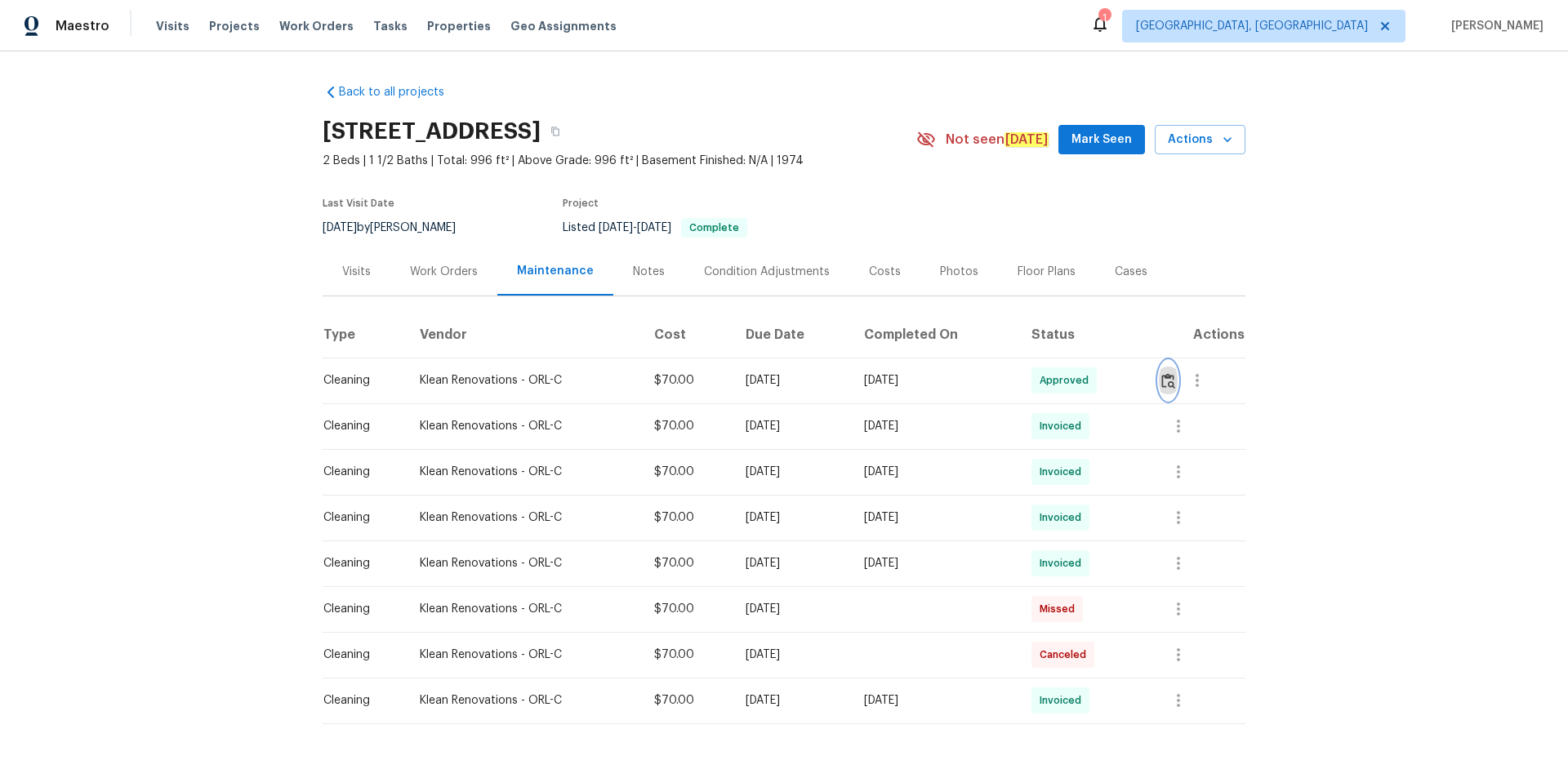
click at [1168, 390] on button "button" at bounding box center [1168, 380] width 19 height 39
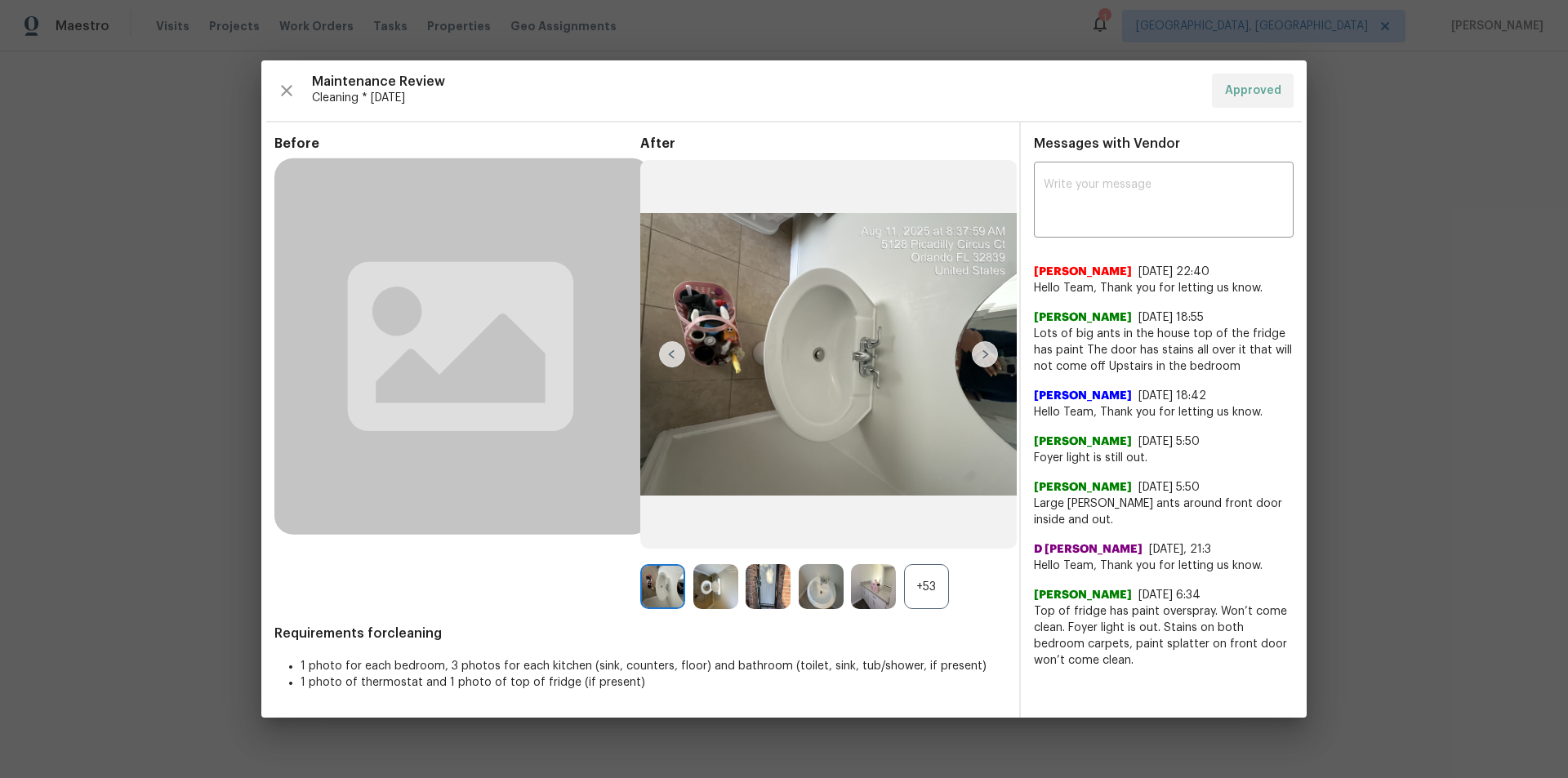
click at [925, 587] on div "+53" at bounding box center [926, 586] width 44 height 44
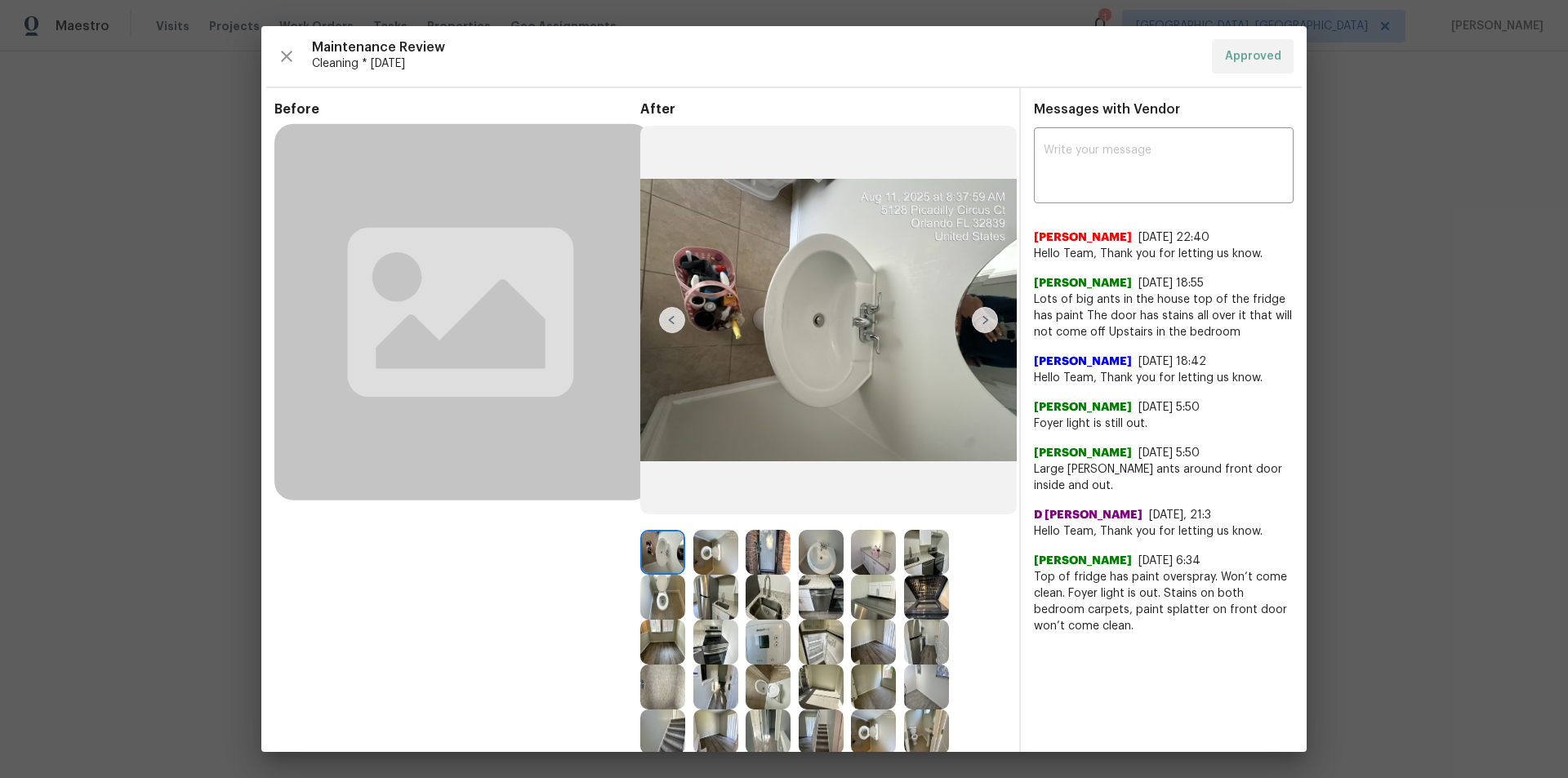
scroll to position [163, 0]
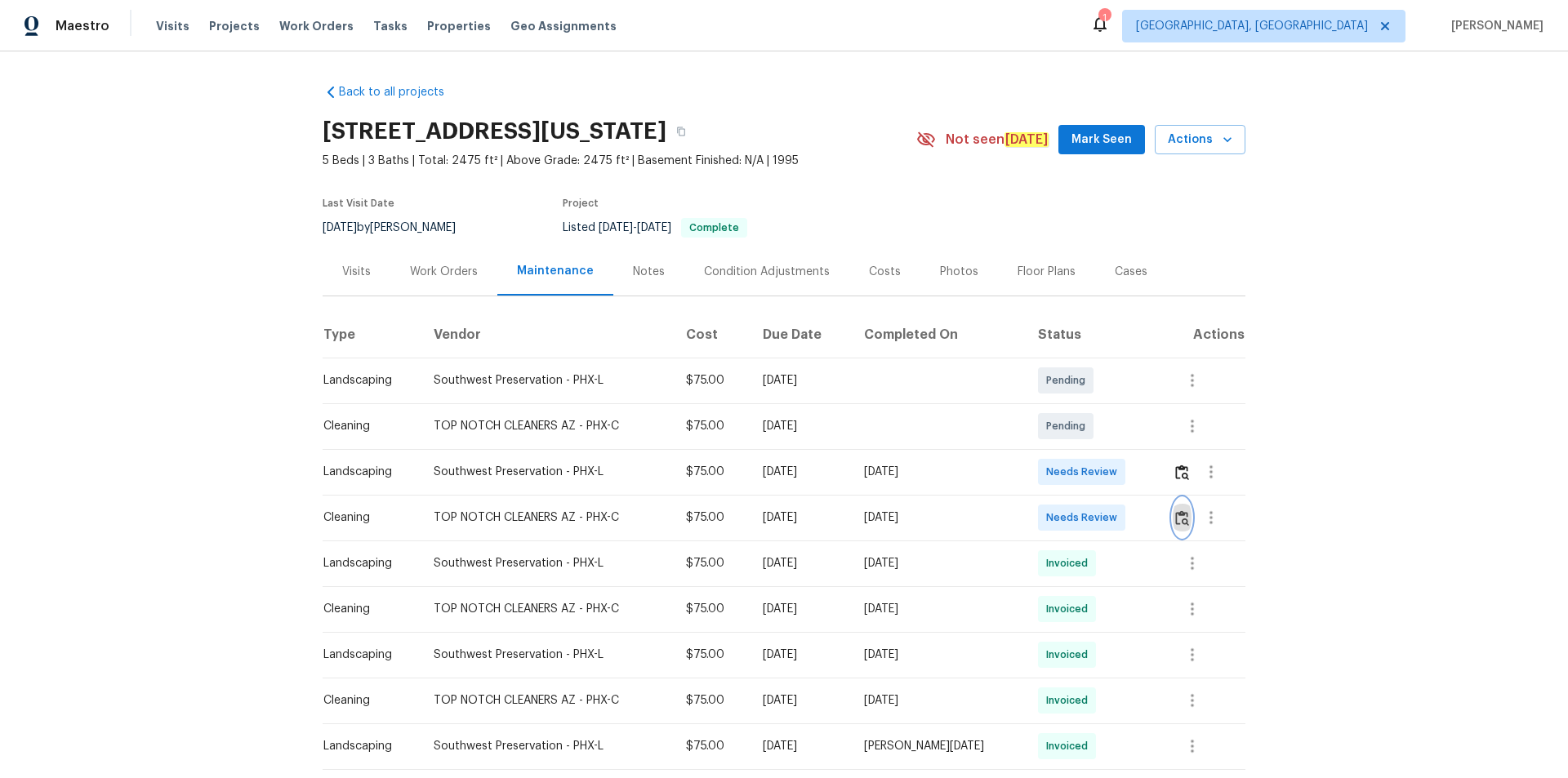
click at [1177, 511] on img "button" at bounding box center [1182, 518] width 14 height 16
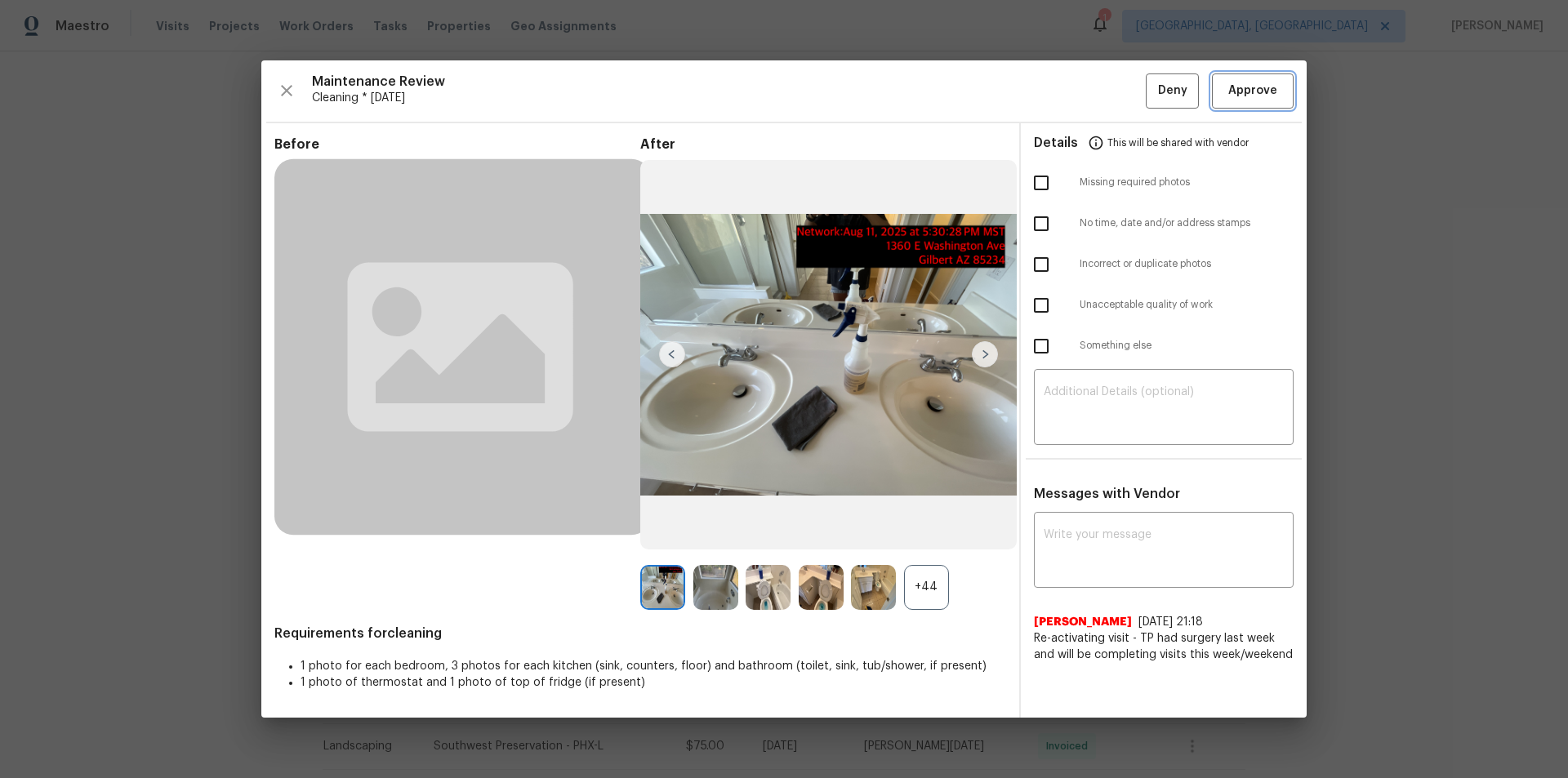
click at [1261, 88] on span "Approve" at bounding box center [1252, 91] width 49 height 20
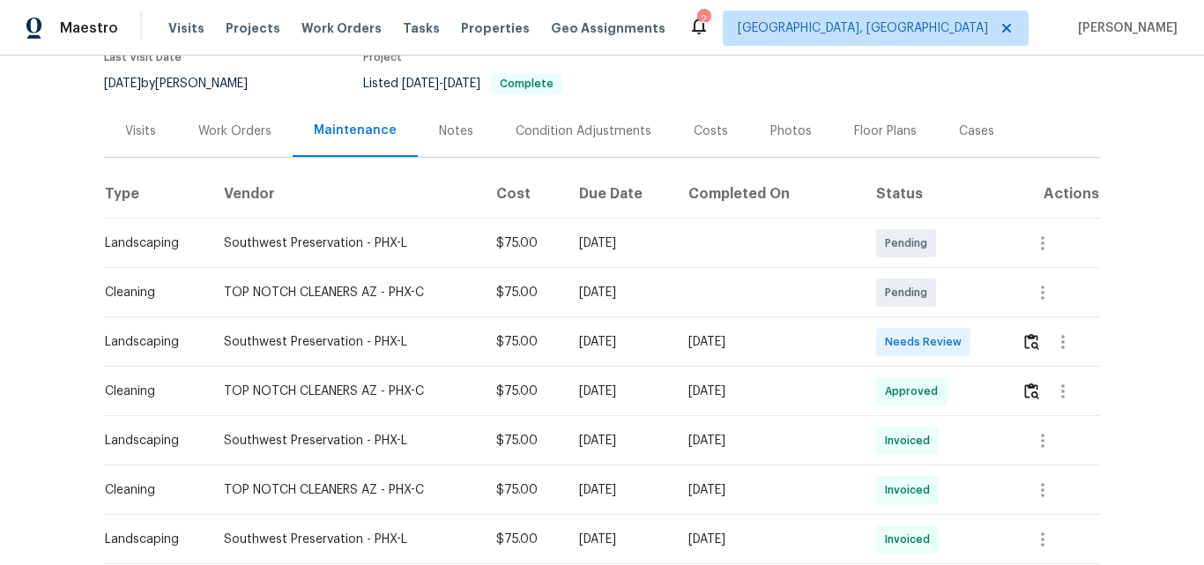
scroll to position [352, 0]
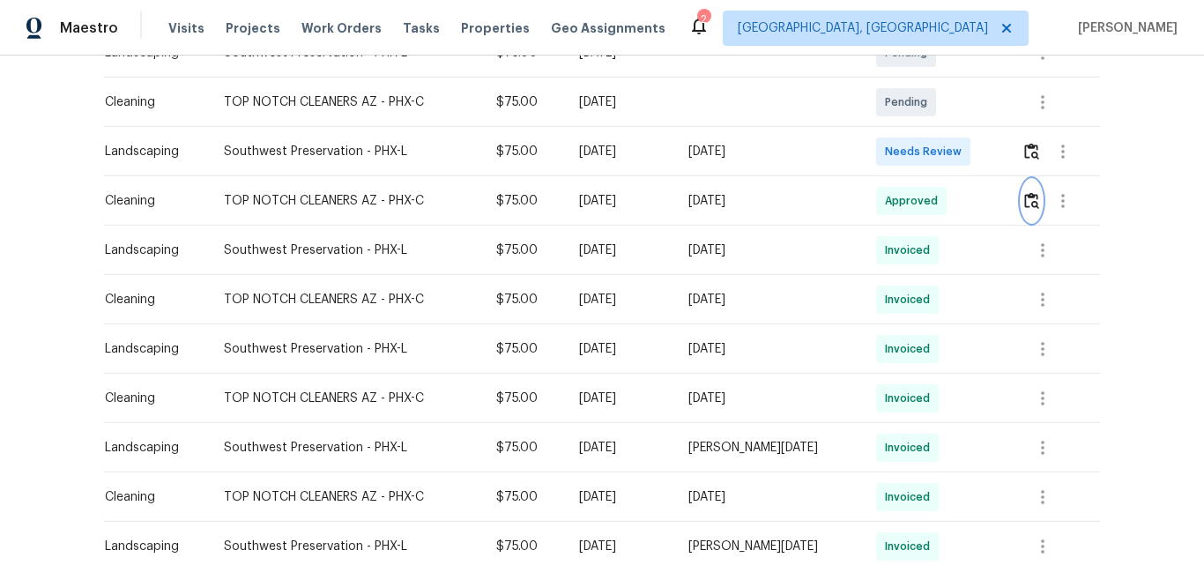
click at [1024, 207] on img "button" at bounding box center [1031, 200] width 15 height 17
